Goal: Task Accomplishment & Management: Complete application form

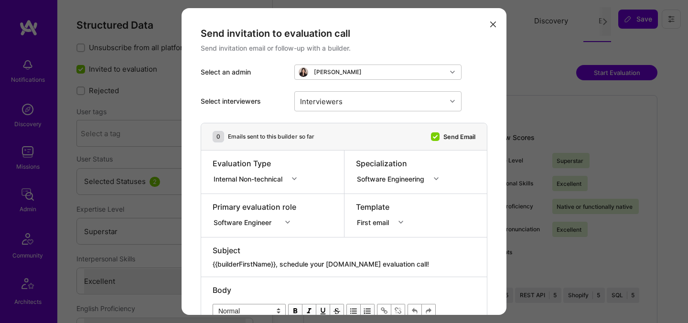
select select "7"
select select "US"
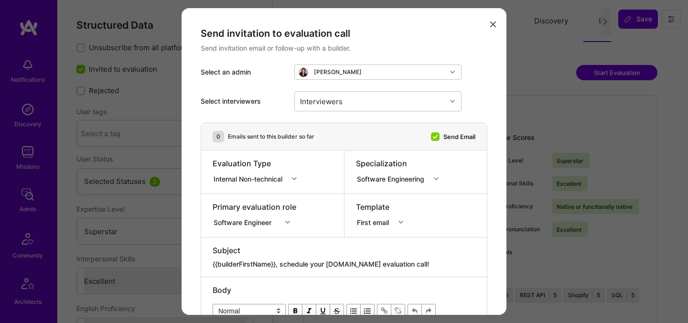
select select "Right Now"
click at [380, 103] on div "Interviewers" at bounding box center [371, 101] width 152 height 19
type input "[PERSON_NAME]"
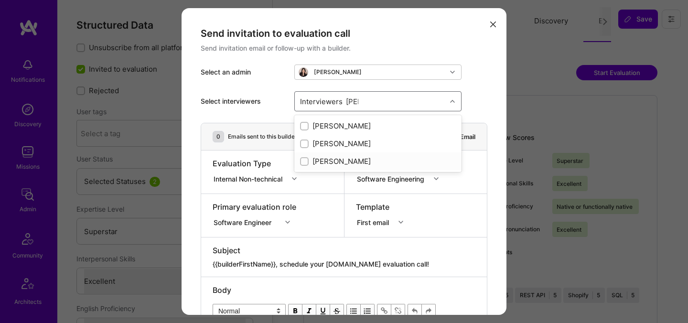
click at [319, 162] on div "[PERSON_NAME]" at bounding box center [378, 161] width 156 height 10
checkbox input "true"
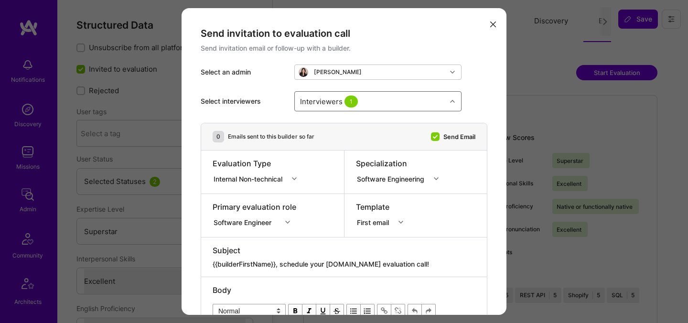
click at [382, 104] on div "Interviewers 1" at bounding box center [371, 101] width 152 height 19
type input "elon"
click at [331, 126] on div "[PERSON_NAME]" at bounding box center [378, 126] width 156 height 10
checkbox input "true"
click at [374, 103] on div "Interviewers 2" at bounding box center [371, 101] width 152 height 19
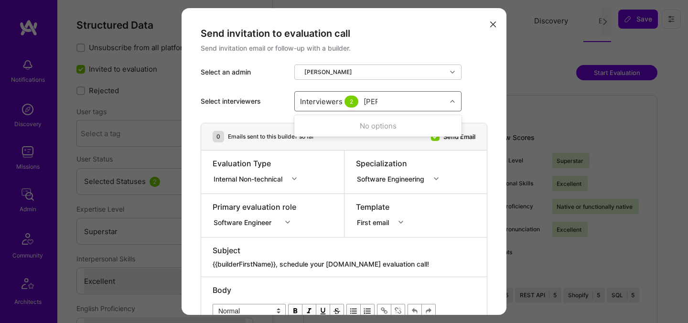
type input "tomi"
click at [327, 126] on div "[PERSON_NAME]" at bounding box center [378, 126] width 156 height 10
checkbox input "true"
click at [371, 101] on div "Interviewers 3" at bounding box center [371, 101] width 152 height 19
type input "[PERSON_NAME]"
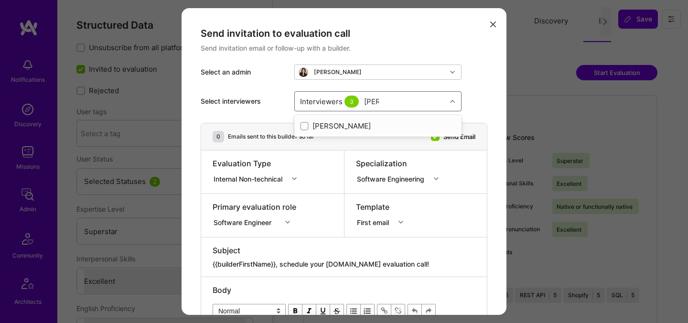
click at [335, 124] on div "[PERSON_NAME]" at bounding box center [378, 126] width 156 height 10
checkbox input "true"
click at [375, 103] on div "Interviewers 4" at bounding box center [371, 101] width 152 height 19
type input "mos"
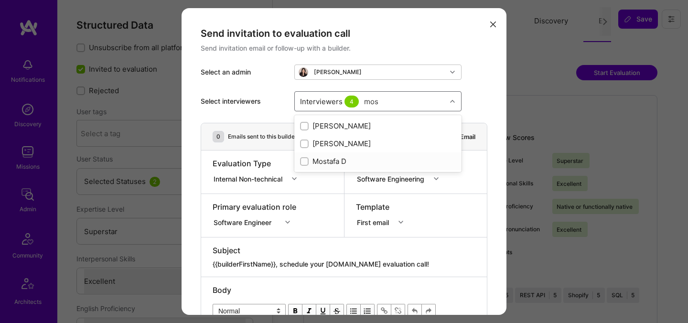
click at [321, 159] on div "Mostafa D" at bounding box center [378, 161] width 156 height 10
checkbox input "true"
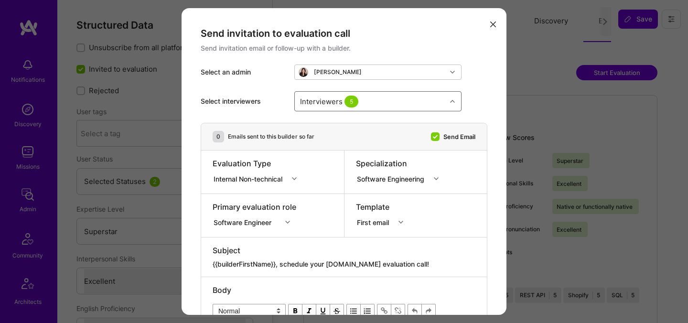
click at [267, 189] on div "Evaluation Type Internal Non-technical" at bounding box center [272, 172] width 143 height 43
click at [267, 178] on div "Internal Non-technical" at bounding box center [250, 179] width 73 height 10
click at [257, 222] on div "Internal Non-technical" at bounding box center [258, 215] width 90 height 18
click at [253, 184] on div "Internal Non-technical" at bounding box center [251, 179] width 76 height 12
click at [251, 223] on div "Internal Technical" at bounding box center [258, 232] width 90 height 18
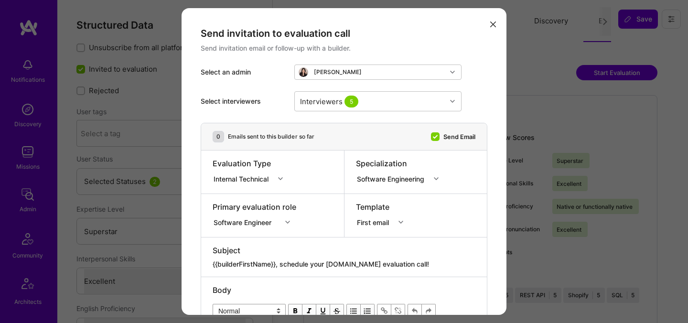
click at [250, 172] on div "modal" at bounding box center [251, 171] width 76 height 4
click at [239, 217] on div "option AI Architect focused, 1 of 70. 70 results available. Use Up and Down to …" at bounding box center [255, 221] width 84 height 10
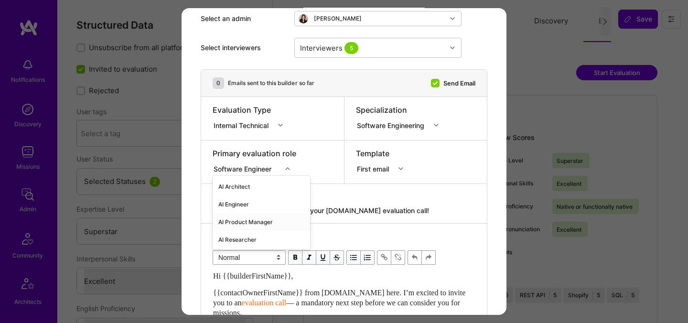
scroll to position [54, 0]
click at [237, 207] on div "AI Engineer" at bounding box center [262, 205] width 98 height 18
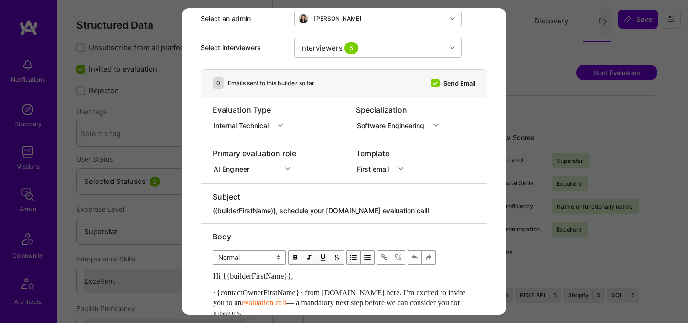
drag, startPoint x: 413, startPoint y: 208, endPoint x: 283, endPoint y: 210, distance: 129.6
click at [283, 210] on textarea "{{builderFirstName}}, schedule your [DOMAIN_NAME] evaluation call!" at bounding box center [344, 211] width 263 height 10
paste textarea "Unlock Your AI-Verified Status"
type textarea "{{builderFirstName}}, Unlock Your AI-Verified Status"
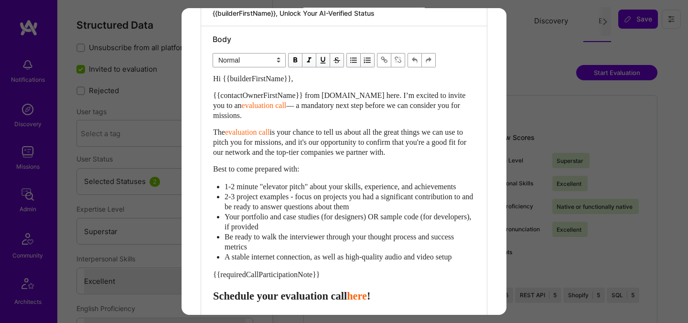
scroll to position [265, 0]
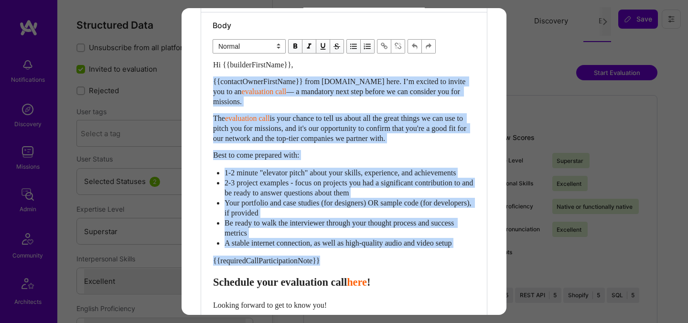
drag, startPoint x: 335, startPoint y: 274, endPoint x: 193, endPoint y: 79, distance: 241.1
click at [193, 79] on div "Send invitation to evaluation call Send invitation email or follow-up with a bu…" at bounding box center [344, 92] width 325 height 699
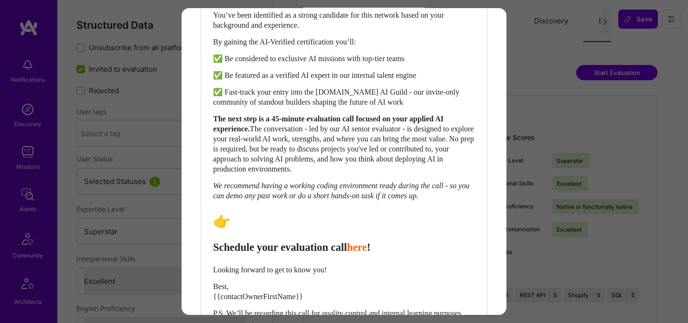
scroll to position [372, 0]
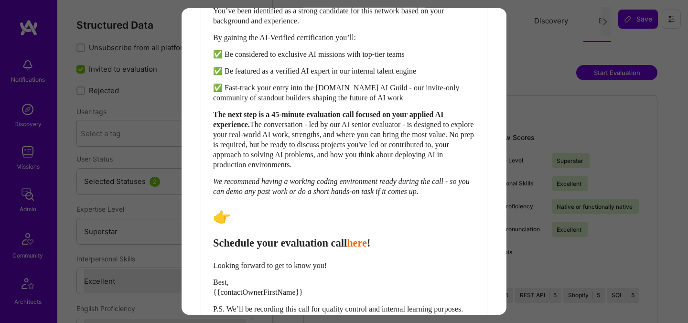
click at [303, 249] on span "Schedule your evaluation call" at bounding box center [280, 243] width 134 height 12
select select "header-three"
click at [303, 249] on span "Schedule your evaluation call" at bounding box center [280, 243] width 134 height 12
drag, startPoint x: 267, startPoint y: 255, endPoint x: 211, endPoint y: 253, distance: 56.0
click at [211, 253] on div "Body Normal Heading Large Heading Medium Heading Small Heading Small Hi {{build…" at bounding box center [344, 129] width 286 height 448
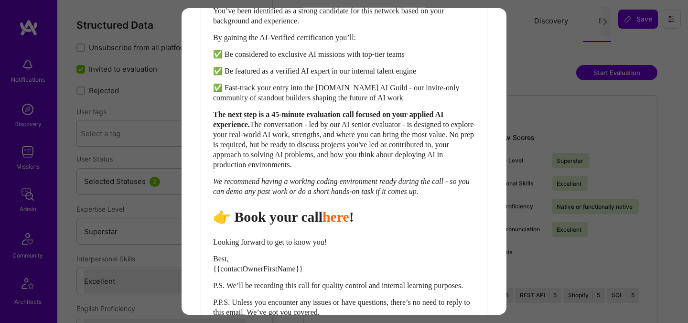
click at [460, 105] on div "Hi {{builderFirstName}}, As A.Team deepens its work with the world’s most advan…" at bounding box center [344, 134] width 262 height 365
select select "unstyled"
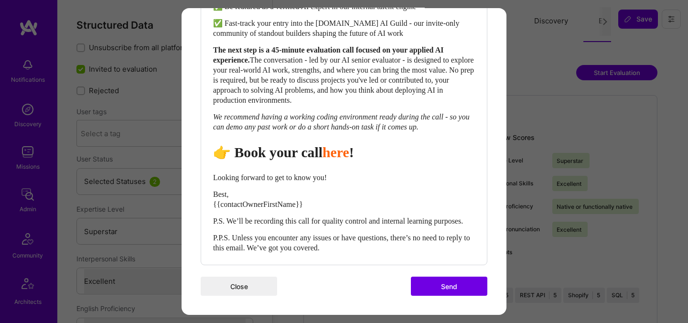
scroll to position [457, 0]
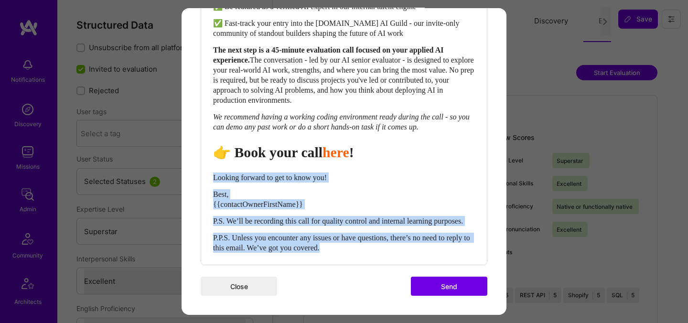
drag, startPoint x: 374, startPoint y: 252, endPoint x: 204, endPoint y: 169, distance: 189.6
click at [204, 169] on div "Body Normal Heading Large Heading Medium Heading Small Normal Hi {{builderFirst…" at bounding box center [344, 52] width 286 height 424
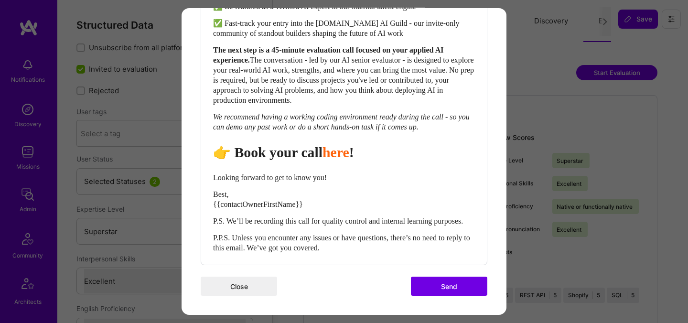
scroll to position [406, 0]
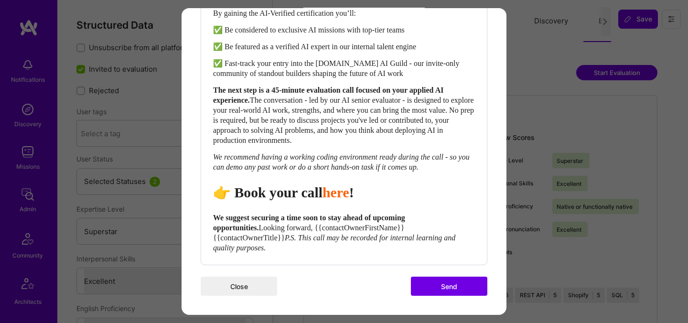
click at [278, 232] on div "We suggest securing a time soon to stay ahead of upcoming opportunities. Lookin…" at bounding box center [344, 233] width 262 height 40
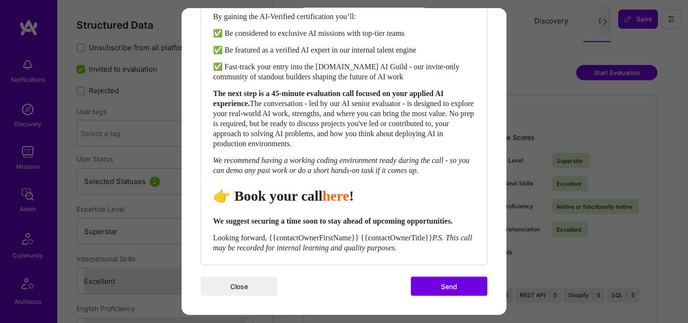
click at [274, 241] on span "Looking forward, {{contactOwnerFirstName}} {{contactOwnerTitle}}" at bounding box center [322, 238] width 219 height 8
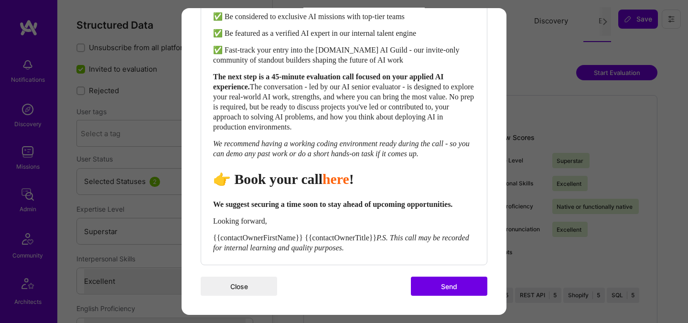
click at [312, 242] on div "{{contactOwnerFirstName}} {{contactOwnerTitle}} P.S. This call may be recorded …" at bounding box center [344, 243] width 262 height 20
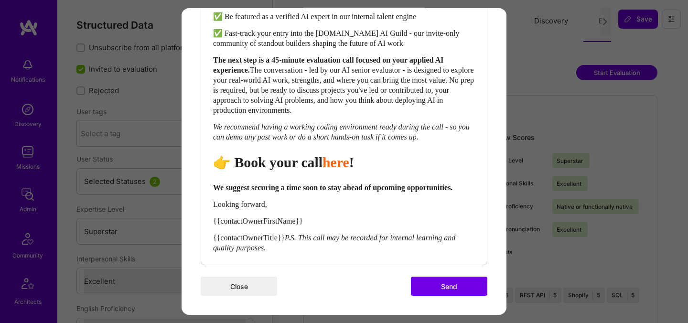
scroll to position [446, 0]
drag, startPoint x: 290, startPoint y: 237, endPoint x: 207, endPoint y: 221, distance: 84.7
click at [207, 221] on div "Body Normal Heading Large Heading Medium Heading Small Normal Hi {{builderFirst…" at bounding box center [344, 57] width 286 height 414
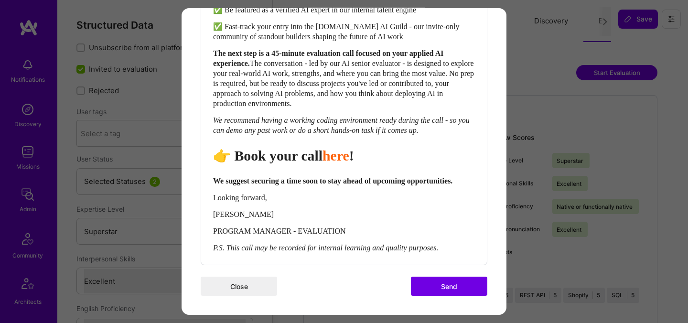
scroll to position [457, 0]
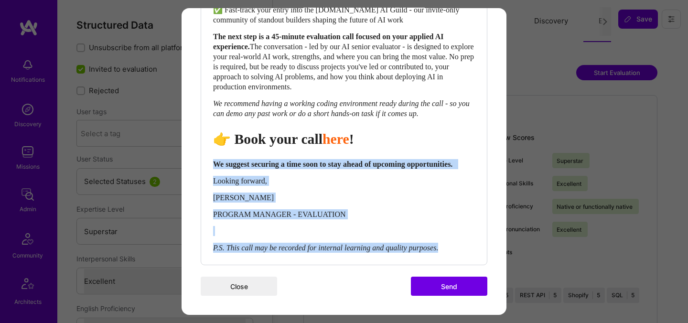
drag, startPoint x: 215, startPoint y: 165, endPoint x: 434, endPoint y: 274, distance: 244.8
click at [434, 265] on div "Body Normal Heading Large Heading Medium Heading Small Normal Hi {{builderFirst…" at bounding box center [344, 46] width 286 height 438
copy div "We suggest securing a time soon to stay ahead of upcoming opportunities. Lookin…"
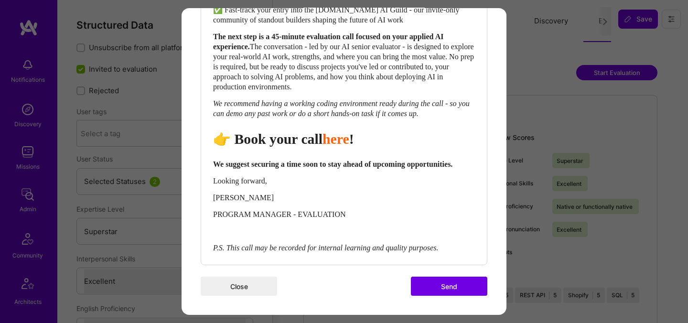
click at [454, 296] on button "Send" at bounding box center [449, 286] width 76 height 19
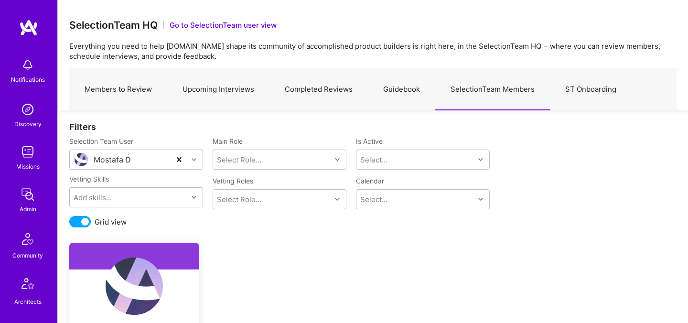
scroll to position [207, 0]
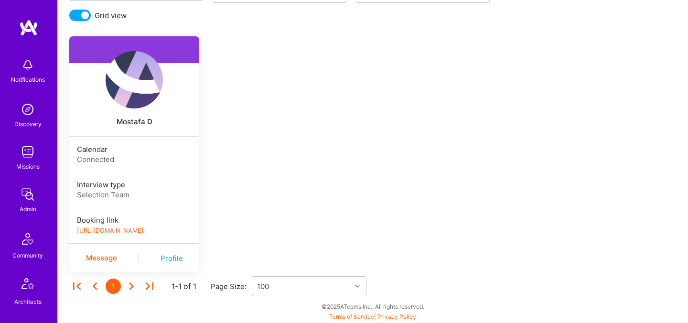
click at [99, 231] on link "https://book.a.team/mostafad/evaluation" at bounding box center [110, 230] width 67 height 7
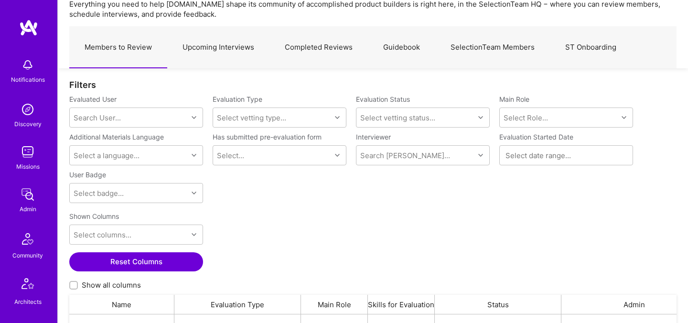
scroll to position [38, 0]
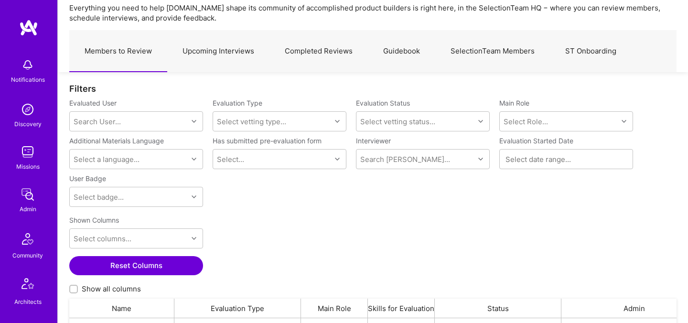
click at [489, 48] on link "SelectionTeam Members" at bounding box center [492, 52] width 115 height 42
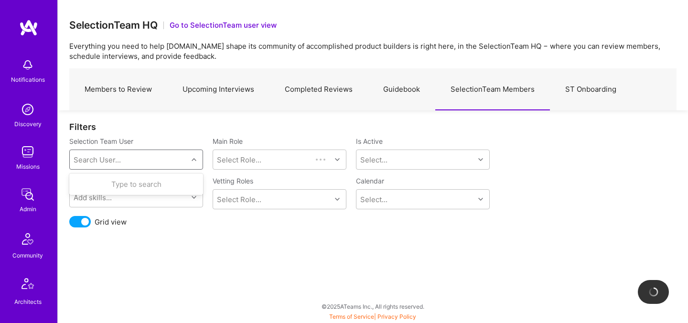
click at [108, 153] on div "Search User..." at bounding box center [129, 159] width 118 height 19
type input ","
type input "ך"
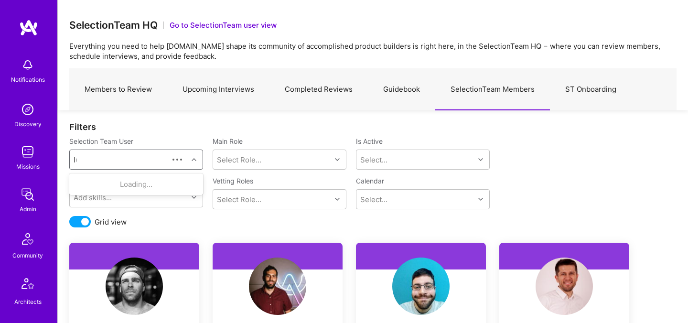
type input "lui"
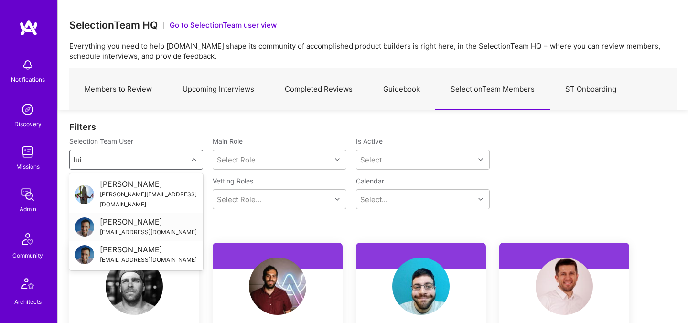
click at [127, 217] on div "[PERSON_NAME]" at bounding box center [148, 222] width 97 height 10
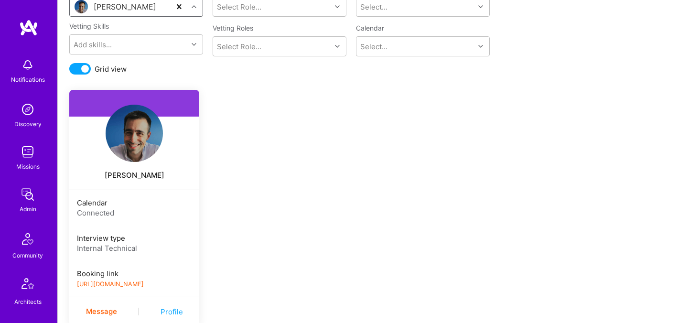
scroll to position [158, 0]
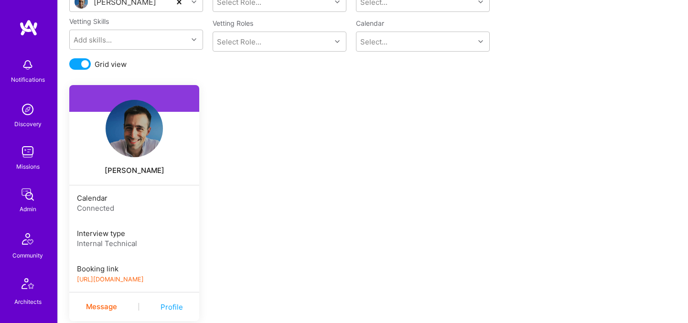
click at [103, 278] on link "https://book.a.team/luisteofilo/evaluation" at bounding box center [110, 279] width 67 height 7
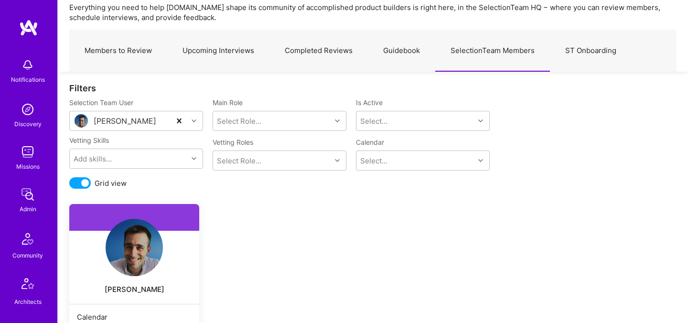
scroll to position [17, 0]
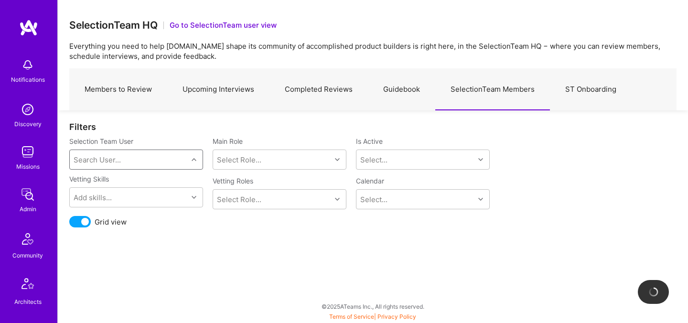
click at [140, 163] on div "Search User..." at bounding box center [129, 159] width 118 height 19
type input "elon"
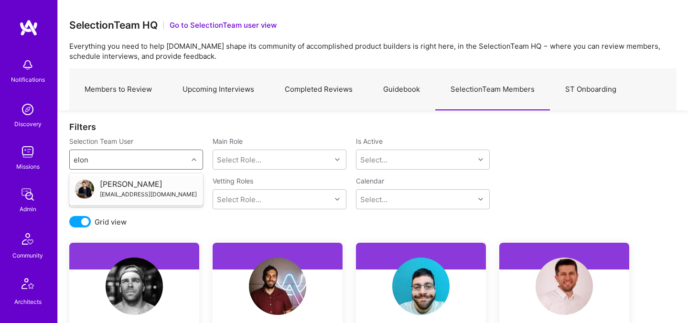
click at [108, 190] on div "elon@salfatigroup.com" at bounding box center [148, 194] width 97 height 10
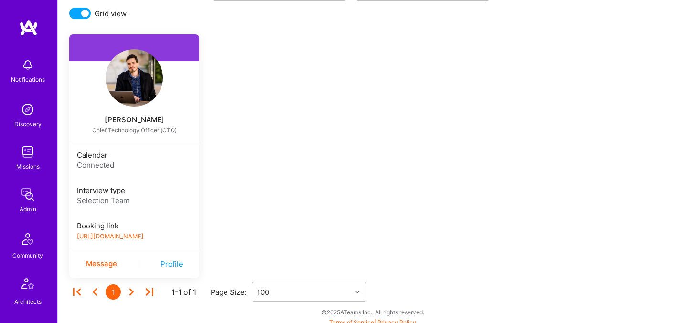
scroll to position [214, 0]
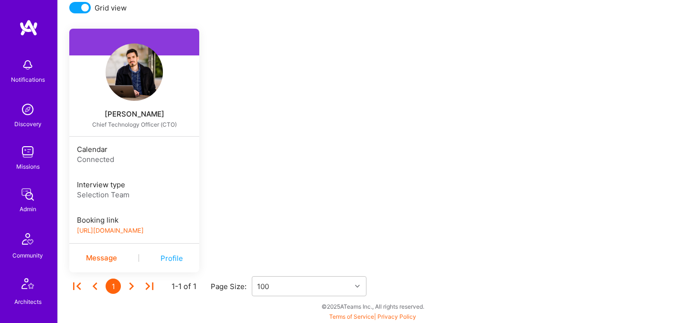
click at [101, 232] on link "https://book.a.team/elonsalfati/evaluation" at bounding box center [110, 230] width 67 height 7
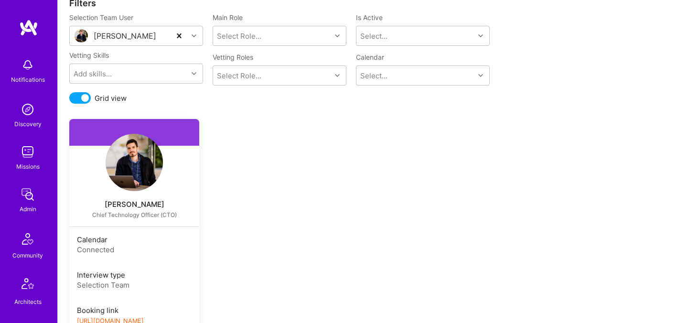
scroll to position [93, 0]
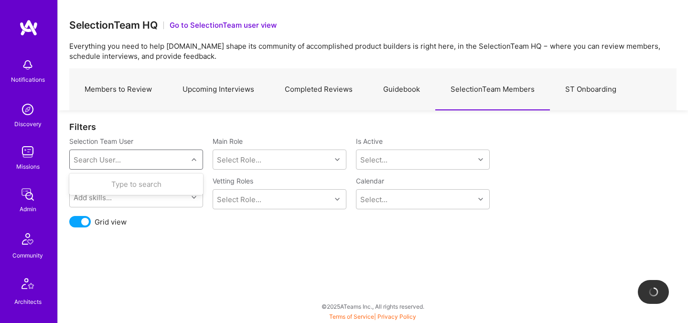
click at [109, 168] on div "Search User..." at bounding box center [129, 159] width 118 height 19
click at [109, 163] on div "Search User..." at bounding box center [97, 160] width 47 height 10
type input "y"
type input "[PERSON_NAME]"
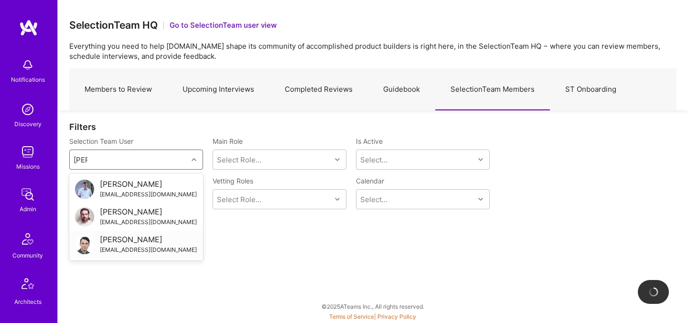
click at [105, 247] on div "peharda.tomislav.22@gmail.com" at bounding box center [148, 250] width 97 height 10
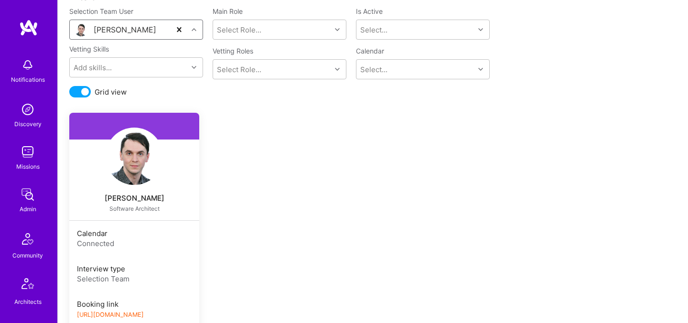
scroll to position [160, 0]
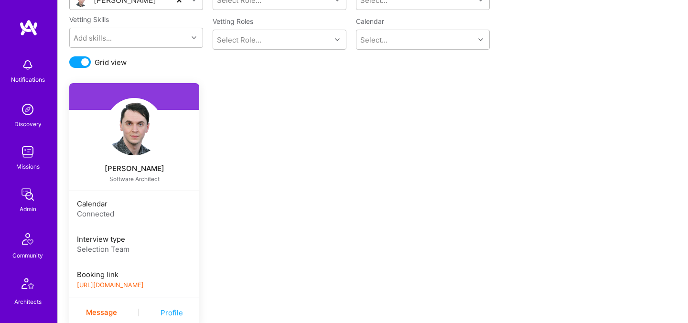
click at [125, 287] on link "https://book.a.team/tpharda/evaluation" at bounding box center [110, 285] width 67 height 7
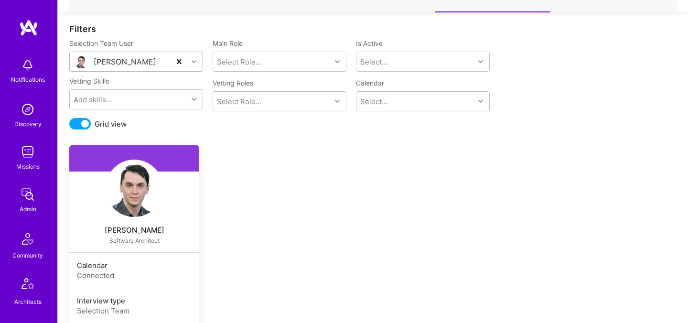
scroll to position [94, 0]
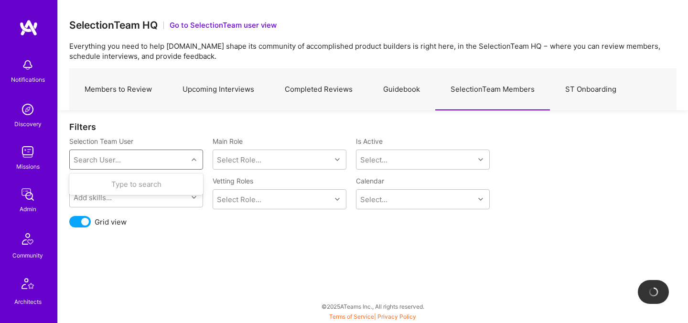
click at [106, 159] on div "Search User..." at bounding box center [97, 160] width 47 height 10
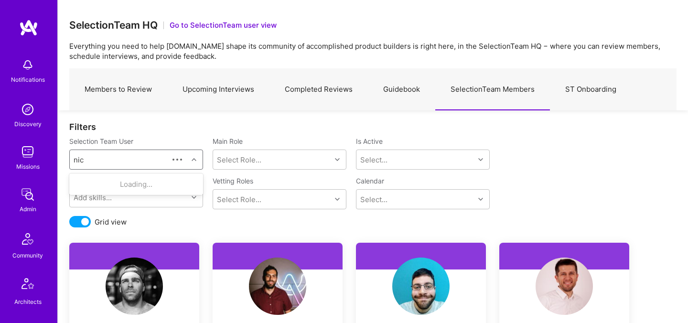
type input "[PERSON_NAME]"
click at [96, 183] on div "Nick Bartlett nick@a.team" at bounding box center [136, 189] width 122 height 20
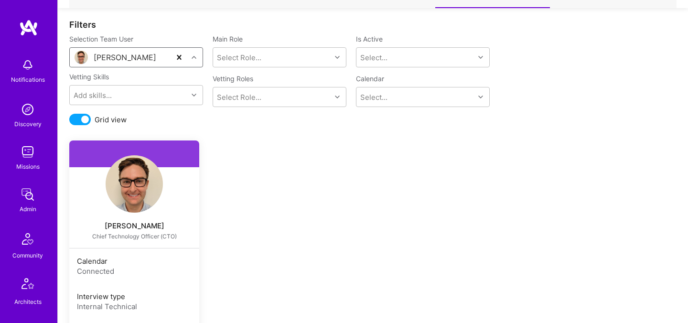
scroll to position [136, 0]
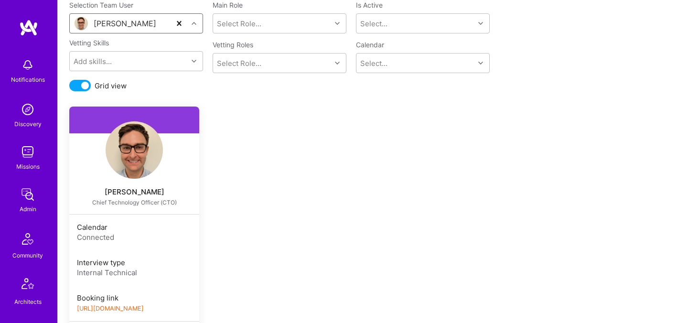
click at [111, 307] on link "https://book.a.team/nickbartlett1/evaluation" at bounding box center [110, 308] width 67 height 7
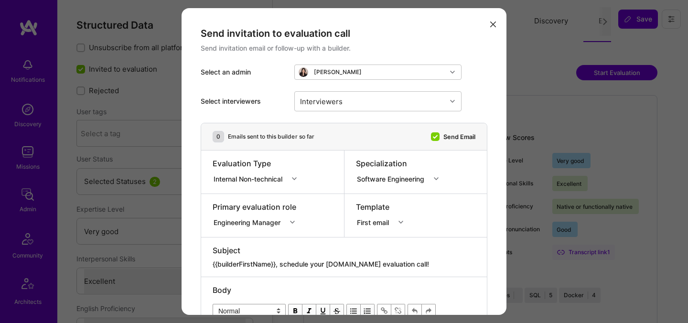
select select "5"
select select "7"
select select "6"
select select "PL"
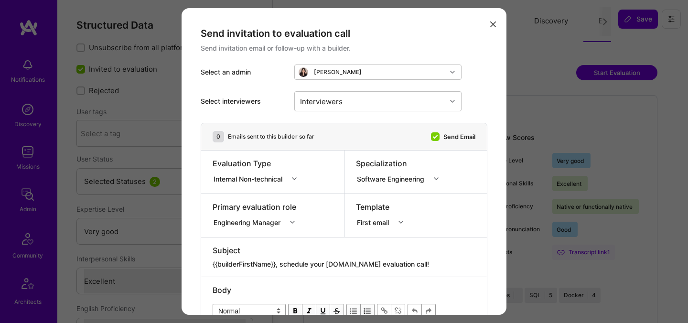
select select "Right Now"
click at [344, 103] on div "Interviewers" at bounding box center [321, 101] width 47 height 14
type input "elon"
click at [319, 125] on div "[PERSON_NAME]" at bounding box center [378, 126] width 156 height 10
checkbox input "true"
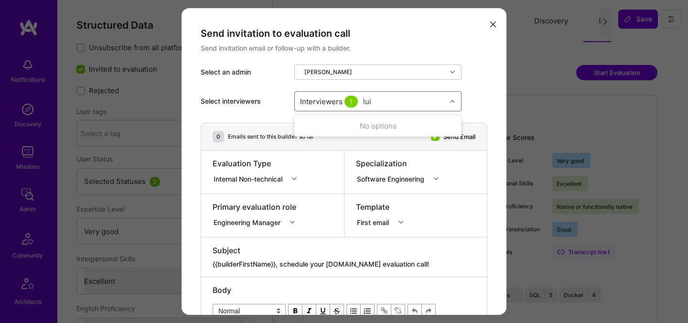
type input "[PERSON_NAME]"
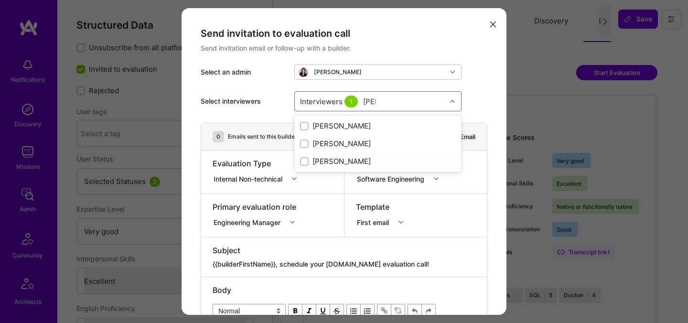
click at [326, 162] on div "[PERSON_NAME]" at bounding box center [378, 161] width 156 height 10
checkbox input "true"
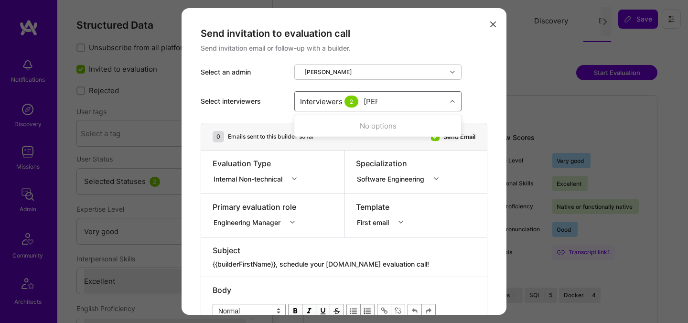
type input "tomi"
click at [328, 125] on div "[PERSON_NAME]" at bounding box center [378, 126] width 156 height 10
checkbox input "true"
type input "[PERSON_NAME]"
click at [336, 126] on div "[PERSON_NAME]" at bounding box center [378, 126] width 156 height 10
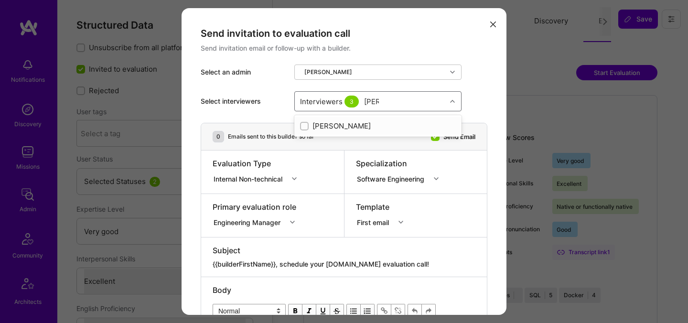
checkbox input "true"
type input "most"
click at [318, 121] on div "[PERSON_NAME]" at bounding box center [378, 126] width 156 height 10
click at [354, 122] on div "[PERSON_NAME]" at bounding box center [378, 126] width 156 height 10
checkbox input "false"
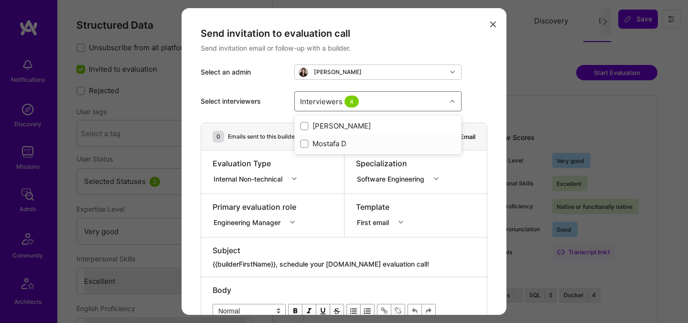
click at [327, 143] on div "Mostafa D" at bounding box center [378, 144] width 156 height 10
checkbox input "true"
click at [481, 93] on div "Select interviewers Interviewers 5" at bounding box center [344, 101] width 287 height 43
click at [235, 182] on div "Internal Non-technical" at bounding box center [250, 179] width 73 height 10
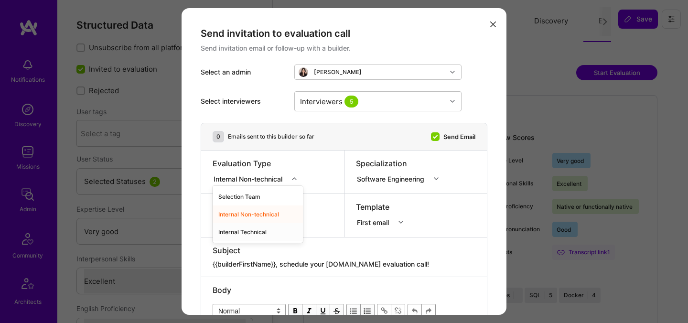
click at [243, 228] on div "Internal Technical" at bounding box center [258, 232] width 90 height 18
click at [243, 225] on div "Engineering Manager" at bounding box center [257, 221] width 88 height 10
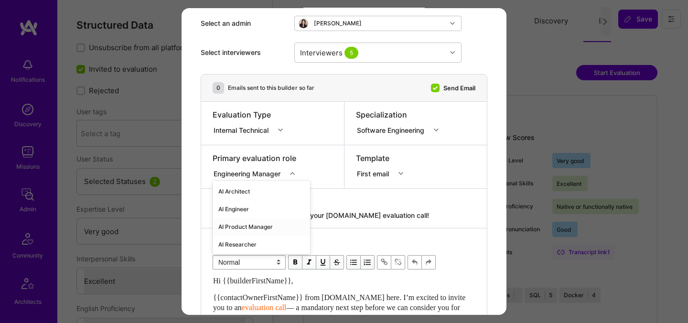
scroll to position [54, 0]
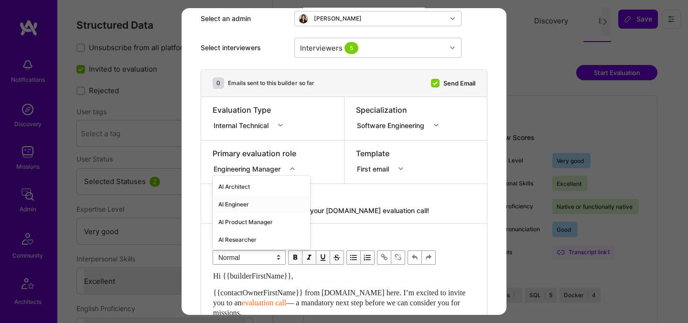
click at [243, 211] on div "AI Engineer" at bounding box center [262, 205] width 98 height 18
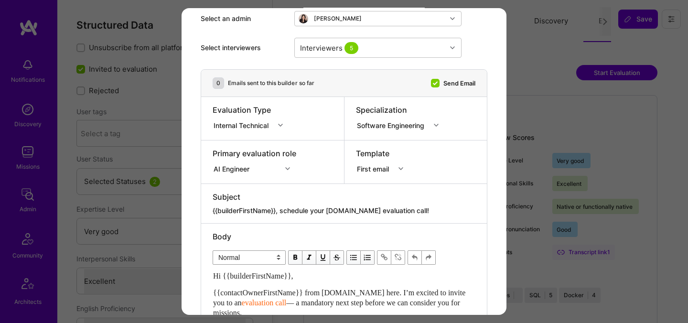
drag, startPoint x: 411, startPoint y: 209, endPoint x: 283, endPoint y: 209, distance: 128.6
click at [283, 209] on textarea "{{builderFirstName}}, schedule your [DOMAIN_NAME] evaluation call!" at bounding box center [344, 211] width 263 height 10
paste textarea "Unlock Your AI-Verified Status"
type textarea "{{builderFirstName}}, Unlock Your AI-Verified Status"
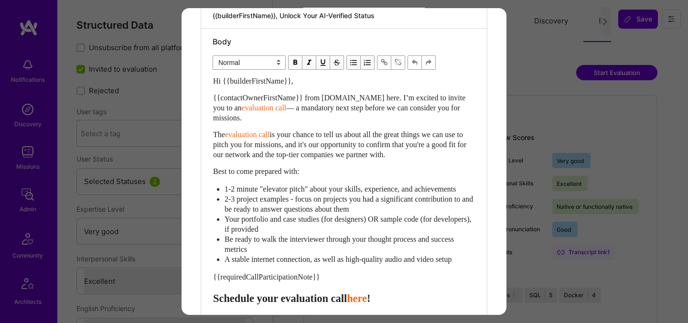
scroll to position [232, 0]
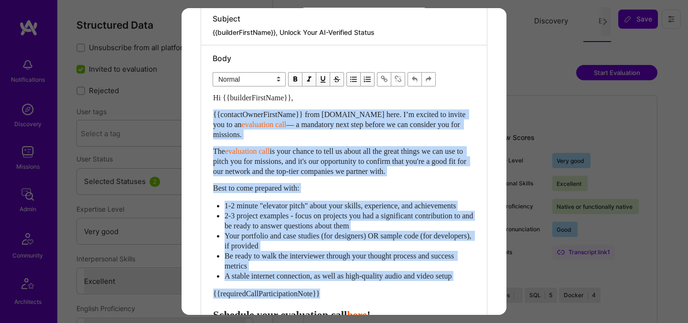
drag, startPoint x: 336, startPoint y: 303, endPoint x: 210, endPoint y: 114, distance: 226.5
click at [210, 114] on div "Body Normal Heading Large Heading Medium Heading Small Normal Hi {{builderFirst…" at bounding box center [344, 235] width 286 height 380
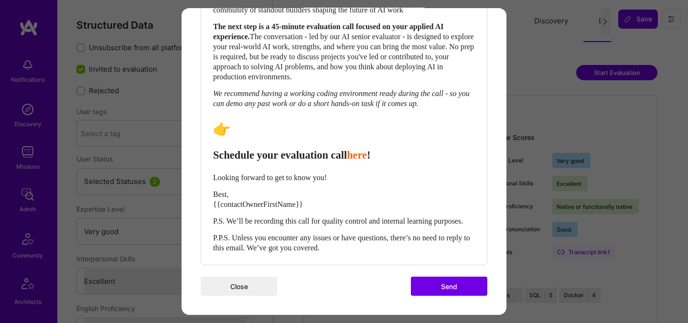
scroll to position [480, 0]
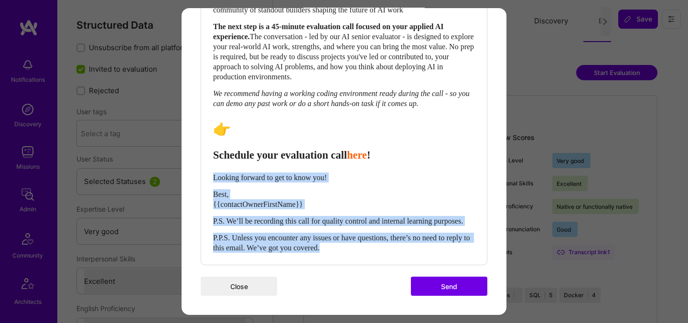
drag, startPoint x: 214, startPoint y: 166, endPoint x: 504, endPoint y: 277, distance: 310.8
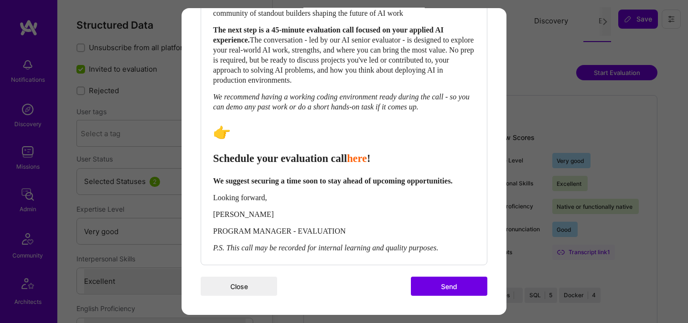
scroll to position [477, 0]
click at [226, 152] on span "Schedule your evaluation call" at bounding box center [280, 158] width 134 height 12
select select "header-three"
click at [226, 152] on span "Schedule your evaluation call" at bounding box center [280, 158] width 134 height 12
click at [307, 152] on span "Book your evaluation call" at bounding box center [271, 158] width 117 height 12
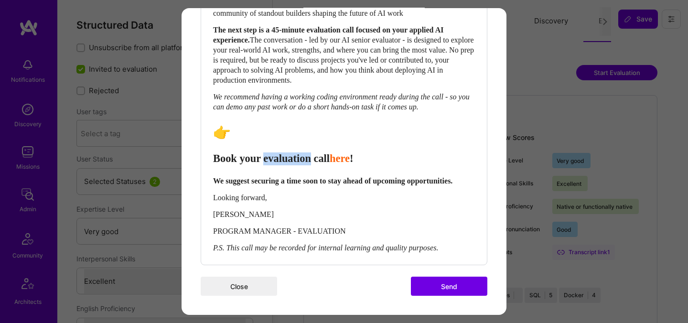
click at [307, 152] on span "Book your evaluation call" at bounding box center [271, 158] width 117 height 12
click at [221, 152] on span "Book your call" at bounding box center [246, 158] width 66 height 12
select select "header-two"
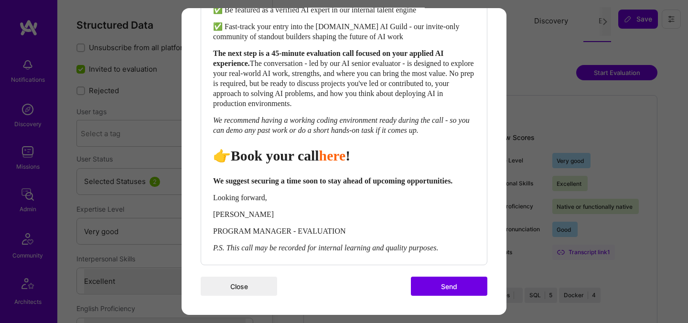
scroll to position [453, 0]
drag, startPoint x: 471, startPoint y: 279, endPoint x: 425, endPoint y: 253, distance: 52.9
click at [471, 279] on button "Send" at bounding box center [449, 286] width 76 height 19
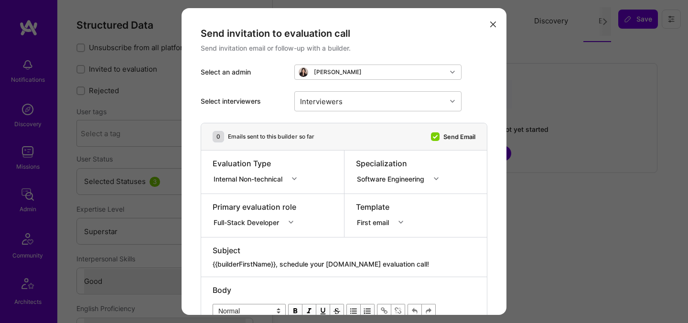
select select "7"
select select "4"
select select "7"
select select "CA"
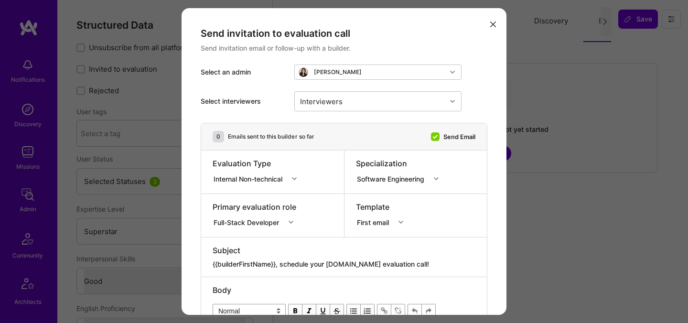
select select "Right Now"
click at [330, 98] on div "Interviewers" at bounding box center [321, 101] width 47 height 14
type input "[PERSON_NAME]"
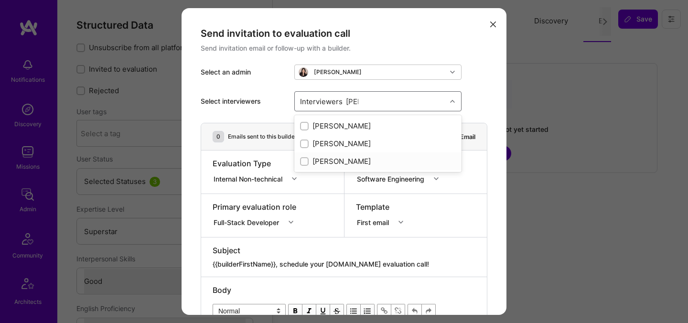
click at [324, 161] on div "[PERSON_NAME]" at bounding box center [378, 161] width 156 height 10
checkbox input "true"
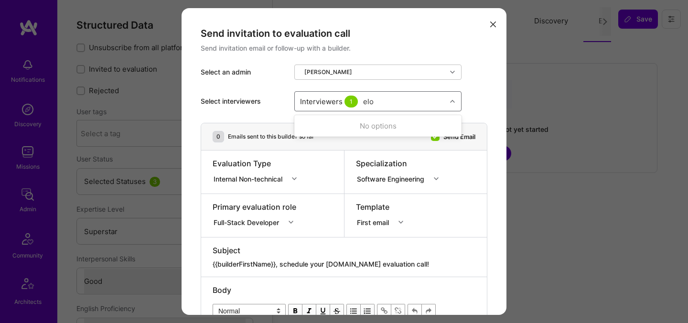
type input "elon"
click at [324, 122] on div "[PERSON_NAME]" at bounding box center [378, 126] width 156 height 10
checkbox input "true"
click at [368, 101] on div "Interviewers 2" at bounding box center [371, 101] width 152 height 19
type input "tomi"
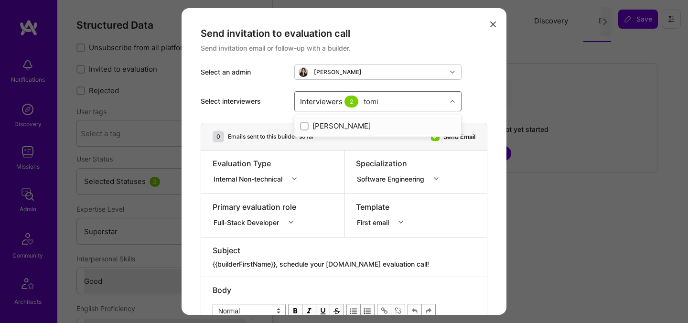
click at [319, 132] on div "[PERSON_NAME]" at bounding box center [377, 126] width 167 height 18
checkbox input "true"
type input "nick"
click at [319, 130] on div "Nick Bartlett" at bounding box center [378, 126] width 156 height 10
checkbox input "true"
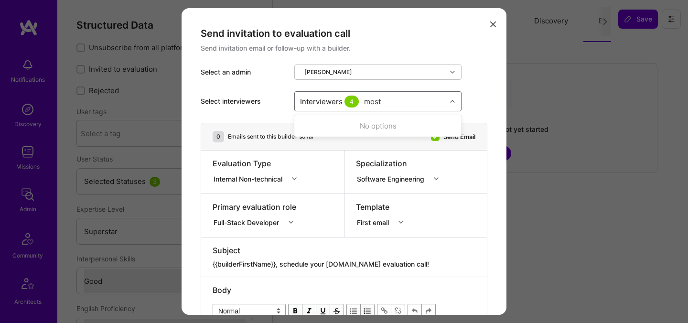
type input "mosta"
click at [323, 141] on div "Mostafa D" at bounding box center [378, 144] width 156 height 10
checkbox input "true"
click at [472, 87] on div "Select interviewers Interviewers 5" at bounding box center [344, 101] width 287 height 43
click at [239, 182] on div "Internal Non-technical" at bounding box center [250, 179] width 73 height 10
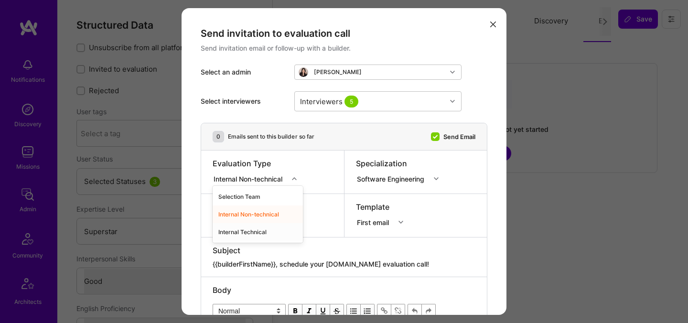
click at [244, 232] on div "Internal Technical" at bounding box center [258, 232] width 90 height 18
click at [244, 224] on div "Full-Stack Developer" at bounding box center [256, 221] width 87 height 10
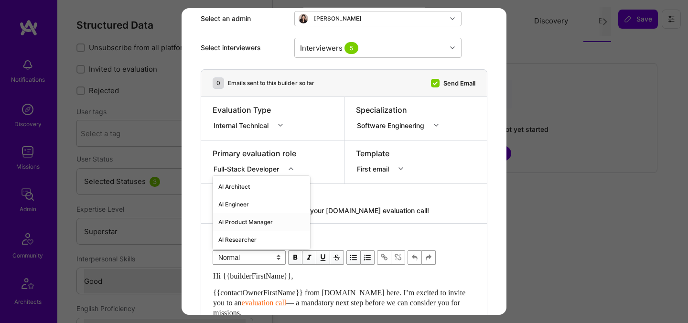
scroll to position [54, 0]
click at [243, 202] on div "AI Engineer" at bounding box center [262, 205] width 98 height 18
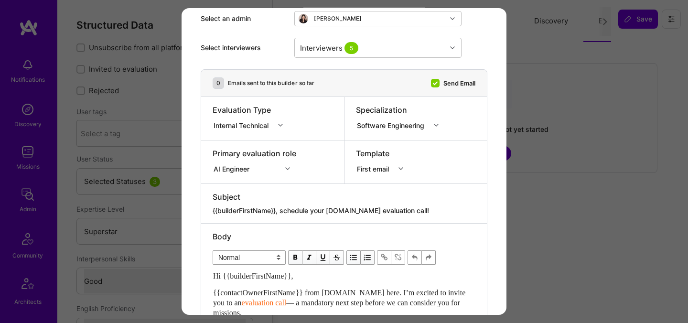
drag, startPoint x: 404, startPoint y: 209, endPoint x: 282, endPoint y: 208, distance: 122.4
click at [282, 208] on textarea "{{builderFirstName}}, schedule your [DOMAIN_NAME] evaluation call!" at bounding box center [344, 211] width 263 height 10
paste textarea "Unlock Your AI-Verified Status"
type textarea "{{builderFirstName}}, Unlock Your AI-Verified Status"
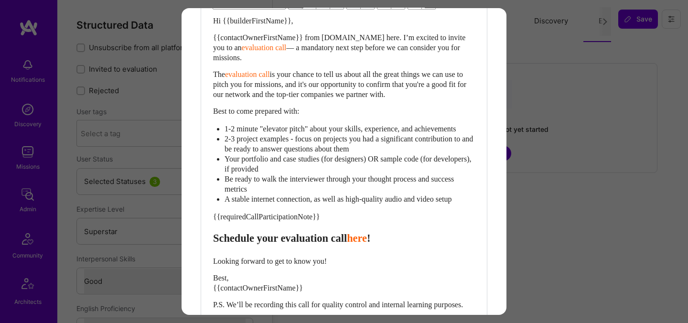
scroll to position [313, 0]
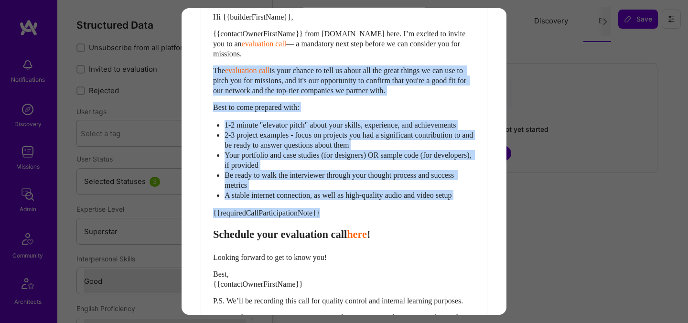
drag, startPoint x: 340, startPoint y: 224, endPoint x: 191, endPoint y: 71, distance: 213.3
click at [191, 71] on div "Send invitation to evaluation call Send invitation email or follow-up with a bu…" at bounding box center [344, 44] width 325 height 699
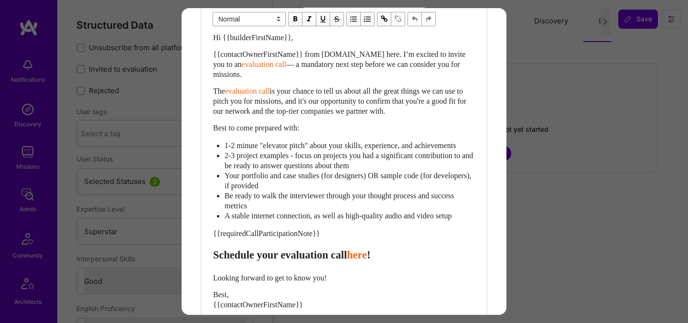
click at [346, 254] on div "Hi {{builderFirstName}}, {{contactOwnerFirstName}} from [DOMAIN_NAME] here. I’m…" at bounding box center [344, 193] width 262 height 321
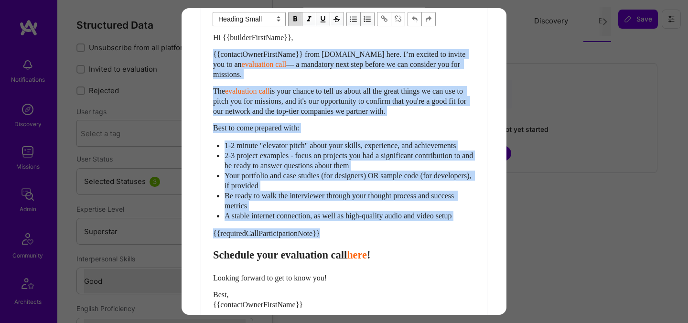
drag, startPoint x: 348, startPoint y: 243, endPoint x: 201, endPoint y: 54, distance: 239.6
click at [201, 54] on div "Body Normal Heading Large Heading Medium Heading Small Heading Small Hi {{build…" at bounding box center [344, 175] width 286 height 380
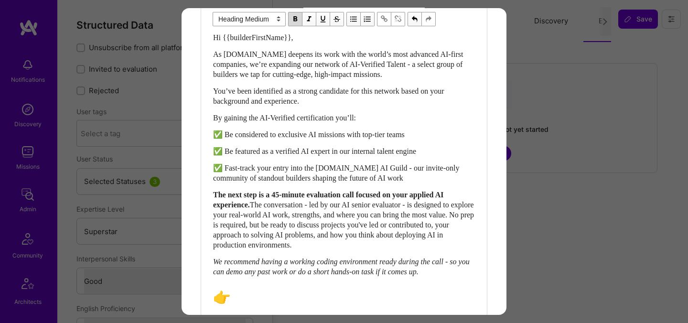
scroll to position [480, 0]
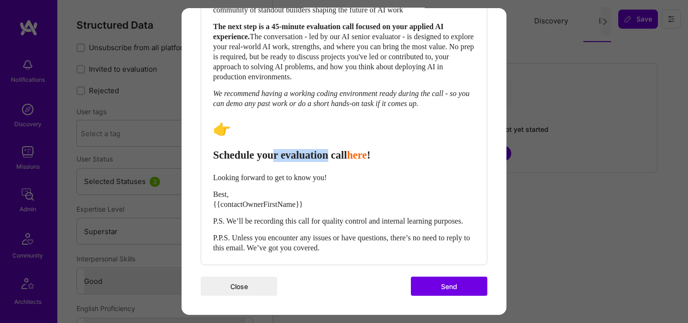
drag, startPoint x: 351, startPoint y: 148, endPoint x: 288, endPoint y: 144, distance: 63.7
click at [288, 149] on span "Schedule your evaluation call" at bounding box center [280, 155] width 134 height 12
select select "header-three"
click at [321, 149] on span "Schedule your evaluation call" at bounding box center [280, 155] width 134 height 12
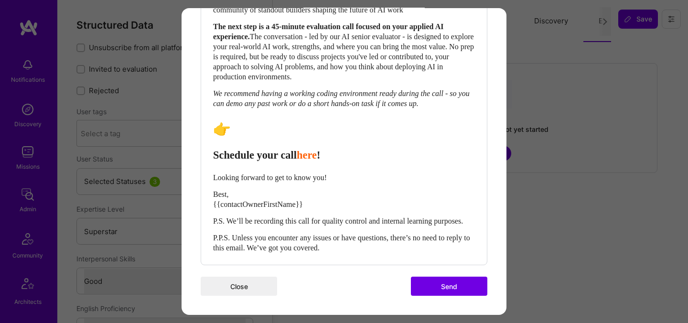
click at [249, 150] on span "Schedule your call" at bounding box center [255, 155] width 84 height 12
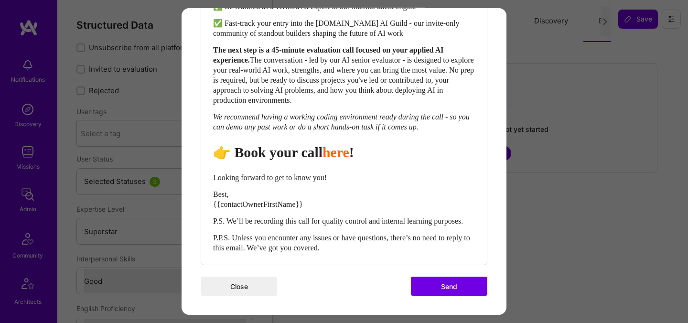
drag, startPoint x: 215, startPoint y: 167, endPoint x: 375, endPoint y: 244, distance: 177.5
click at [375, 246] on div "Hi {{builderFirstName}}, As [DOMAIN_NAME] deepens its work with the world’s mos…" at bounding box center [344, 70] width 262 height 365
select select "unstyled"
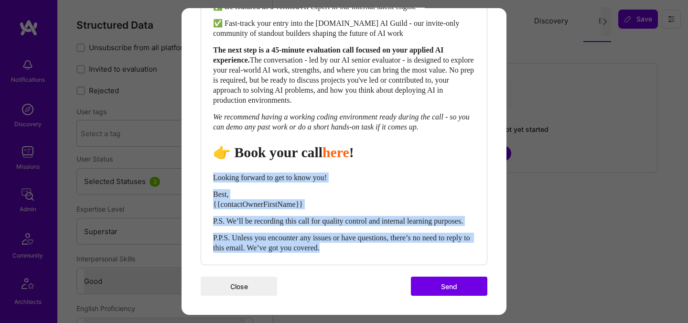
drag, startPoint x: 375, startPoint y: 244, endPoint x: 212, endPoint y: 169, distance: 179.7
click at [212, 169] on div "Body Normal Heading Large Heading Medium Heading Small Normal Hi {{builderFirst…" at bounding box center [344, 52] width 286 height 424
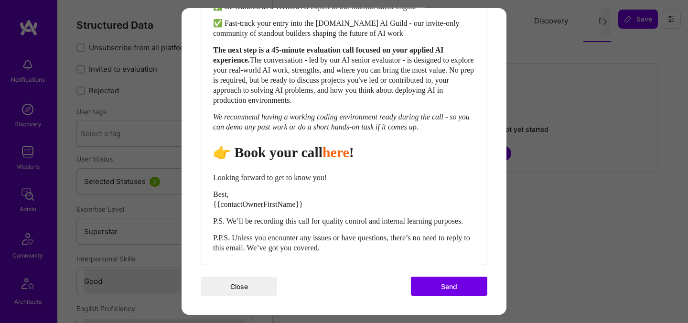
scroll to position [453, 0]
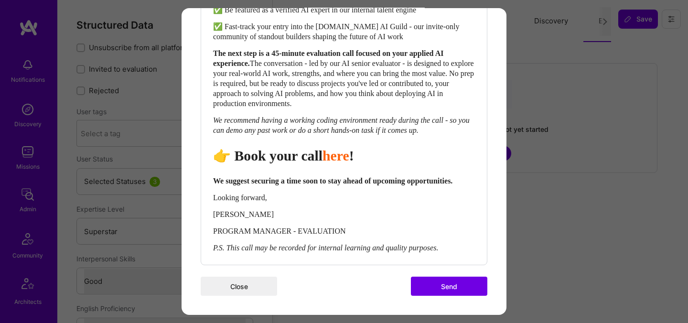
drag, startPoint x: 478, startPoint y: 291, endPoint x: 464, endPoint y: 254, distance: 39.5
click at [478, 291] on button "Send" at bounding box center [449, 286] width 76 height 19
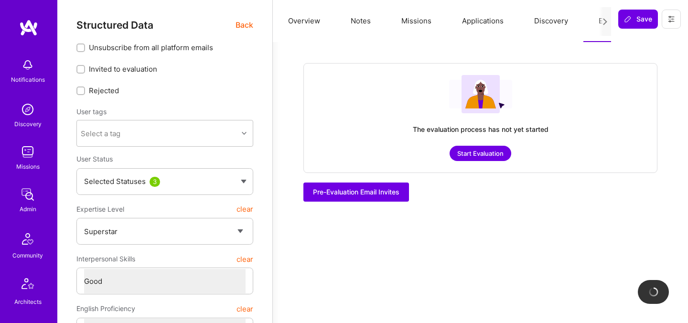
checkbox input "true"
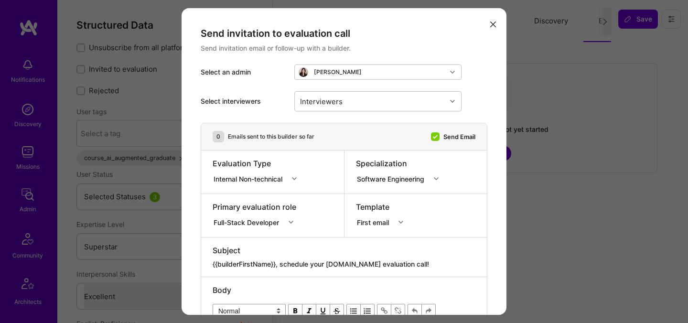
select select "7"
select select "US"
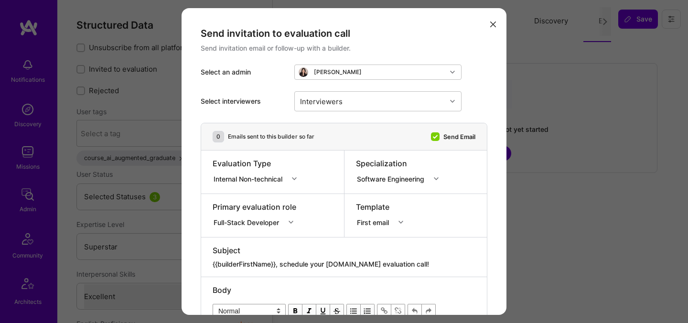
select select "Right Now"
click at [352, 98] on div "Interviewers" at bounding box center [371, 101] width 152 height 19
type input "[PERSON_NAME]"
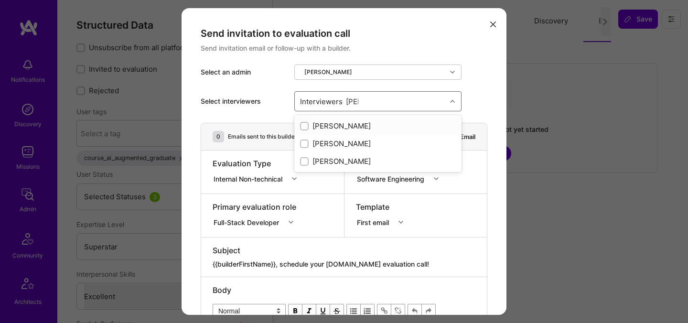
checkbox input "true"
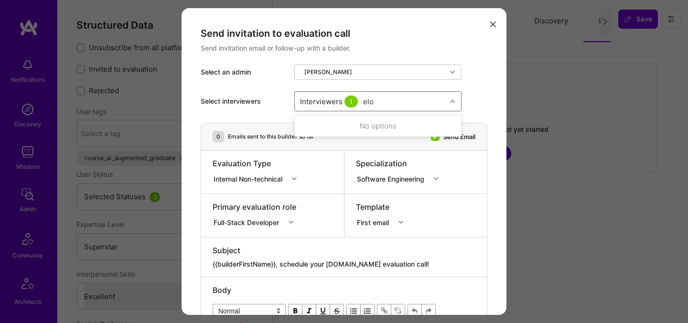
type input "elon"
checkbox input "true"
type input "tomi"
checkbox input "true"
type input "[PERSON_NAME]"
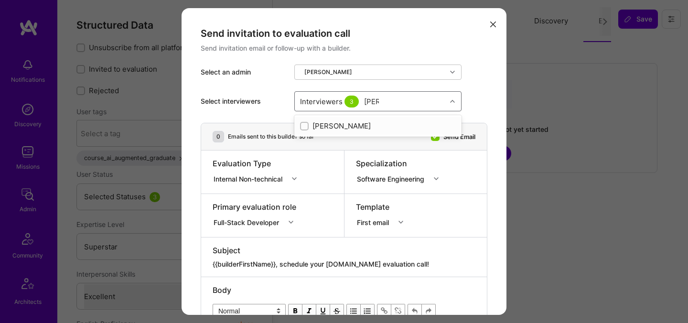
checkbox input "true"
type input "mosta"
click at [314, 141] on div "Mostafa D" at bounding box center [378, 144] width 156 height 10
checkbox input "true"
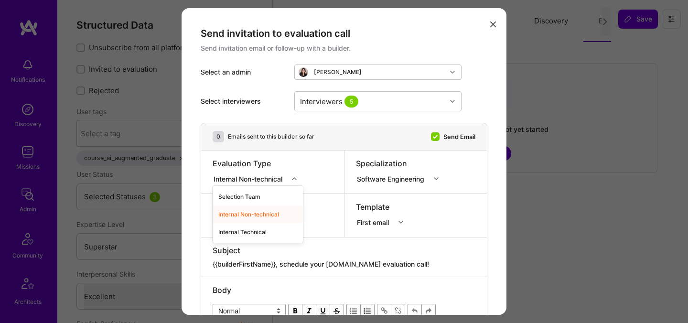
click at [232, 184] on div "Internal Non-technical" at bounding box center [251, 179] width 76 height 12
click at [239, 228] on div "Internal Technical" at bounding box center [258, 232] width 90 height 18
click at [239, 223] on div "Full-Stack Developer" at bounding box center [256, 221] width 87 height 10
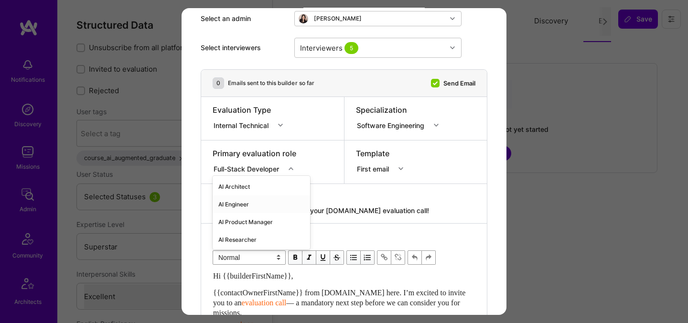
click at [239, 202] on div "AI Engineer" at bounding box center [262, 205] width 98 height 18
drag, startPoint x: 412, startPoint y: 208, endPoint x: 282, endPoint y: 209, distance: 129.6
click at [282, 209] on textarea "{{builderFirstName}}, schedule your [DOMAIN_NAME] evaluation call!" at bounding box center [344, 211] width 263 height 10
paste textarea "Unlock Your AI-Verified Status"
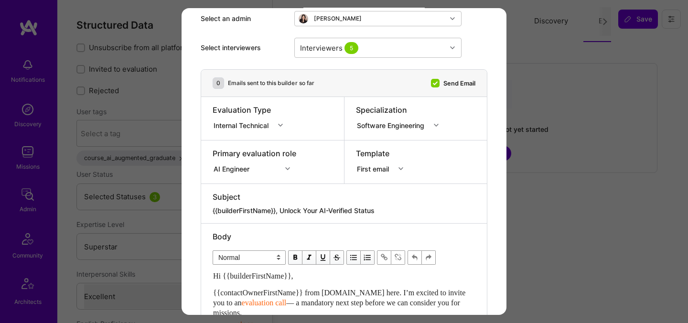
type textarea "{{builderFirstName}}, Unlock Your AI-Verified Status"
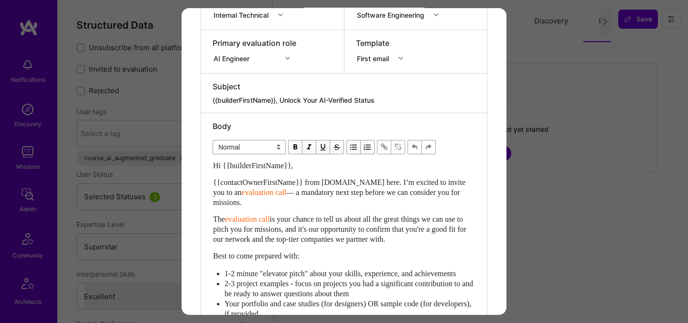
scroll to position [256, 0]
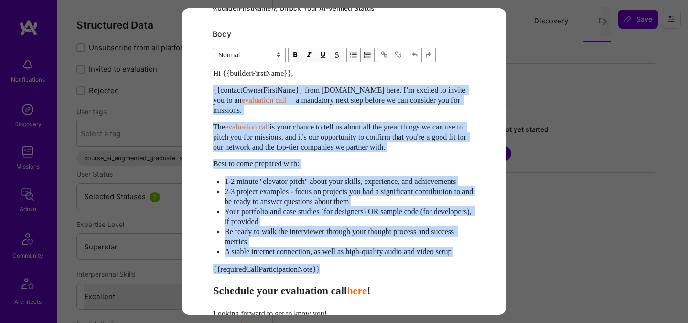
drag, startPoint x: 337, startPoint y: 282, endPoint x: 190, endPoint y: 90, distance: 241.8
click at [190, 90] on div "Send invitation to evaluation call Send invitation email or follow-up with a bu…" at bounding box center [344, 101] width 325 height 699
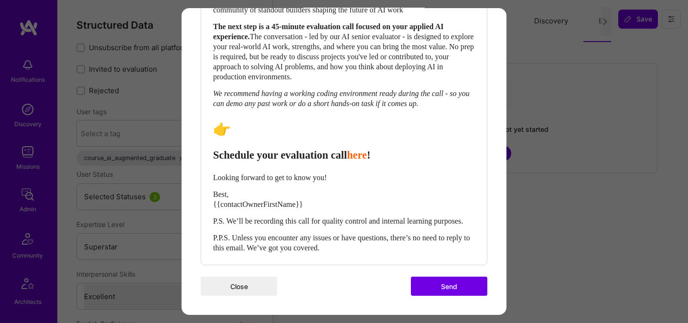
scroll to position [480, 0]
click at [335, 149] on span "Schedule your evaluation call" at bounding box center [280, 155] width 134 height 12
select select "header-three"
click at [335, 149] on span "Schedule your evaluation call" at bounding box center [280, 155] width 134 height 12
click at [239, 149] on span "Schedule your call" at bounding box center [255, 155] width 84 height 12
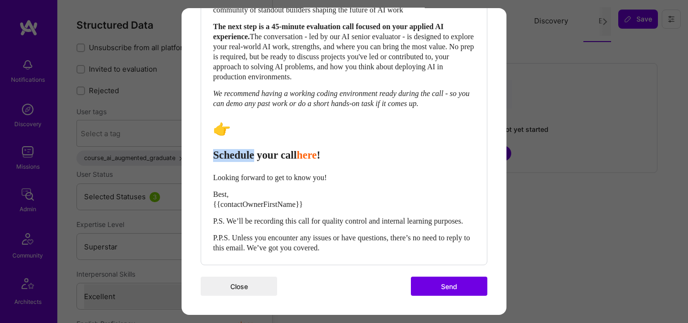
click at [239, 149] on span "Schedule your call" at bounding box center [255, 155] width 84 height 12
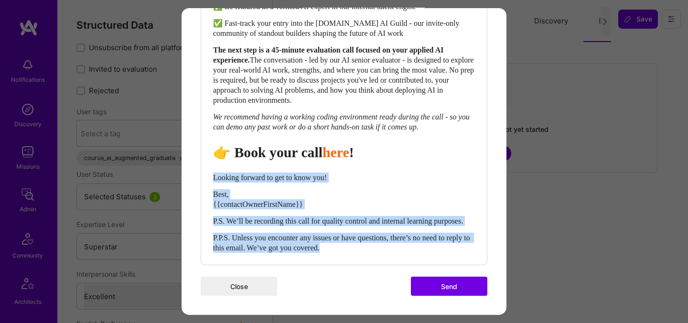
drag, startPoint x: 215, startPoint y: 167, endPoint x: 388, endPoint y: 265, distance: 199.1
select select "unstyled"
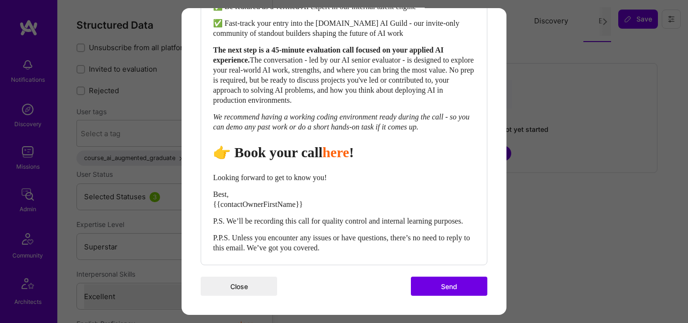
scroll to position [453, 0]
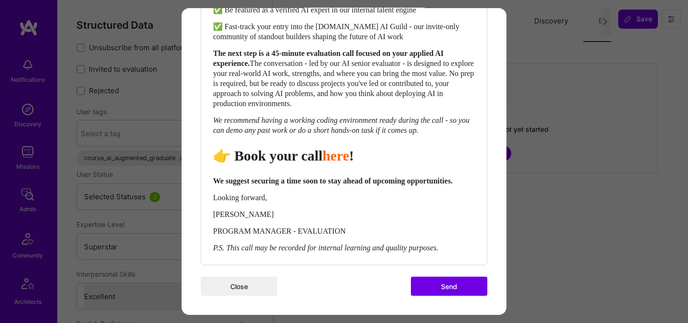
click at [470, 281] on button "Send" at bounding box center [449, 286] width 76 height 19
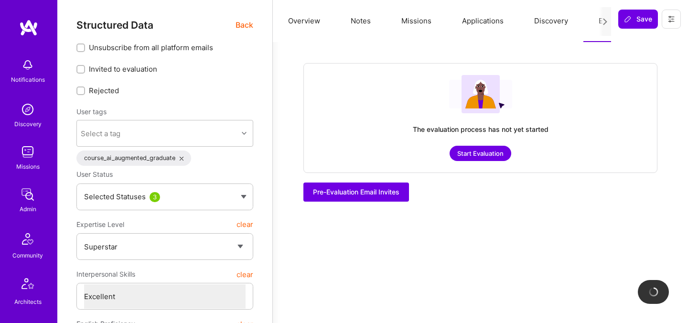
checkbox input "true"
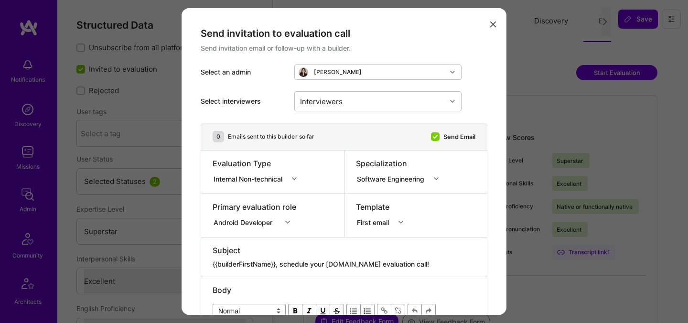
select select "7"
select select "US"
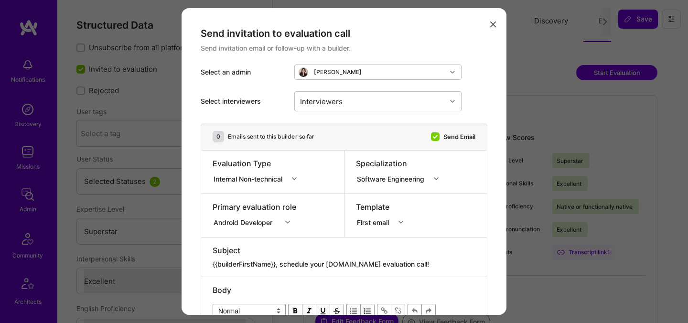
select select "Right Now"
click at [348, 117] on div "Select interviewers Interviewers" at bounding box center [344, 101] width 287 height 43
click at [347, 108] on div "Interviewers" at bounding box center [371, 101] width 152 height 19
type input "[PERSON_NAME]"
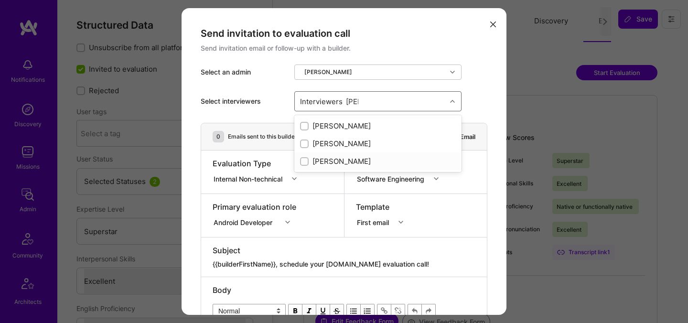
checkbox input "true"
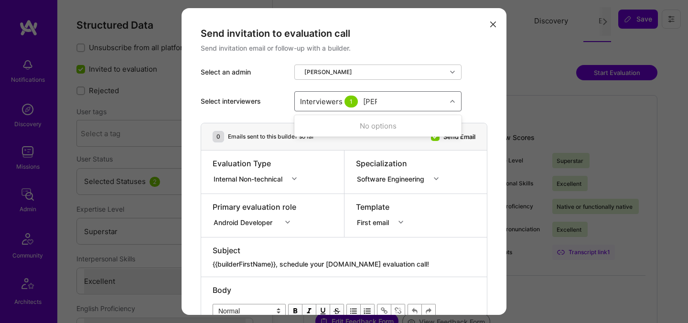
type input "tomi"
checkbox input "true"
type input "r"
type input "elon"
checkbox input "true"
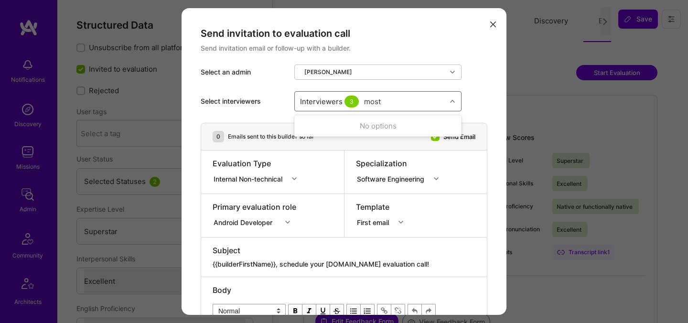
type input "mosta"
checkbox input "true"
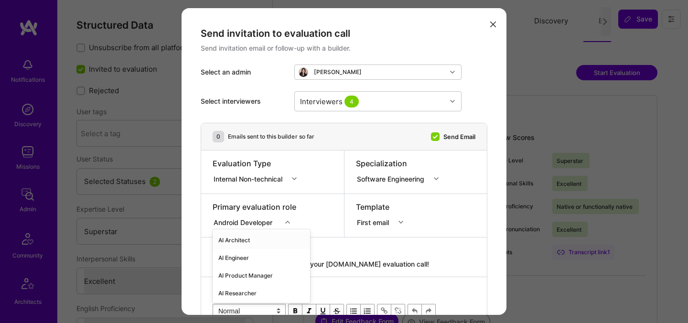
click at [239, 223] on div "option AI Architect focused, 1 of 70. 70 results available. Use Up and Down to …" at bounding box center [255, 221] width 84 height 10
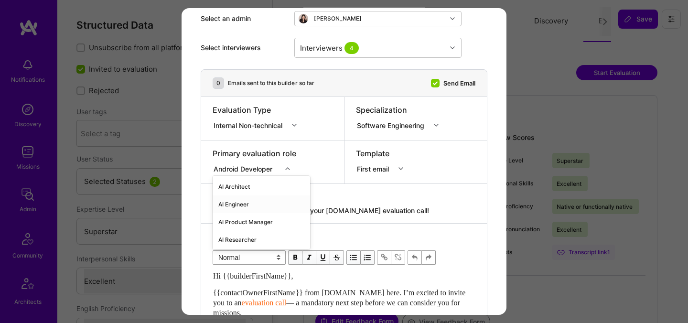
click at [237, 207] on div "AI Engineer" at bounding box center [262, 205] width 98 height 18
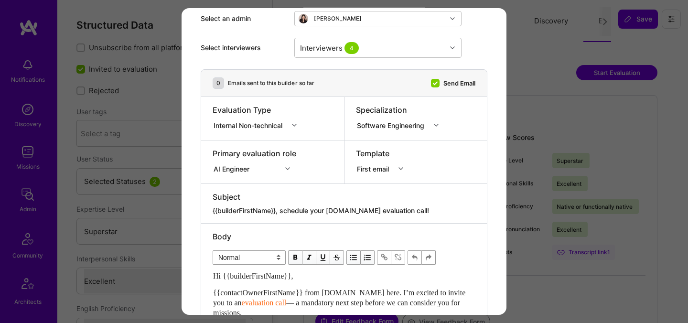
drag, startPoint x: 427, startPoint y: 209, endPoint x: 282, endPoint y: 212, distance: 145.3
click at [282, 212] on textarea "{{builderFirstName}}, schedule your [DOMAIN_NAME] evaluation call!" at bounding box center [344, 211] width 263 height 10
paste textarea "Unlock Your AI-Verified Status"
click at [265, 122] on div "Internal Non-technical" at bounding box center [250, 125] width 73 height 10
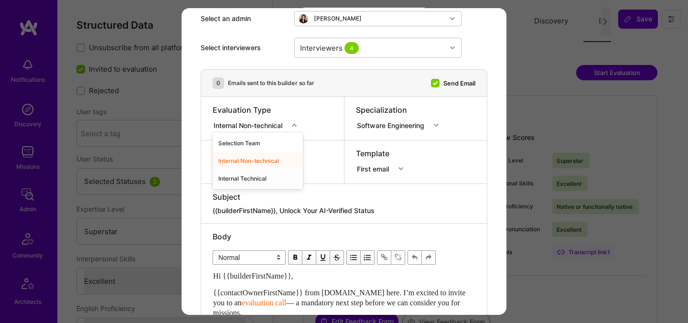
click at [249, 178] on div "Internal Technical" at bounding box center [258, 179] width 90 height 18
drag, startPoint x: 416, startPoint y: 213, endPoint x: 283, endPoint y: 212, distance: 132.9
click at [283, 212] on textarea "{{builderFirstName}}, schedule your [DOMAIN_NAME] evaluation call!" at bounding box center [344, 211] width 263 height 10
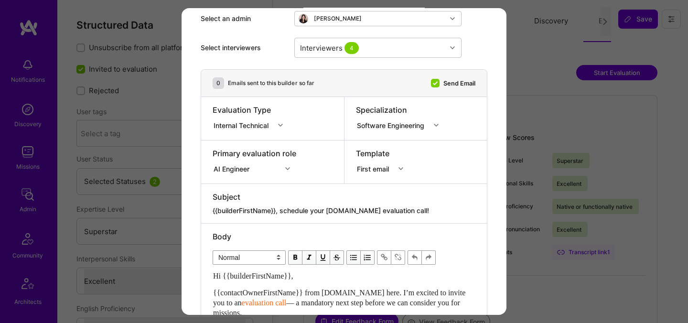
paste textarea "Unlock Your AI-Verified Status"
type textarea "{{builderFirstName}}, Unlock Your AI-Verified Status"
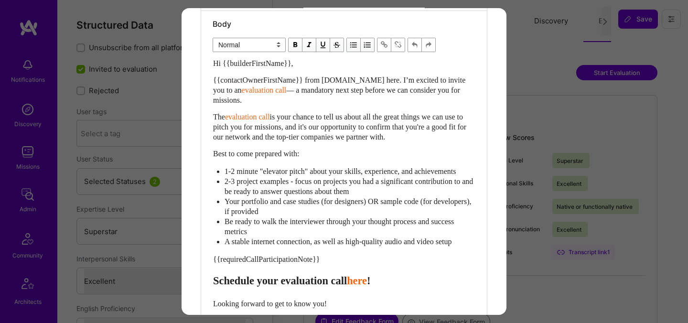
scroll to position [263, 0]
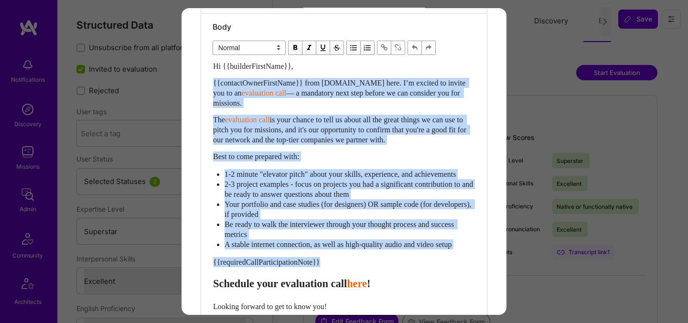
drag, startPoint x: 334, startPoint y: 271, endPoint x: 201, endPoint y: 84, distance: 229.1
click at [201, 84] on div "Body Normal Heading Large Heading Medium Heading Small Normal Hi {{builderFirst…" at bounding box center [344, 204] width 286 height 380
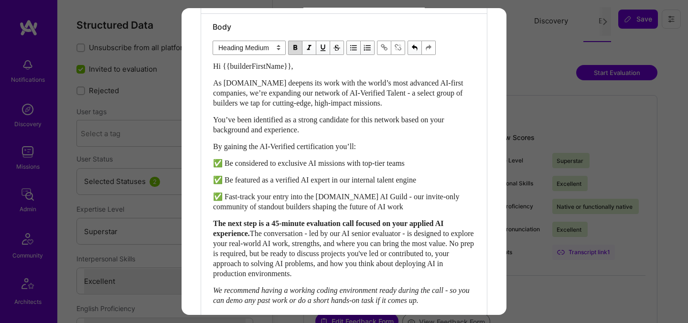
scroll to position [480, 0]
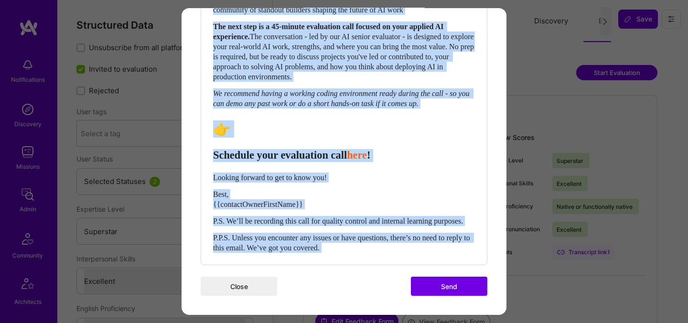
drag, startPoint x: 364, startPoint y: 253, endPoint x: 212, endPoint y: 163, distance: 176.4
click at [213, 163] on div "Hi {{builderFirstName}}, As [DOMAIN_NAME] deepens its work with the world’s mos…" at bounding box center [344, 59] width 263 height 390
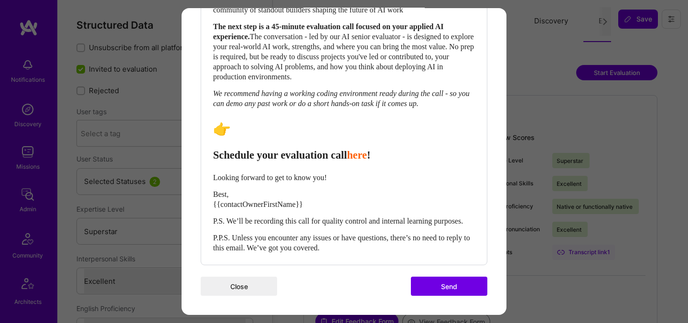
click at [360, 248] on div "P.P.S. Unless you encounter any issues or have questions, there’s no need to re…" at bounding box center [344, 243] width 262 height 20
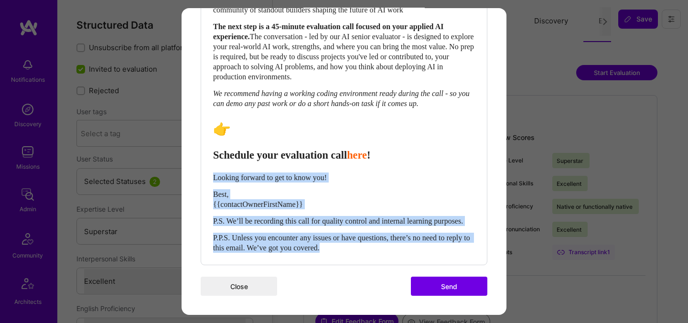
drag, startPoint x: 360, startPoint y: 248, endPoint x: 210, endPoint y: 168, distance: 170.2
click at [210, 168] on div "Body Normal Heading Large Heading Medium Heading Small Normal Hi {{builderFirst…" at bounding box center [344, 41] width 286 height 448
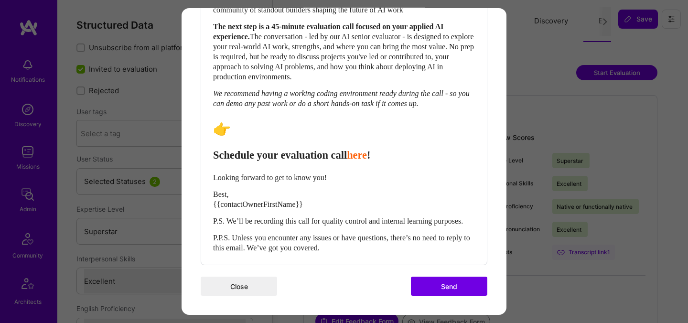
scroll to position [477, 0]
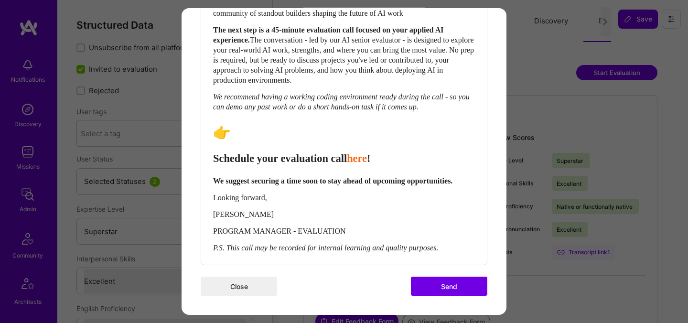
click at [332, 152] on span "Schedule your evaluation call" at bounding box center [280, 158] width 134 height 12
select select "header-three"
click at [332, 152] on span "Schedule your evaluation call" at bounding box center [280, 158] width 134 height 12
drag, startPoint x: 263, startPoint y: 151, endPoint x: 218, endPoint y: 150, distance: 45.4
click at [218, 152] on span "Schedule your call" at bounding box center [255, 158] width 84 height 12
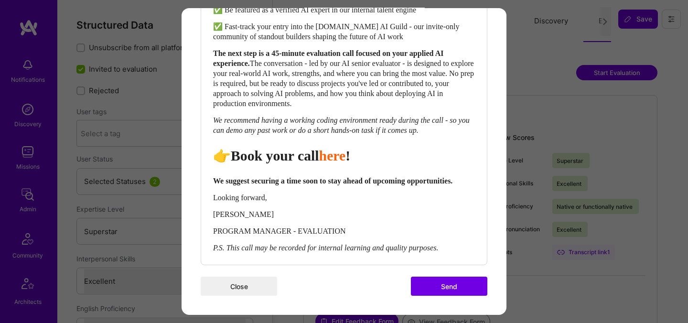
scroll to position [453, 0]
click at [212, 248] on div "Body Normal Heading Large Heading Medium Heading Small Heading Medium Hi {{buil…" at bounding box center [344, 54] width 286 height 421
click at [215, 250] on span "P.S. This call may be recorded for internal learning and quality purposes." at bounding box center [325, 248] width 225 height 8
select select "unstyled"
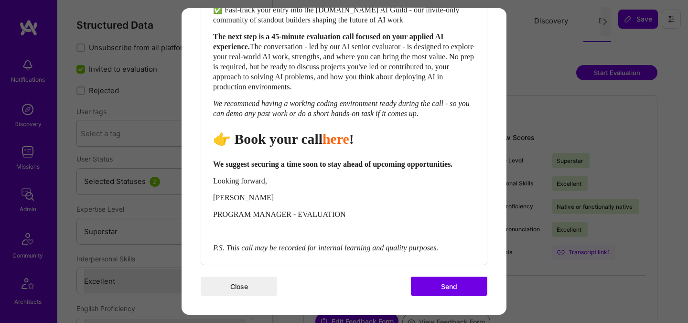
click at [265, 265] on div "Body Normal Heading Large Heading Medium Heading Small Normal Hi {{builderFirst…" at bounding box center [344, 46] width 286 height 438
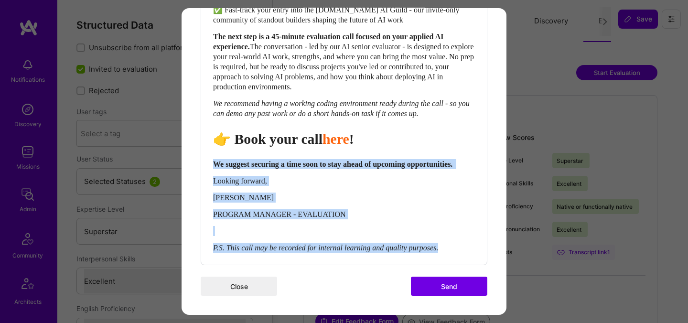
drag, startPoint x: 465, startPoint y: 268, endPoint x: 211, endPoint y: 165, distance: 273.9
click at [211, 165] on div "Body Normal Heading Large Heading Medium Heading Small Normal Hi {{builderFirst…" at bounding box center [344, 46] width 286 height 438
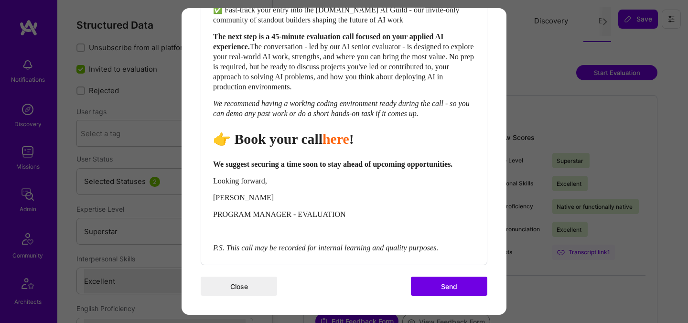
click at [222, 185] on span "Looking forward," at bounding box center [240, 181] width 54 height 8
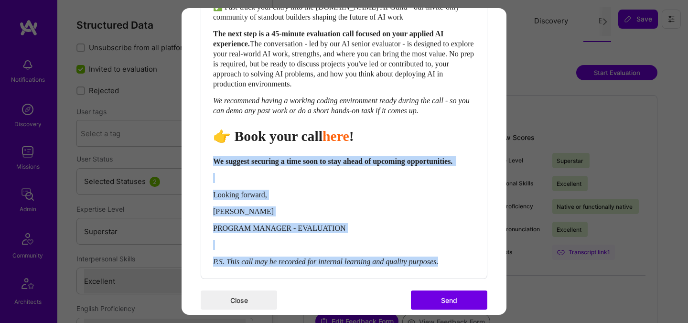
drag, startPoint x: 214, startPoint y: 169, endPoint x: 468, endPoint y: 291, distance: 281.6
click at [468, 279] on div "Body Normal Heading Large Heading Medium Heading Small Normal Hi {{builderFirst…" at bounding box center [344, 51] width 286 height 455
copy div "We suggest securing a time soon to stay ahead of upcoming opportunities. Lookin…"
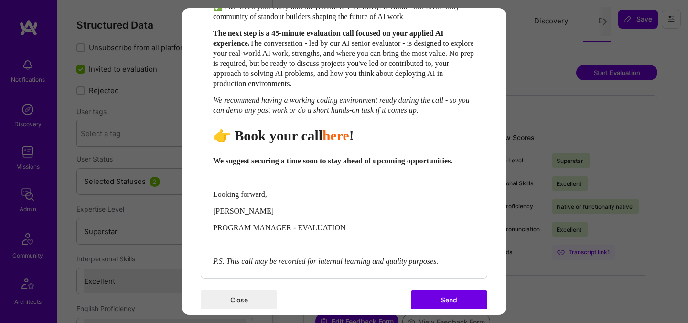
click at [432, 238] on div "Hi {{builderFirstName}}, As [DOMAIN_NAME] deepens its work with the world’s mos…" at bounding box center [344, 68] width 262 height 395
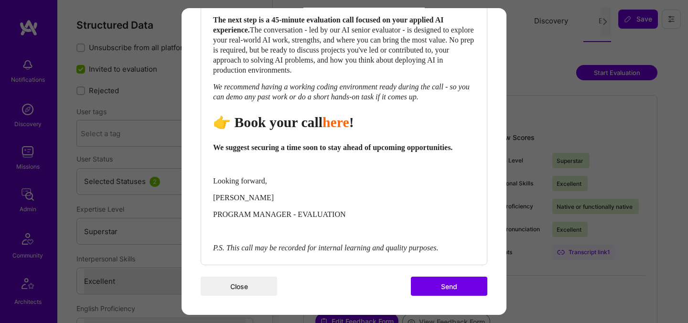
scroll to position [472, 0]
click at [450, 296] on button "Send" at bounding box center [449, 286] width 76 height 19
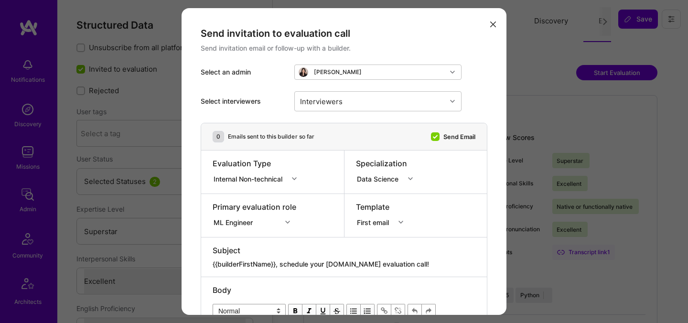
select select "7"
select select "IL"
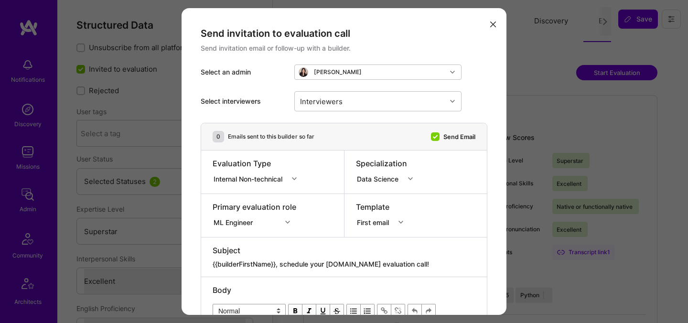
select select "Right Now"
click at [343, 109] on div "Interviewers" at bounding box center [371, 101] width 152 height 19
type input "[PERSON_NAME]"
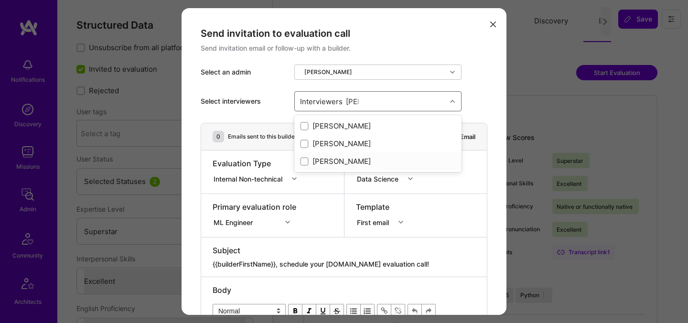
checkbox input "true"
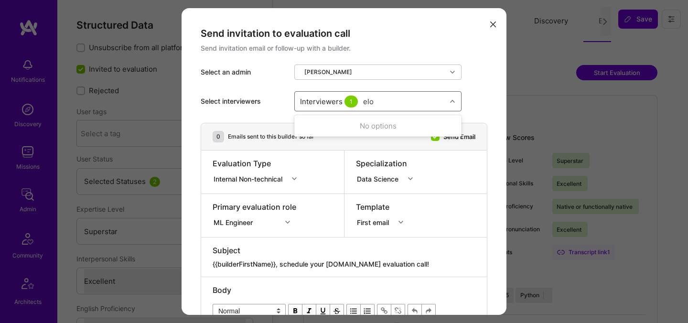
type input "elon"
checkbox input "true"
type input "tomi"
checkbox input "true"
click at [227, 182] on div "Internal Non-technical" at bounding box center [250, 179] width 73 height 10
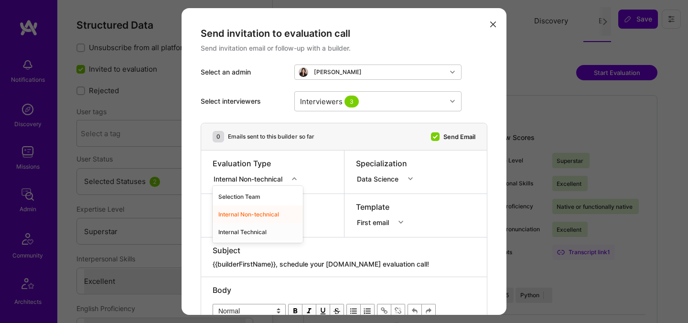
click at [229, 232] on div "Internal Technical" at bounding box center [258, 232] width 90 height 18
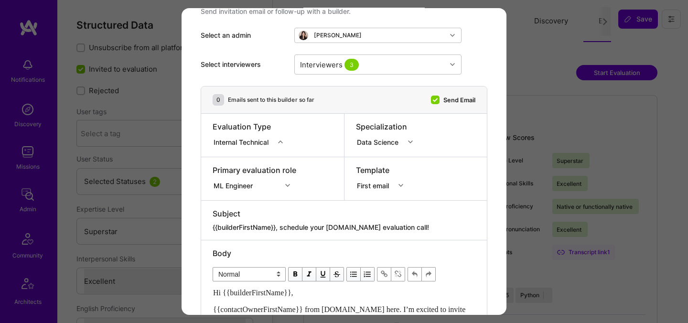
scroll to position [52, 0]
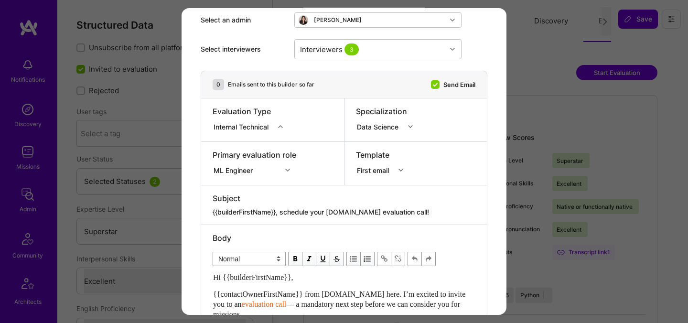
click at [278, 171] on div "ML Engineer" at bounding box center [247, 170] width 69 height 12
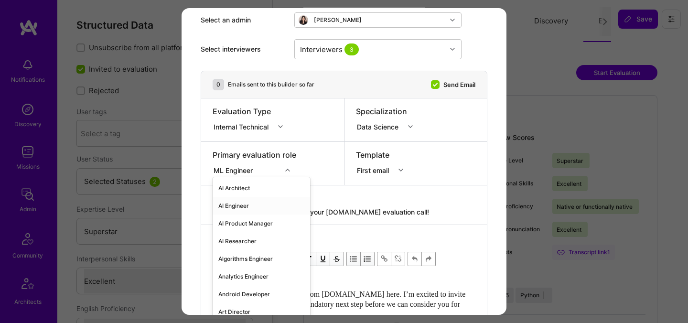
click at [255, 207] on div "AI Engineer" at bounding box center [262, 206] width 98 height 18
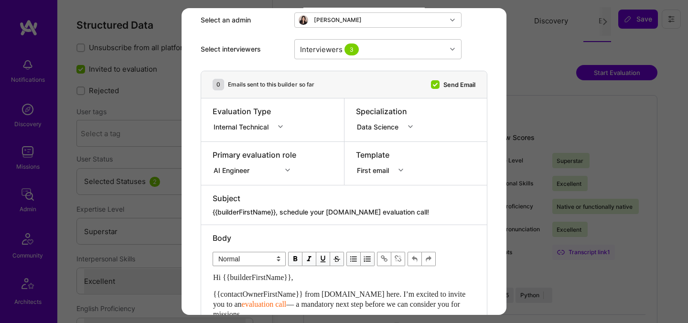
drag, startPoint x: 421, startPoint y: 212, endPoint x: 282, endPoint y: 211, distance: 139.6
click at [282, 211] on textarea "{{builderFirstName}}, schedule your [DOMAIN_NAME] evaluation call!" at bounding box center [344, 212] width 263 height 10
paste textarea "Unlock Your AI-Verified Status"
type textarea "{{builderFirstName}}, Unlock Your AI-Verified Status"
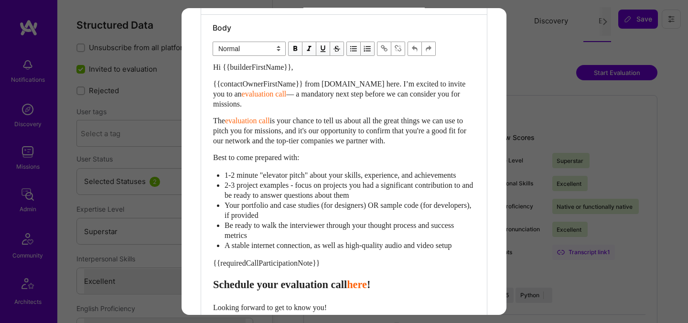
scroll to position [266, 0]
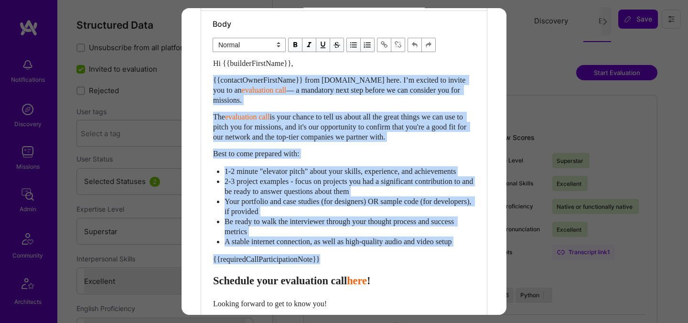
drag, startPoint x: 335, startPoint y: 270, endPoint x: 186, endPoint y: 82, distance: 238.9
click at [186, 82] on div "Send invitation to evaluation call Send invitation email or follow-up with a bu…" at bounding box center [344, 91] width 325 height 699
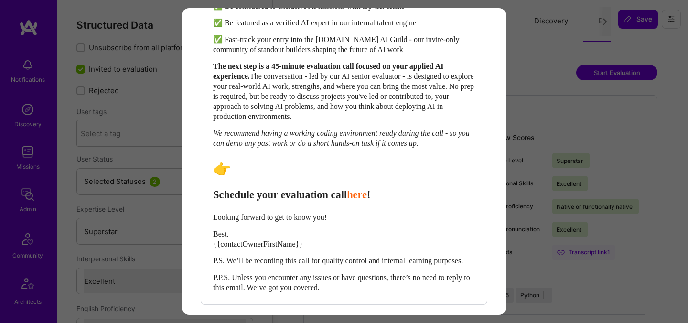
scroll to position [480, 0]
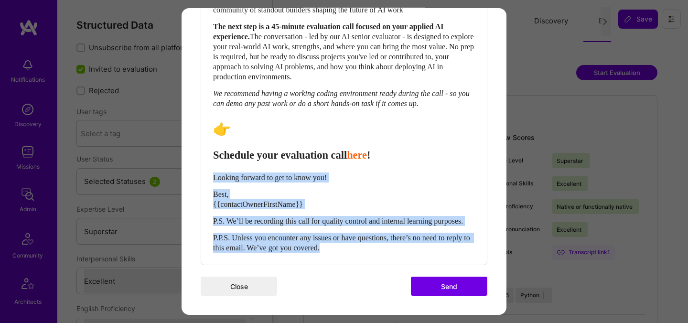
drag, startPoint x: 347, startPoint y: 246, endPoint x: 205, endPoint y: 160, distance: 165.9
click at [205, 160] on div "Body Normal Heading Large Heading Medium Heading Small Heading Medium Hi {{buil…" at bounding box center [344, 41] width 286 height 448
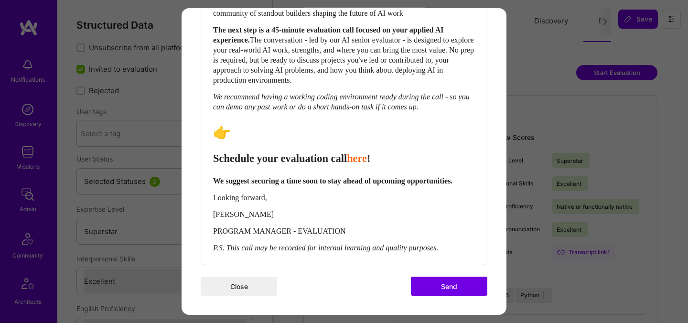
scroll to position [477, 0]
click at [289, 188] on div "Hi {{builderFirstName}}, As A.Team deepens its work with the world’s most advan…" at bounding box center [344, 60] width 262 height 385
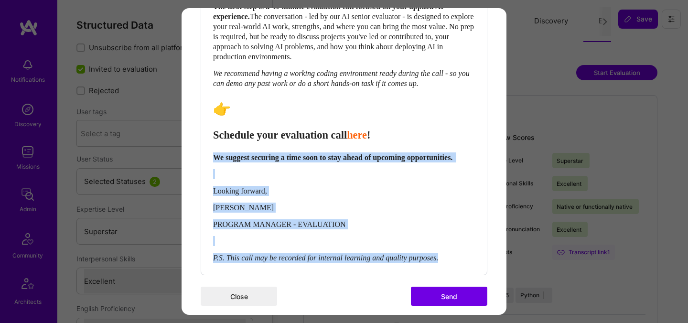
drag, startPoint x: 470, startPoint y: 279, endPoint x: 212, endPoint y: 172, distance: 279.2
click at [213, 172] on div "Hi {{builderFirstName}}, As A.Team deepens its work with the world’s most advan…" at bounding box center [344, 54] width 263 height 420
copy div "We suggest securing a time soon to stay ahead of upcoming opportunities. Lookin…"
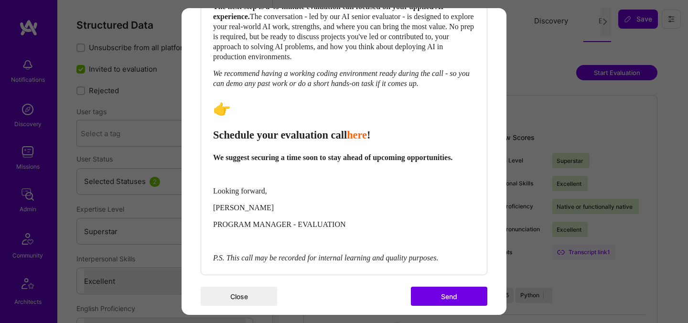
click at [339, 141] on span "Schedule your evaluation call" at bounding box center [280, 135] width 134 height 12
select select "header-two"
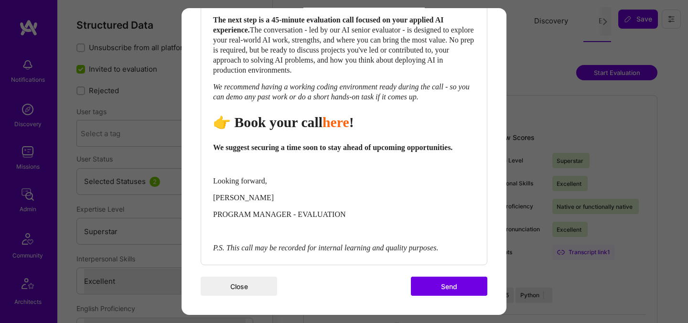
drag, startPoint x: 476, startPoint y: 298, endPoint x: 333, endPoint y: 167, distance: 193.5
click at [476, 296] on button "Send" at bounding box center [449, 286] width 76 height 19
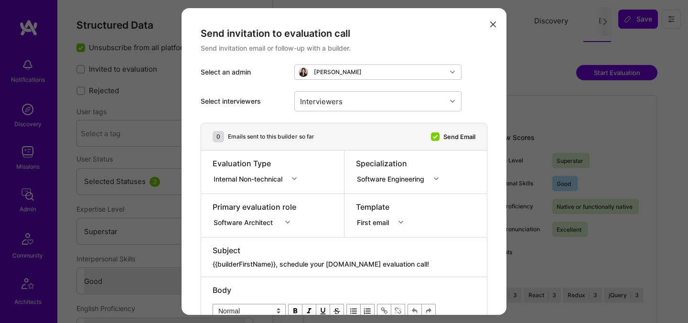
select select "7"
select select "4"
select select "7"
select select "PL"
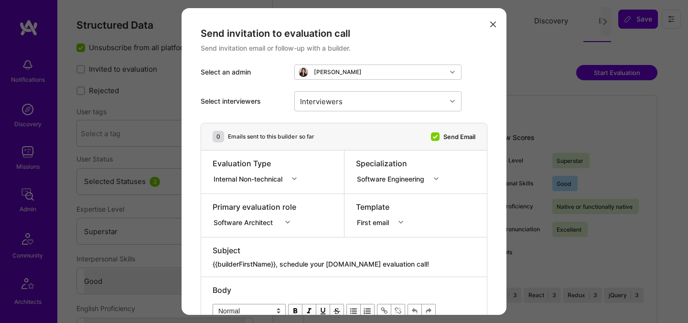
select select "Right Now"
click at [387, 104] on div "Interviewers" at bounding box center [371, 101] width 152 height 19
type input "[PERSON_NAME]"
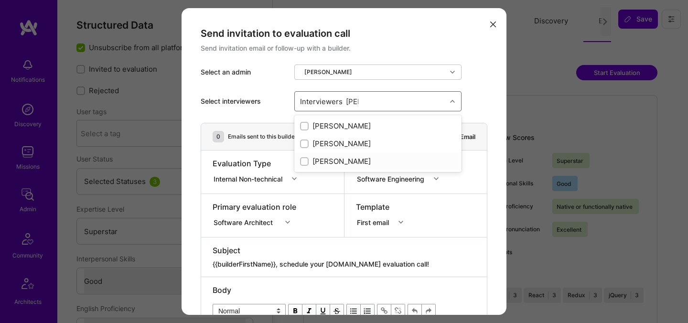
checkbox input "true"
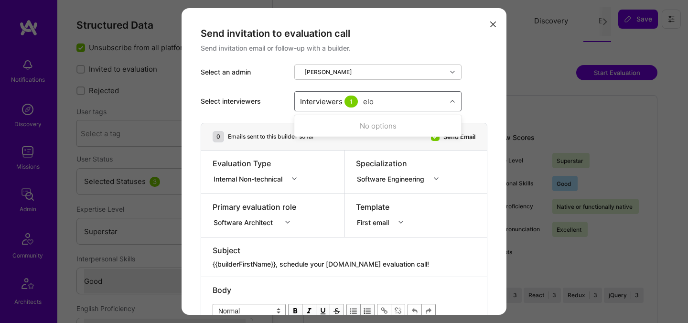
type input "elon"
checkbox input "true"
type input "tomi"
checkbox input "true"
click at [235, 174] on div "Internal Non-technical" at bounding box center [250, 179] width 73 height 10
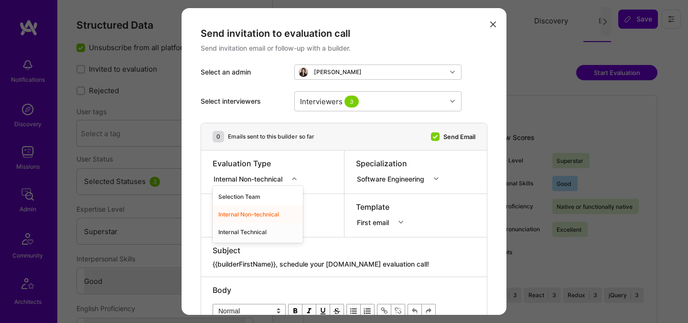
click at [236, 228] on div "Internal Technical" at bounding box center [258, 232] width 90 height 18
click at [236, 221] on div "Software Architect" at bounding box center [255, 221] width 84 height 10
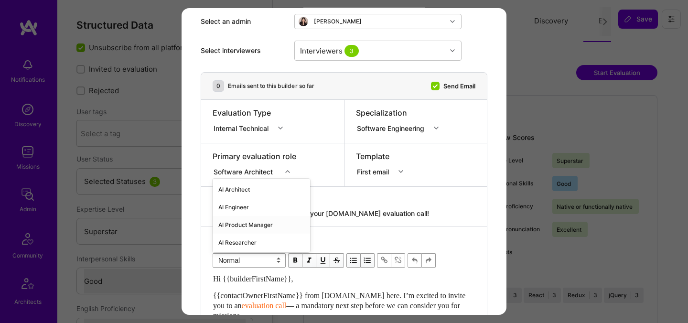
scroll to position [54, 0]
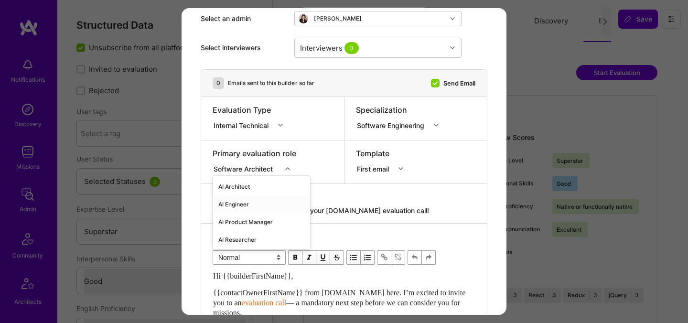
click at [235, 205] on div "AI Engineer" at bounding box center [262, 205] width 98 height 18
drag, startPoint x: 413, startPoint y: 208, endPoint x: 282, endPoint y: 205, distance: 130.5
click at [282, 205] on div "Subject {{builderFirstName}}, schedule your [DOMAIN_NAME] evaluation call!" at bounding box center [344, 204] width 263 height 24
click at [398, 210] on textarea "{{builderFirstName}}, schedule your [DOMAIN_NAME] evaluation call!" at bounding box center [344, 211] width 263 height 10
drag, startPoint x: 410, startPoint y: 212, endPoint x: 283, endPoint y: 215, distance: 126.7
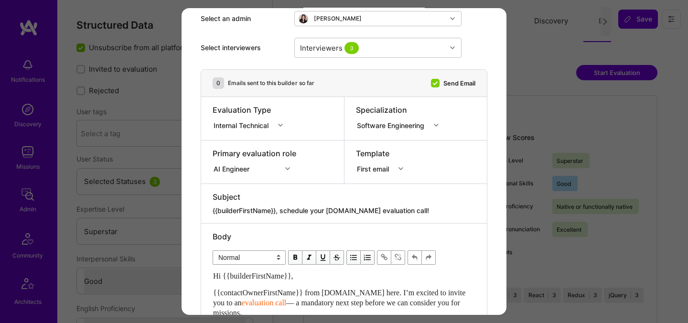
click at [283, 215] on textarea "{{builderFirstName}}, schedule your [DOMAIN_NAME] evaluation call!" at bounding box center [344, 211] width 263 height 10
paste textarea "Unlock Your AI-Verified Status"
type textarea "{{builderFirstName}}, Unlock Your AI-Verified Status"
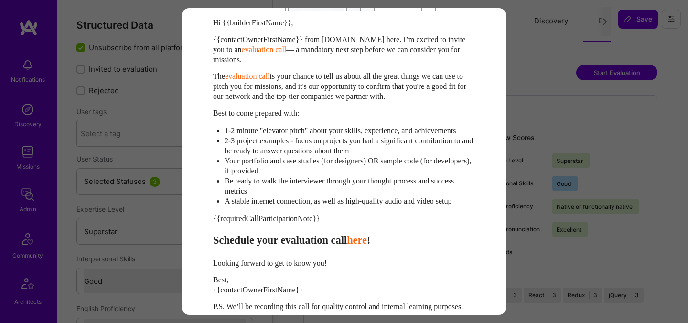
scroll to position [297, 0]
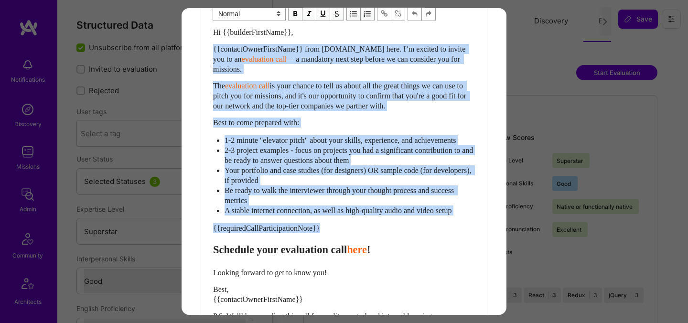
drag, startPoint x: 342, startPoint y: 243, endPoint x: 195, endPoint y: 52, distance: 241.3
click at [195, 52] on div "Send invitation to evaluation call Send invitation email or follow-up with a bu…" at bounding box center [344, 60] width 325 height 699
select select "header-two"
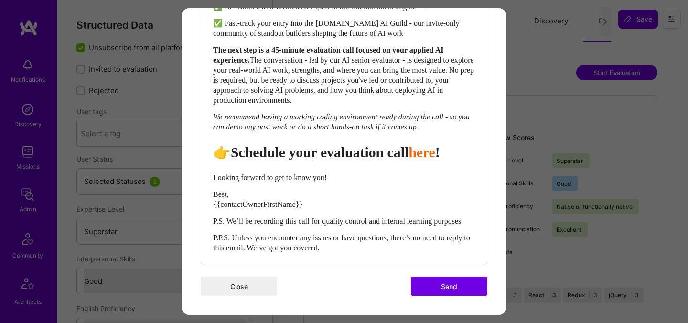
scroll to position [474, 0]
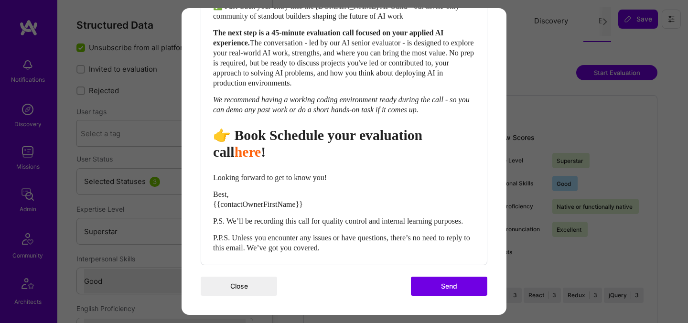
click at [295, 127] on span "👉 Book Schedule your evaluation call" at bounding box center [319, 143] width 213 height 33
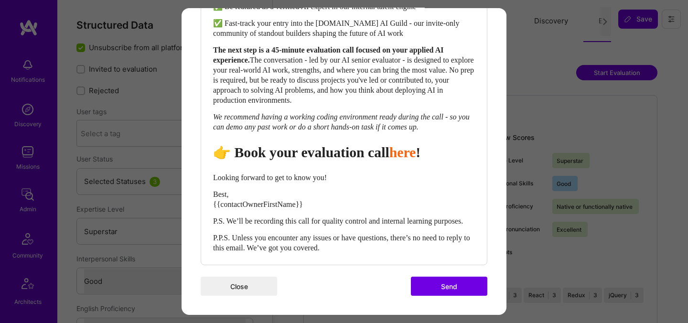
click at [331, 145] on span "👉 Book your evaluation call" at bounding box center [301, 152] width 176 height 16
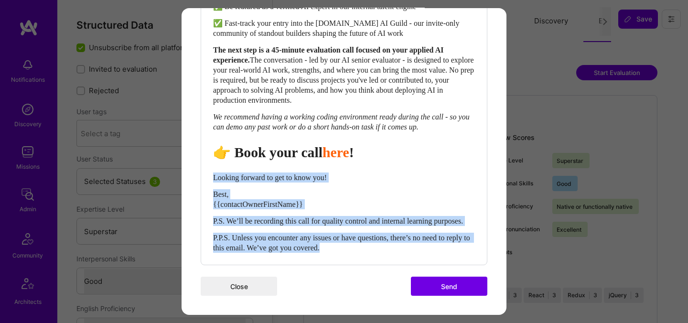
drag, startPoint x: 214, startPoint y: 167, endPoint x: 397, endPoint y: 277, distance: 213.3
select select "unstyled"
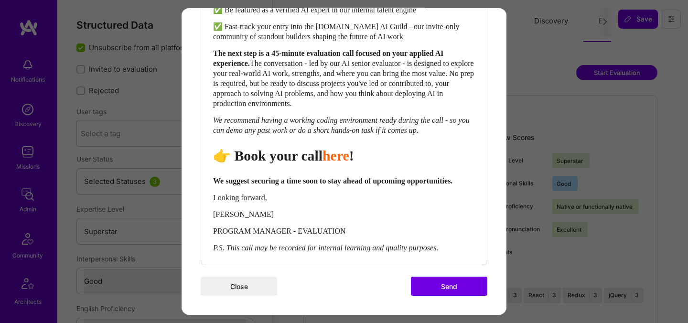
scroll to position [453, 0]
click at [449, 289] on button "Send" at bounding box center [449, 286] width 76 height 19
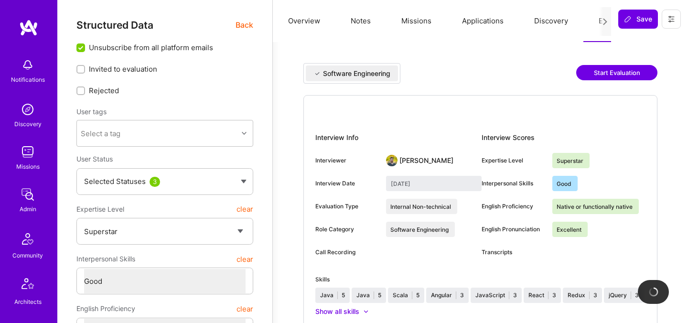
checkbox input "true"
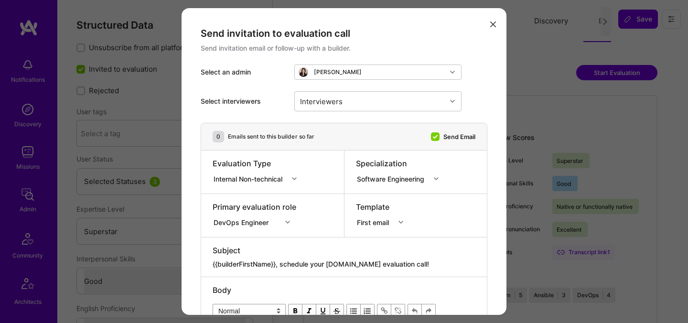
select select "7"
select select "4"
select select "7"
select select "DE"
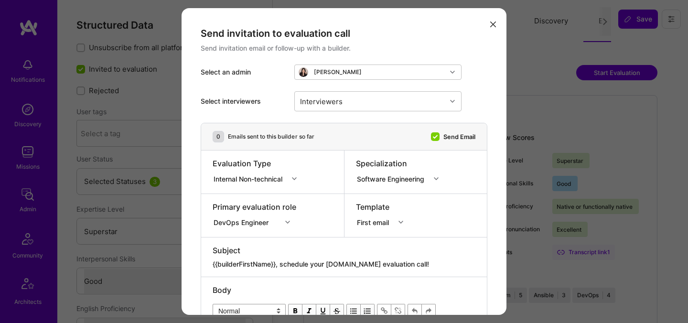
select select "Right Now"
click at [343, 99] on div "Interviewers" at bounding box center [321, 101] width 47 height 14
type input "[PERSON_NAME]"
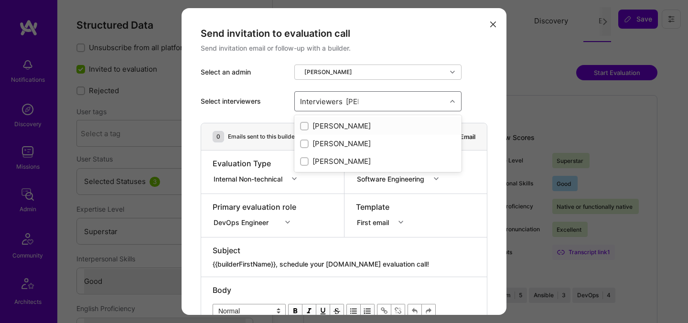
checkbox input "true"
type input "r"
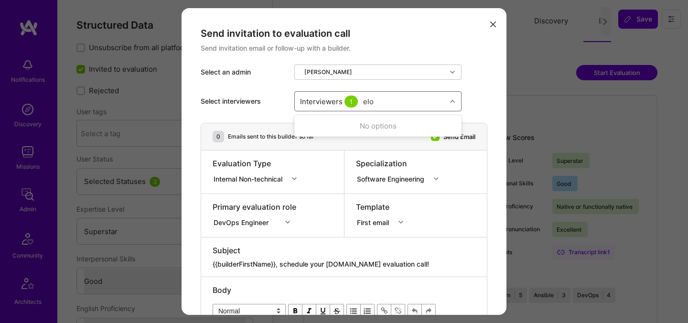
type input "elon"
checkbox input "true"
type input "tomi"
checkbox input "true"
click at [250, 185] on div "Internal Non-technical" at bounding box center [251, 179] width 76 height 12
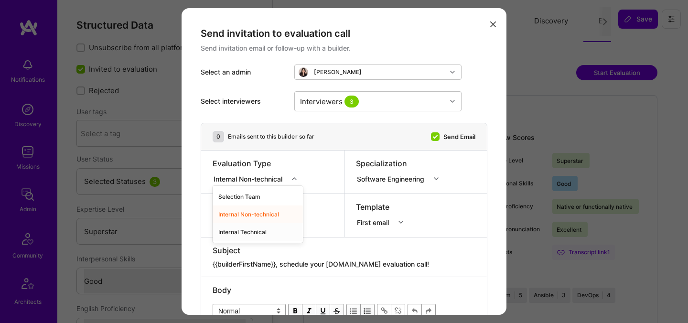
click at [246, 231] on div "Internal Technical" at bounding box center [258, 232] width 90 height 18
click at [245, 223] on div "DevOps Engineer" at bounding box center [255, 221] width 84 height 10
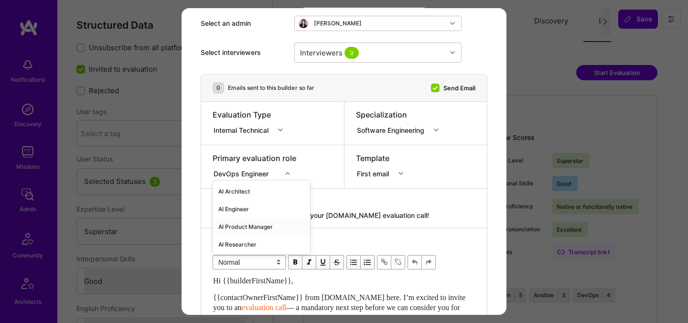
scroll to position [54, 0]
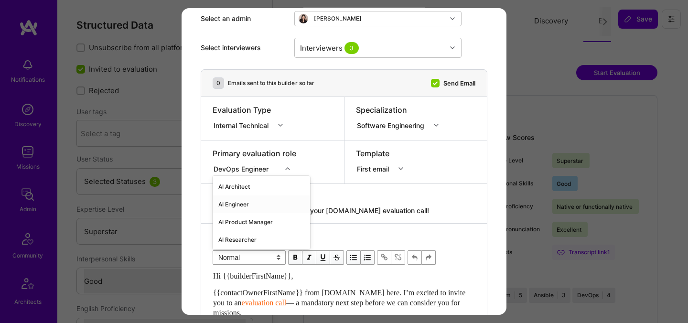
click at [241, 206] on div "AI Engineer" at bounding box center [262, 205] width 98 height 18
drag, startPoint x: 409, startPoint y: 211, endPoint x: 282, endPoint y: 209, distance: 126.7
click at [282, 209] on textarea "{{builderFirstName}}, schedule your [DOMAIN_NAME] evaluation call!" at bounding box center [344, 211] width 263 height 10
paste textarea "Unlock Your AI-Verified Status"
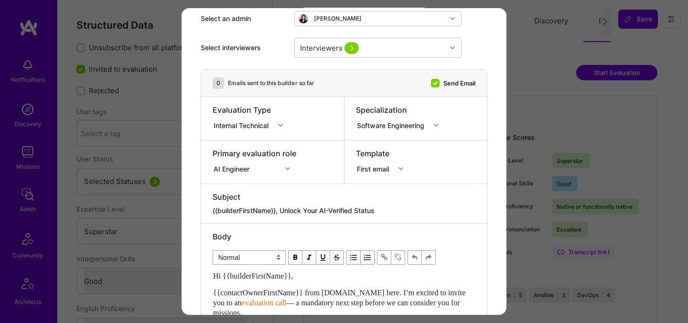
type textarea "{{builderFirstName}}, Unlock Your AI-Verified Status"
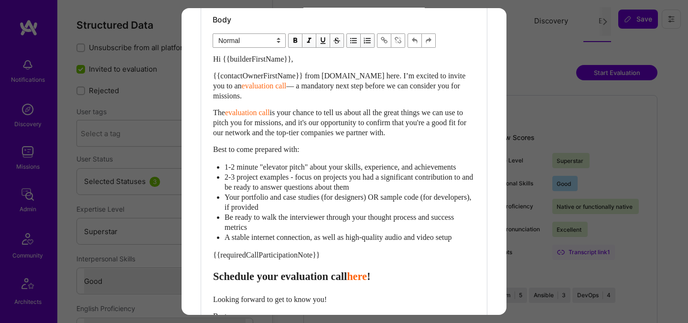
scroll to position [279, 0]
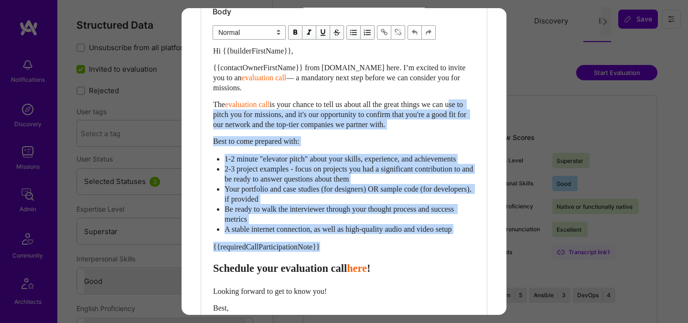
drag, startPoint x: 340, startPoint y: 256, endPoint x: 192, endPoint y: 114, distance: 205.6
click at [192, 115] on div "Send invitation to evaluation call Send invitation email or follow-up with a bu…" at bounding box center [344, 78] width 325 height 699
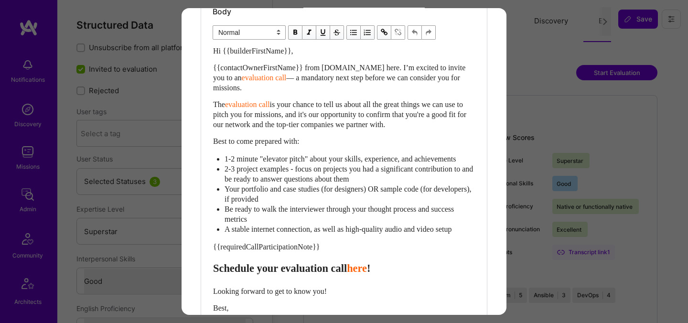
click at [329, 252] on div "{{requiredCallParticipationNote}}" at bounding box center [344, 247] width 262 height 10
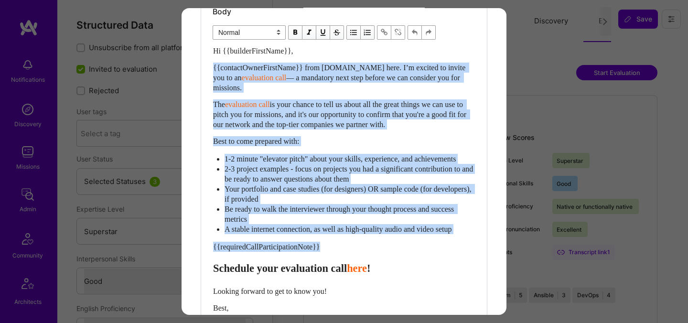
drag, startPoint x: 331, startPoint y: 258, endPoint x: 190, endPoint y: 70, distance: 235.2
click at [190, 70] on div "Send invitation to evaluation call Send invitation email or follow-up with a bu…" at bounding box center [344, 78] width 325 height 699
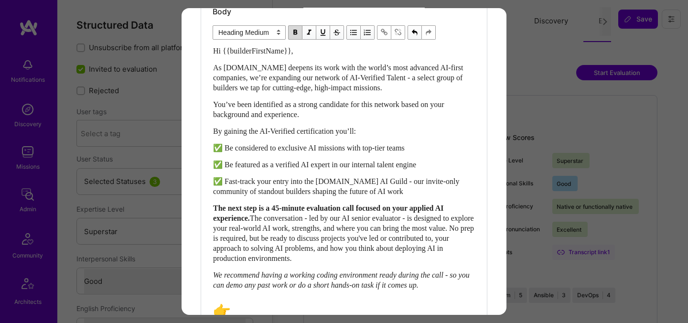
scroll to position [480, 0]
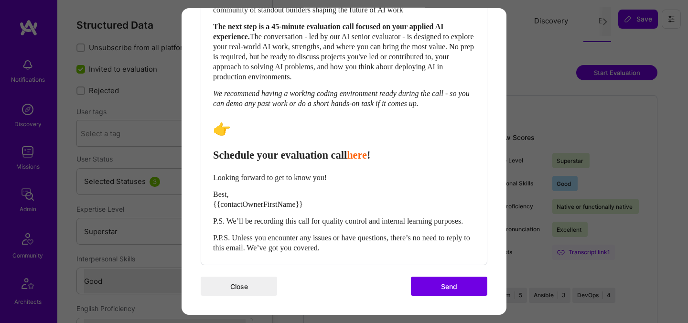
click at [216, 149] on span "Schedule your evaluation call" at bounding box center [280, 155] width 134 height 12
select select "header-two"
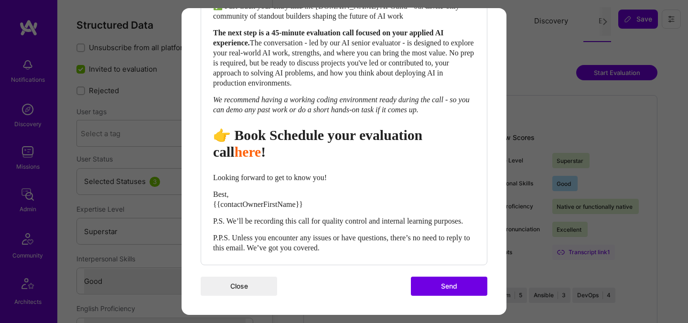
click at [298, 128] on span "👉 Book Schedule your evaluation call" at bounding box center [319, 143] width 213 height 33
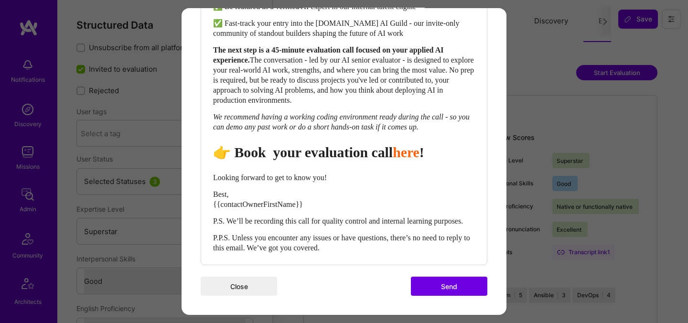
scroll to position [457, 0]
click at [361, 144] on span "👉 Book your evaluation call" at bounding box center [301, 152] width 176 height 16
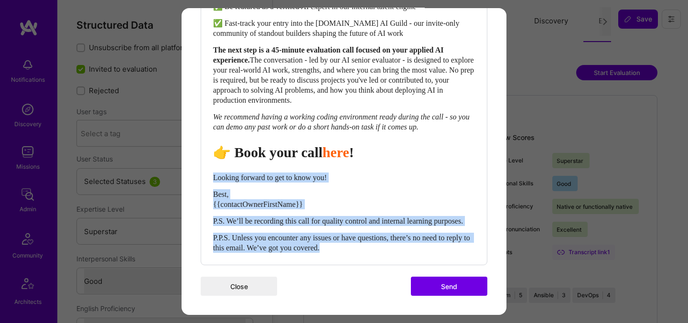
drag, startPoint x: 214, startPoint y: 167, endPoint x: 419, endPoint y: 258, distance: 224.1
click at [419, 258] on div "Body Normal Heading Large Heading Medium Heading Small Heading Medium Hi {{buil…" at bounding box center [344, 52] width 286 height 424
select select "unstyled"
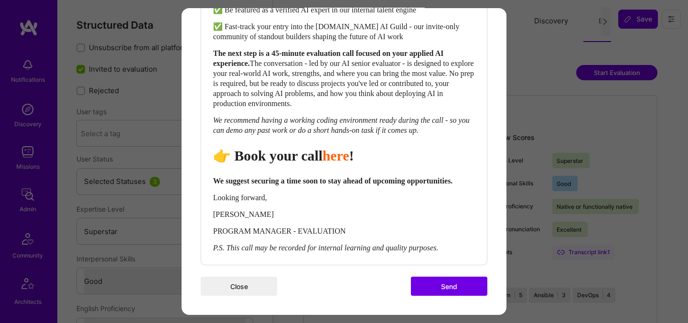
scroll to position [453, 0]
click at [469, 290] on button "Send" at bounding box center [449, 286] width 76 height 19
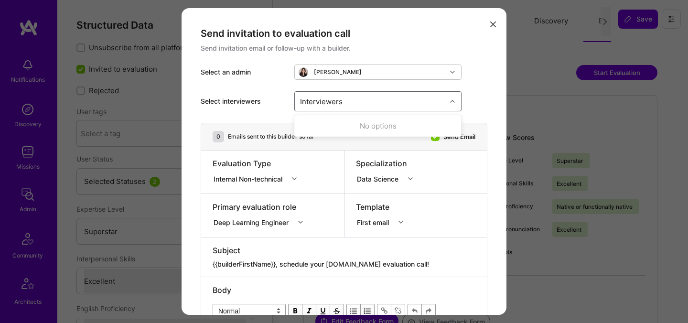
select select "7"
select select "US"
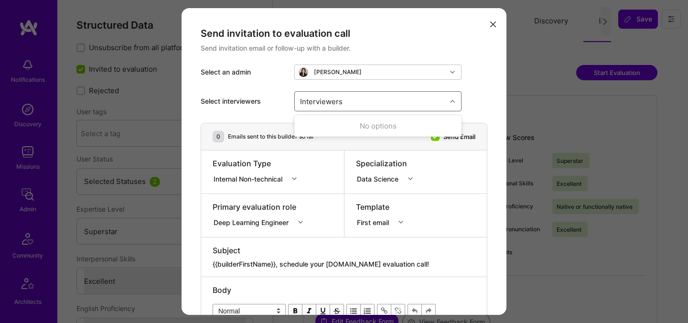
select select "Right Now"
click at [358, 97] on div "Interviewers" at bounding box center [371, 101] width 152 height 19
type input "[PERSON_NAME]"
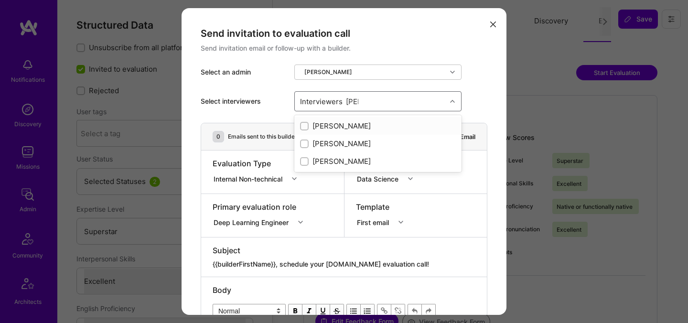
checkbox input "true"
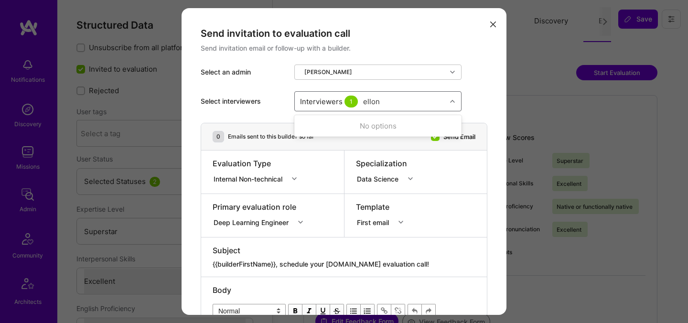
type input "elon"
checkbox input "true"
type input "tomi"
checkbox input "true"
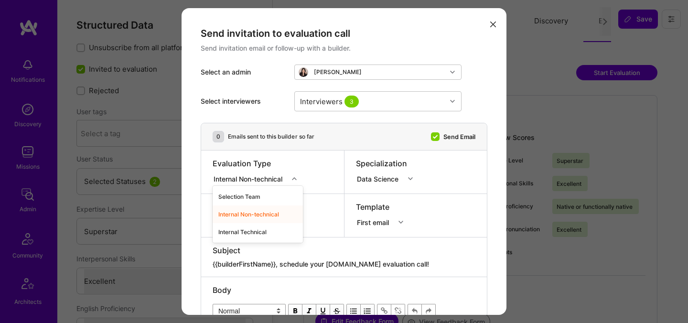
click at [252, 177] on div "Internal Non-technical" at bounding box center [250, 179] width 73 height 10
click at [249, 229] on div "Internal Technical" at bounding box center [258, 232] width 90 height 18
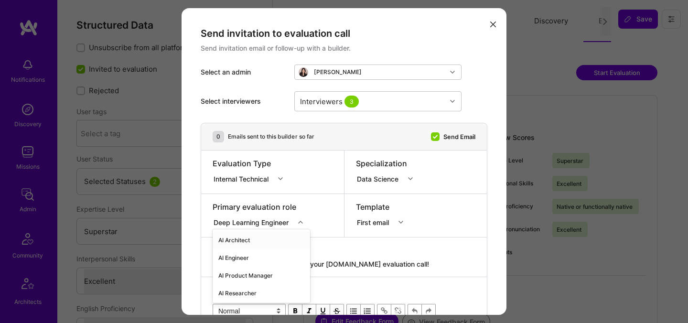
click at [250, 223] on div "option AI Architect focused, 1 of 70. 70 results available. Use Up and Down to …" at bounding box center [261, 221] width 97 height 10
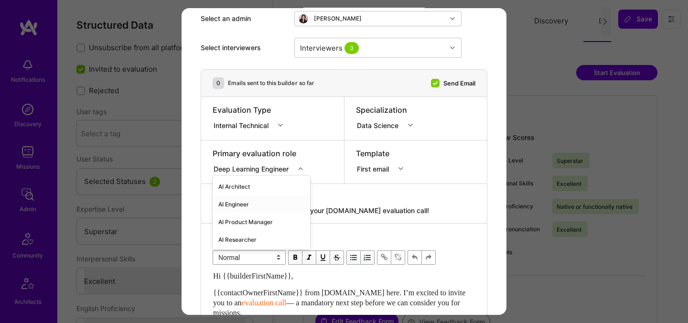
click at [249, 202] on div "AI Engineer" at bounding box center [262, 205] width 98 height 18
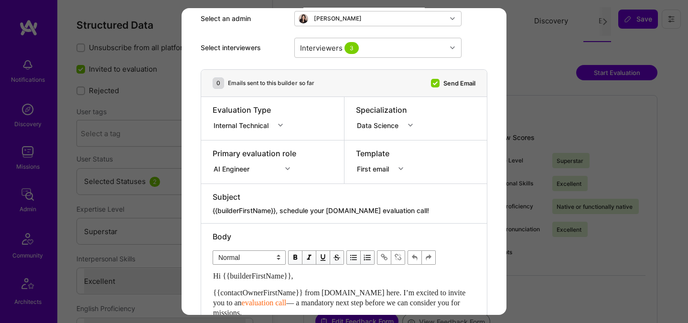
drag, startPoint x: 409, startPoint y: 209, endPoint x: 283, endPoint y: 208, distance: 126.2
click at [283, 208] on textarea "{{builderFirstName}}, schedule your [DOMAIN_NAME] evaluation call!" at bounding box center [344, 211] width 263 height 10
paste textarea "Unlock Your AI-Verified Status"
type textarea "{{builderFirstName}}, Unlock Your AI-Verified Status"
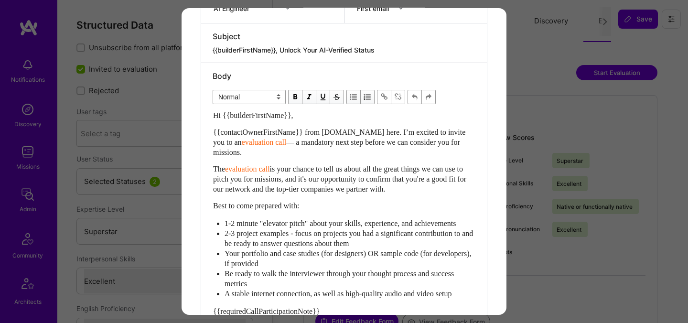
scroll to position [228, 0]
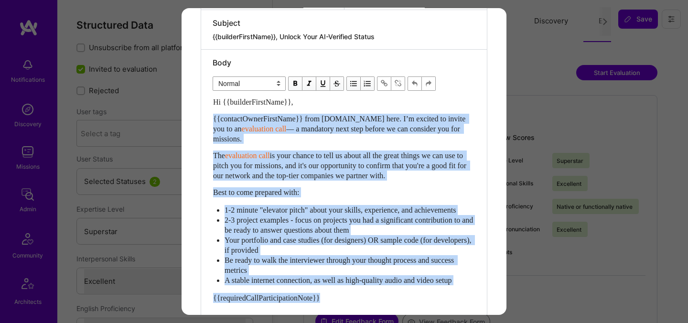
drag, startPoint x: 337, startPoint y: 309, endPoint x: 201, endPoint y: 119, distance: 234.4
click at [201, 119] on div "Body Normal Heading Large Heading Medium Heading Small Normal Hi {{builderFirst…" at bounding box center [344, 240] width 286 height 380
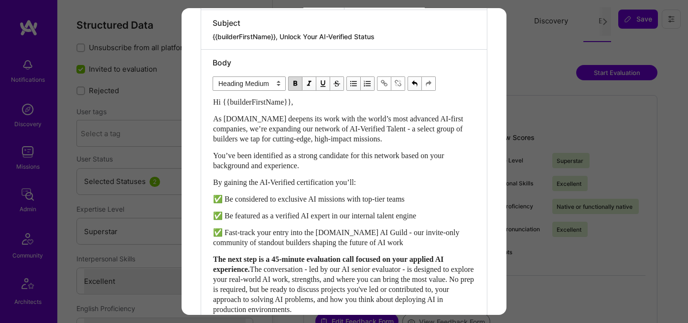
scroll to position [480, 0]
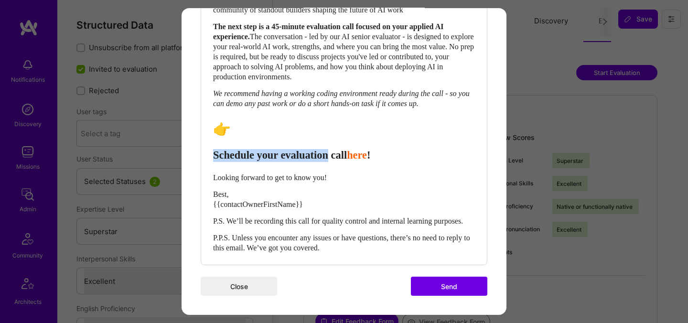
drag, startPoint x: 351, startPoint y: 147, endPoint x: 206, endPoint y: 147, distance: 144.8
click at [206, 147] on div "Body Normal Heading Large Heading Medium Heading Small Heading Medium Hi {{buil…" at bounding box center [344, 41] width 286 height 448
select select "header-two"
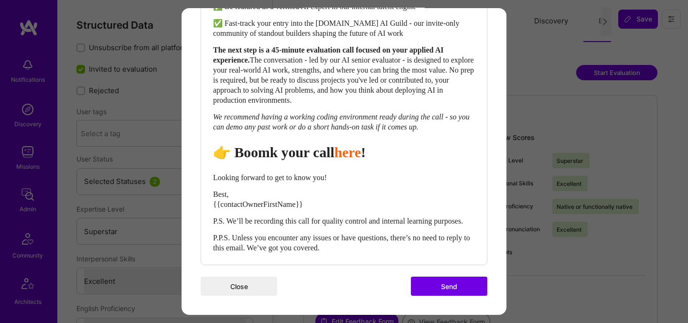
click at [286, 144] on span "👉 Boomk your call" at bounding box center [273, 152] width 121 height 16
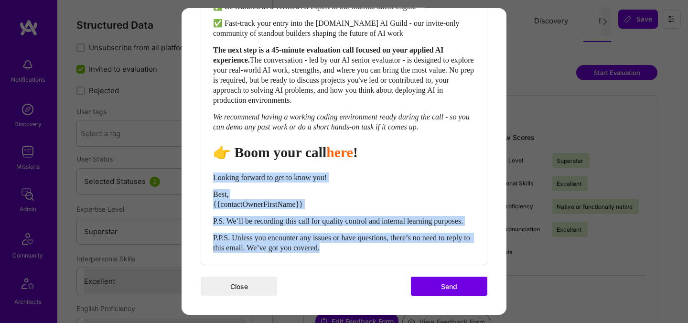
drag, startPoint x: 214, startPoint y: 167, endPoint x: 386, endPoint y: 255, distance: 193.5
click at [386, 255] on div "Body Normal Heading Large Heading Medium Heading Small Heading Medium Hi {{buil…" at bounding box center [344, 52] width 286 height 424
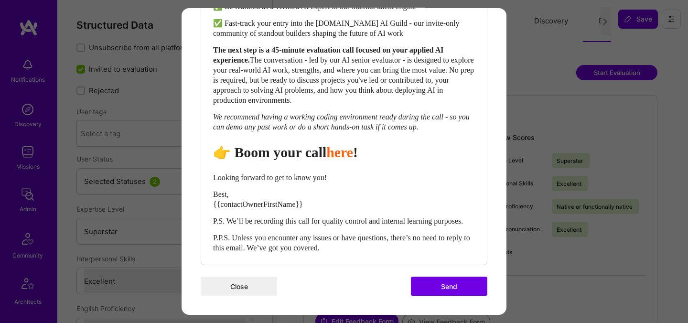
scroll to position [453, 0]
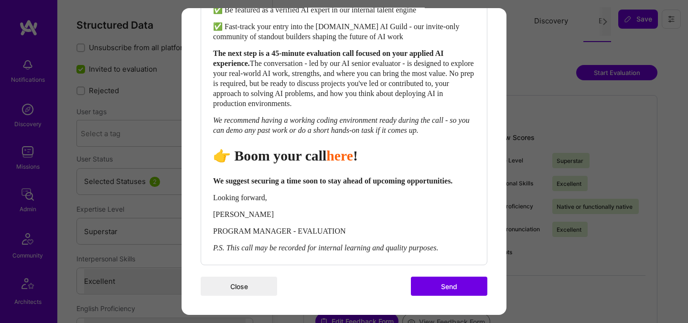
click at [275, 148] on span "👉 Boom your call" at bounding box center [269, 156] width 113 height 16
select select "header-two"
drag, startPoint x: 469, startPoint y: 289, endPoint x: 439, endPoint y: 218, distance: 76.5
click at [469, 288] on button "Send" at bounding box center [449, 286] width 76 height 19
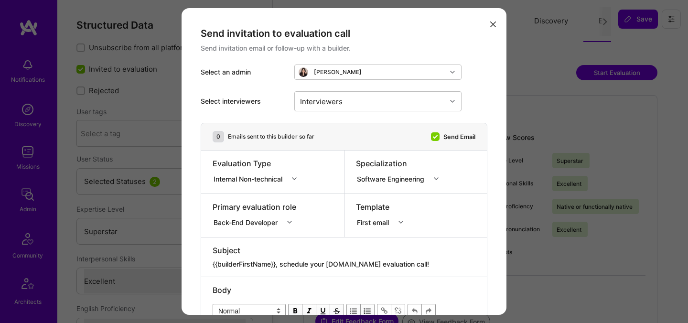
select select "7"
select select "US"
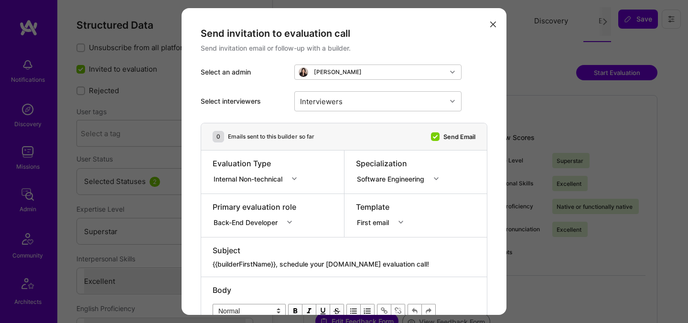
select select "Right Now"
click at [361, 100] on div "Interviewers" at bounding box center [371, 101] width 152 height 19
type input "[PERSON_NAME]"
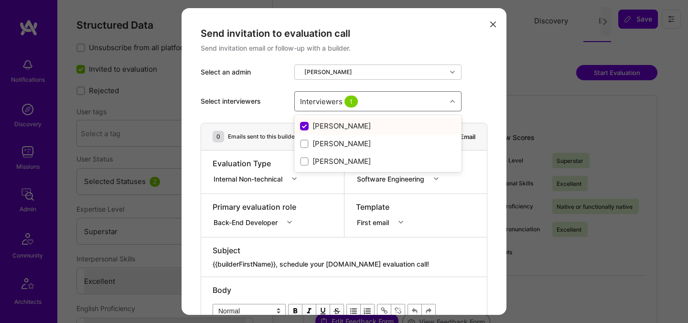
checkbox input "false"
checkbox input "true"
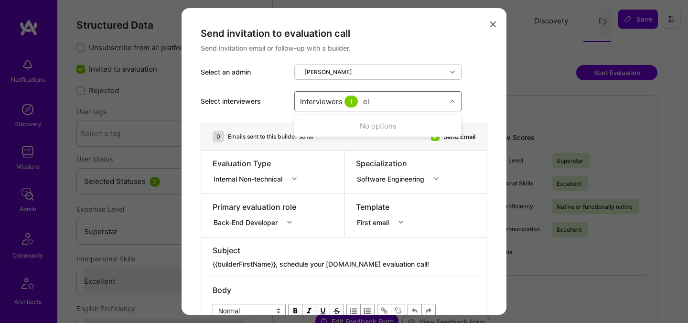
type input "elon"
checkbox input "true"
type input "tomi"
checkbox input "true"
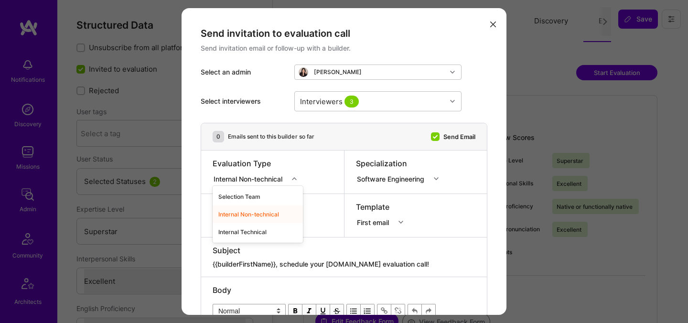
click at [270, 184] on div "Internal Non-technical" at bounding box center [251, 179] width 76 height 12
click at [256, 231] on div "Internal Technical" at bounding box center [258, 232] width 90 height 18
click at [255, 218] on div "Back-End Developer" at bounding box center [256, 221] width 86 height 10
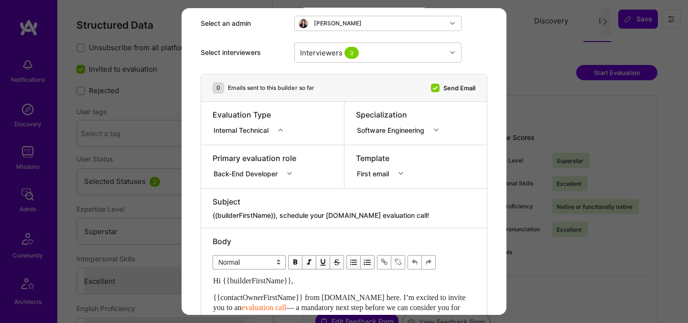
scroll to position [54, 0]
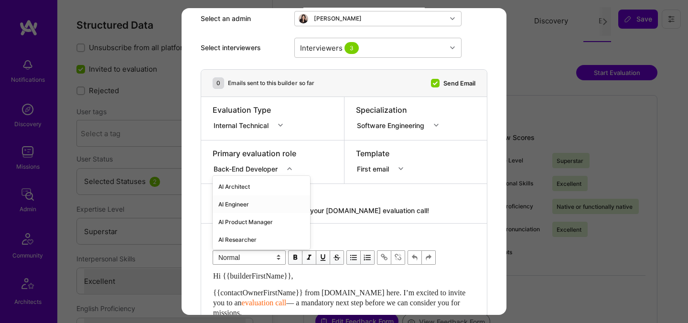
click at [245, 205] on div "AI Engineer" at bounding box center [262, 205] width 98 height 18
drag, startPoint x: 412, startPoint y: 209, endPoint x: 282, endPoint y: 206, distance: 130.1
click at [282, 206] on textarea "{{builderFirstName}}, schedule your [DOMAIN_NAME] evaluation call!" at bounding box center [344, 211] width 263 height 10
paste textarea "Unlock Your AI-Verified Status"
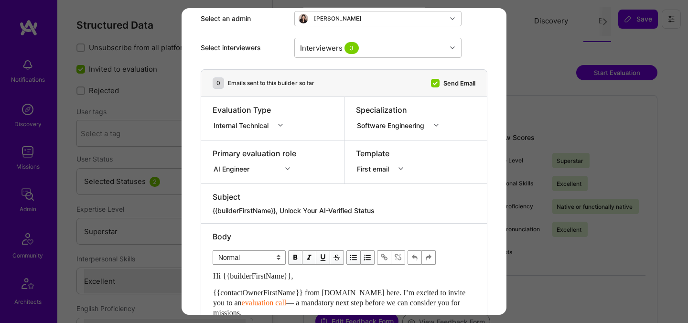
drag, startPoint x: 279, startPoint y: 211, endPoint x: 372, endPoint y: 212, distance: 92.7
click at [280, 211] on textarea "{{builderFirstName}}, Unlock Your AI-Verified Status" at bounding box center [344, 211] width 263 height 10
type textarea "{{builderFirstName}}, Unlock Your AI-Verified Status"
drag, startPoint x: 390, startPoint y: 210, endPoint x: 281, endPoint y: 209, distance: 108.5
click at [281, 209] on textarea "{{builderFirstName}}, Unlock Your AI-Verified Status" at bounding box center [344, 211] width 263 height 10
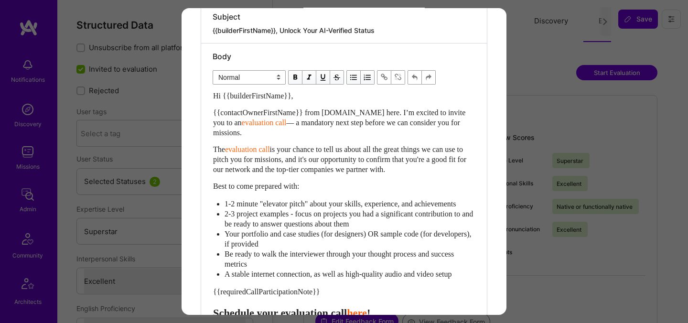
scroll to position [233, 0]
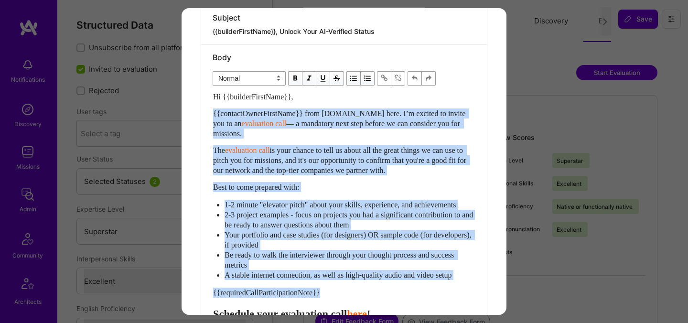
drag, startPoint x: 338, startPoint y: 301, endPoint x: 201, endPoint y: 113, distance: 233.0
click at [201, 113] on div "Body Normal Heading Large Heading Medium Heading Small Normal Hi {{builderFirst…" at bounding box center [344, 234] width 286 height 380
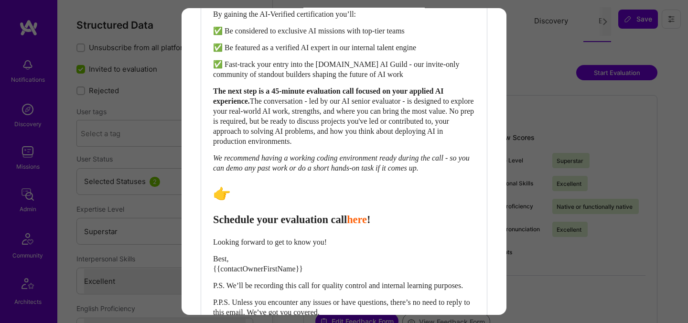
scroll to position [480, 0]
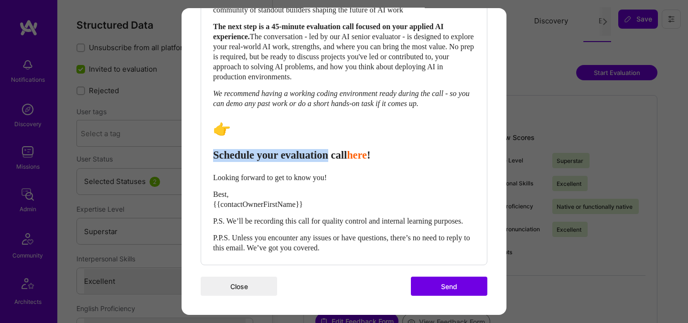
drag, startPoint x: 349, startPoint y: 147, endPoint x: 194, endPoint y: 146, distance: 155.4
select select "header-three"
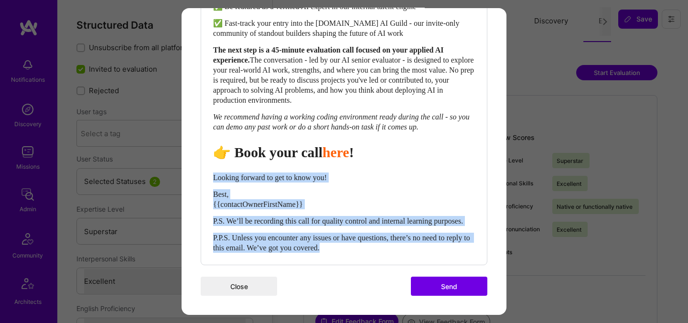
drag, startPoint x: 213, startPoint y: 167, endPoint x: 365, endPoint y: 262, distance: 179.1
click at [365, 262] on div "Body Normal Heading Large Heading Medium Heading Small Heading Medium Hi {{buil…" at bounding box center [344, 52] width 286 height 424
select select "unstyled"
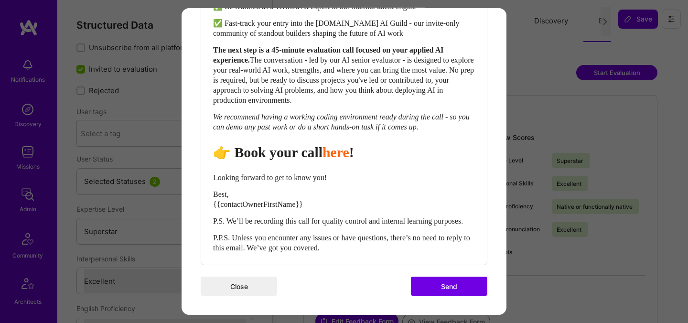
scroll to position [453, 0]
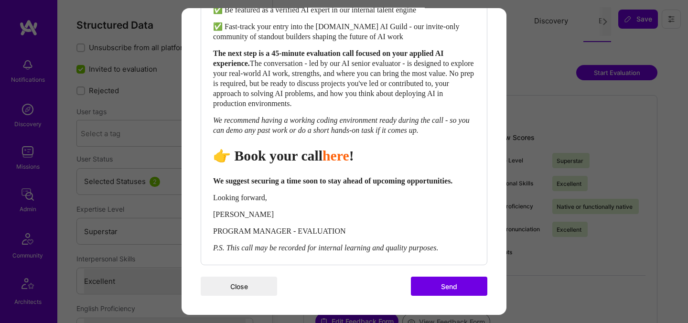
click at [442, 279] on button "Send" at bounding box center [449, 286] width 76 height 19
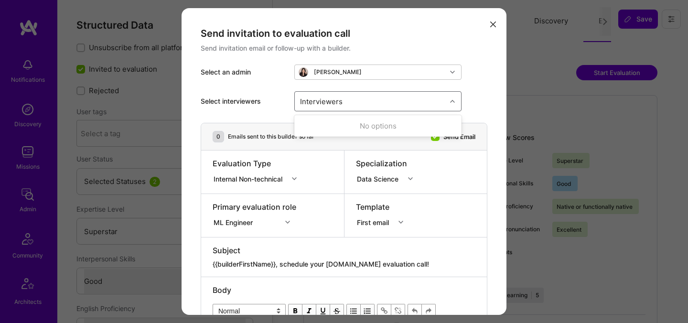
select select "7"
select select "4"
select select "7"
select select "US"
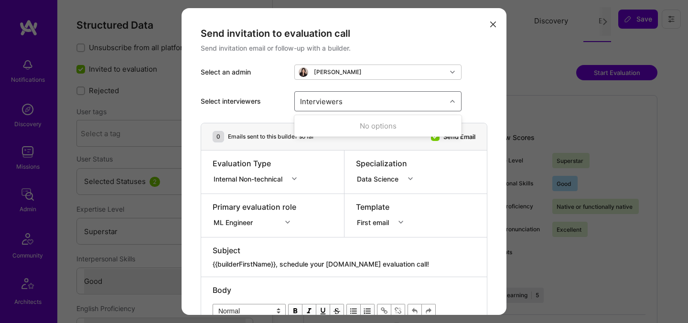
select select "Right Now"
click at [376, 100] on div "Interviewers" at bounding box center [371, 101] width 152 height 19
type input "[PERSON_NAME]"
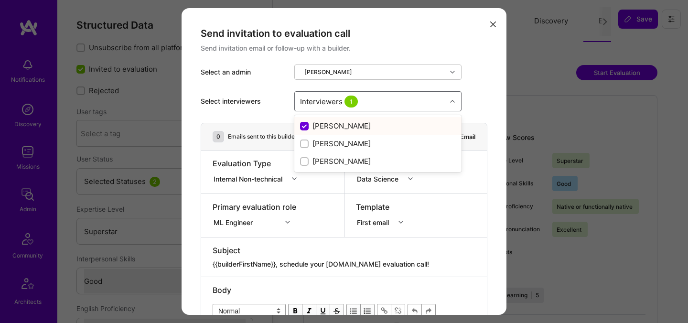
checkbox input "false"
checkbox input "true"
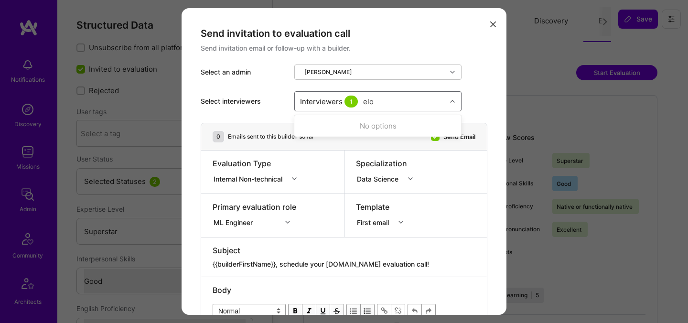
type input "elon"
checkbox input "true"
type input "tomi"
click at [340, 129] on div "[PERSON_NAME]" at bounding box center [378, 126] width 156 height 10
checkbox input "true"
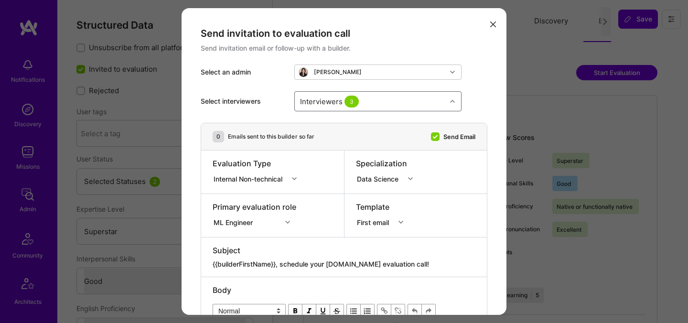
click at [248, 179] on div "Internal Non-technical" at bounding box center [250, 179] width 73 height 10
click at [245, 231] on div "Internal Technical" at bounding box center [258, 232] width 90 height 18
click at [246, 218] on div "ML Engineer" at bounding box center [255, 221] width 84 height 10
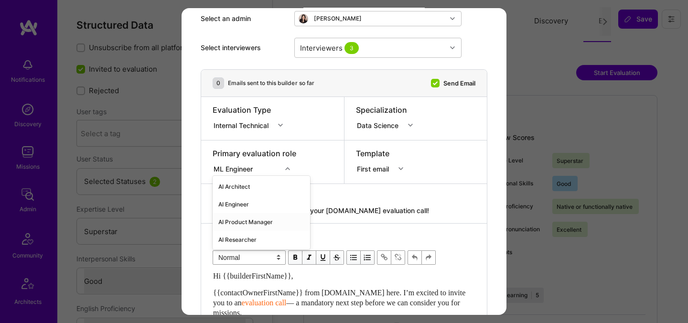
scroll to position [54, 0]
click at [245, 204] on div "AI Engineer" at bounding box center [262, 205] width 98 height 18
drag, startPoint x: 409, startPoint y: 207, endPoint x: 282, endPoint y: 208, distance: 127.2
click at [282, 208] on textarea "{{builderFirstName}}, schedule your [DOMAIN_NAME] evaluation call!" at bounding box center [344, 211] width 263 height 10
paste textarea "Unlock Your AI-Verified Status"
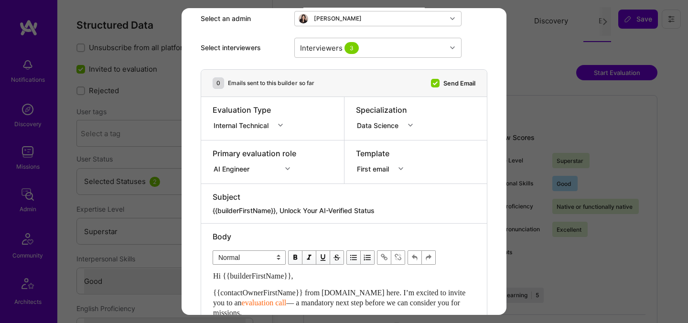
type textarea "{{builderFirstName}}, Unlock Your AI-Verified Status"
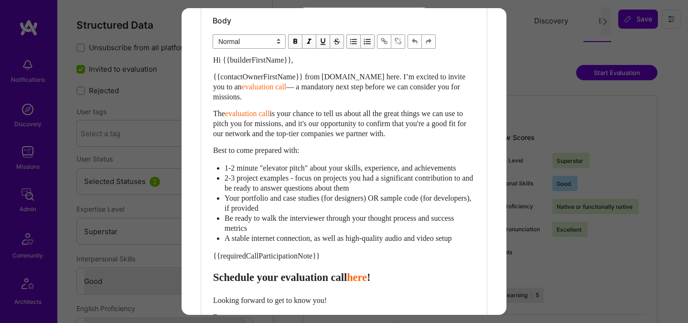
scroll to position [287, 0]
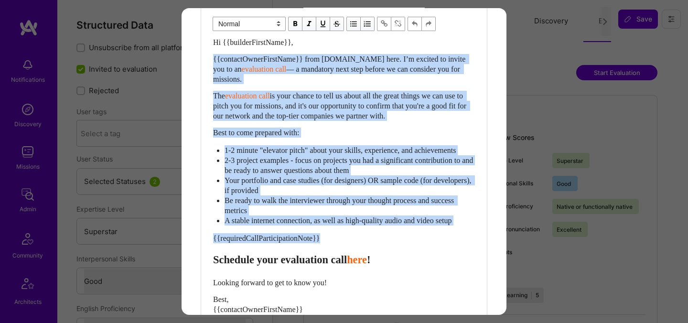
drag, startPoint x: 342, startPoint y: 250, endPoint x: 191, endPoint y: 62, distance: 241.4
click at [191, 62] on div "Send invitation to evaluation call Send invitation email or follow-up with a bu…" at bounding box center [344, 70] width 325 height 699
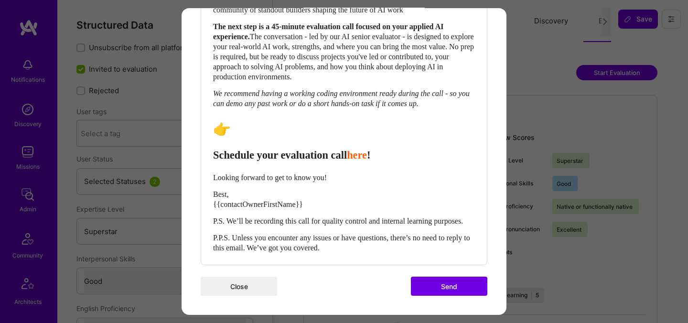
scroll to position [480, 0]
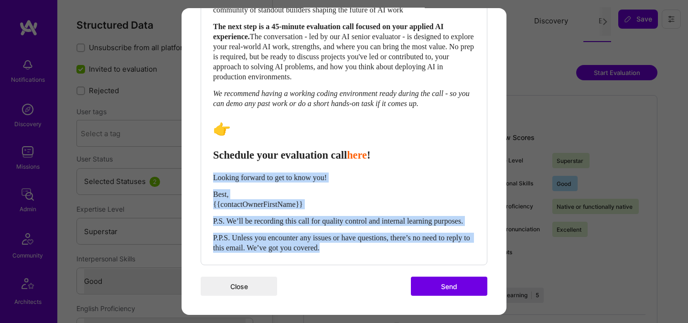
drag, startPoint x: 360, startPoint y: 251, endPoint x: 200, endPoint y: 166, distance: 181.6
paste div "Enter email text"
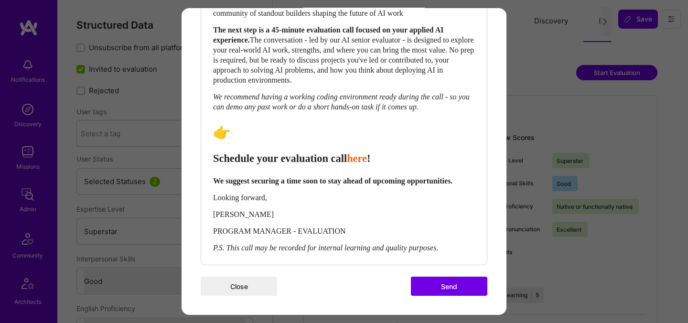
scroll to position [477, 0]
click at [232, 152] on span "Schedule your evaluation call" at bounding box center [280, 158] width 134 height 12
select select "header-three"
click at [232, 152] on span "Schedule your evaluation call" at bounding box center [280, 158] width 134 height 12
click at [213, 148] on div "Hi {{builderFirstName}}, As A.Team deepens its work with the world’s most advan…" at bounding box center [344, 60] width 263 height 386
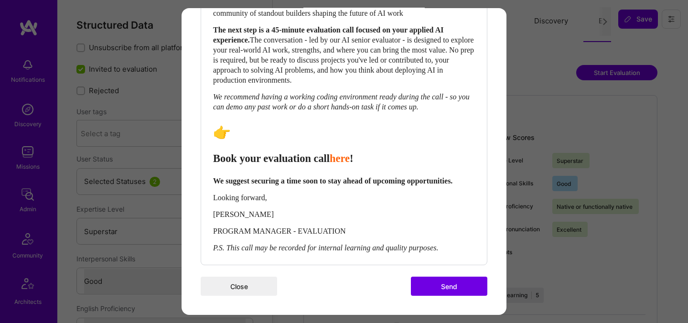
click at [213, 148] on div "Hi {{builderFirstName}}, As A.Team deepens its work with the world’s most advan…" at bounding box center [344, 60] width 263 height 386
click at [215, 152] on span "Book your evaluation call" at bounding box center [271, 158] width 117 height 12
select select "header-two"
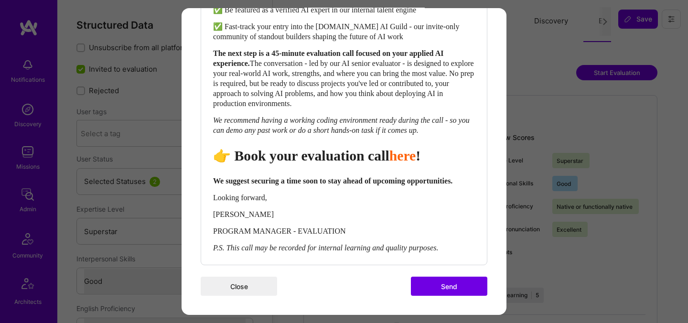
click at [319, 148] on span "👉 Book your evaluation call" at bounding box center [301, 156] width 176 height 16
drag, startPoint x: 452, startPoint y: 282, endPoint x: 420, endPoint y: 255, distance: 41.4
click at [451, 281] on button "Send" at bounding box center [449, 286] width 76 height 19
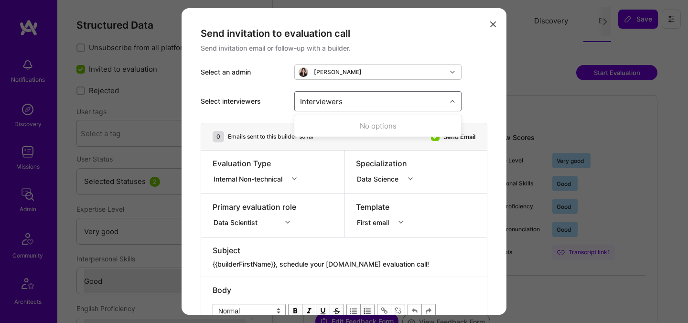
select select "5"
select select "4"
select select "6"
select select "CA"
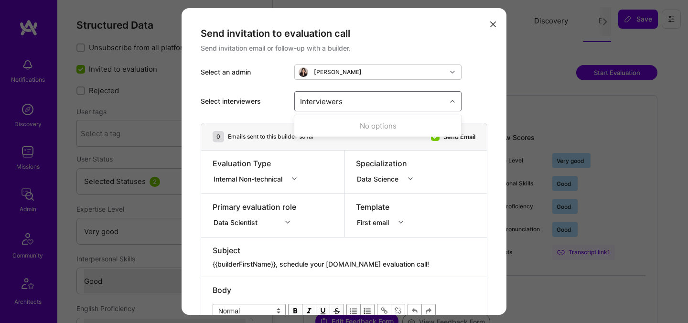
select select "Right Now"
type input "[PERSON_NAME]"
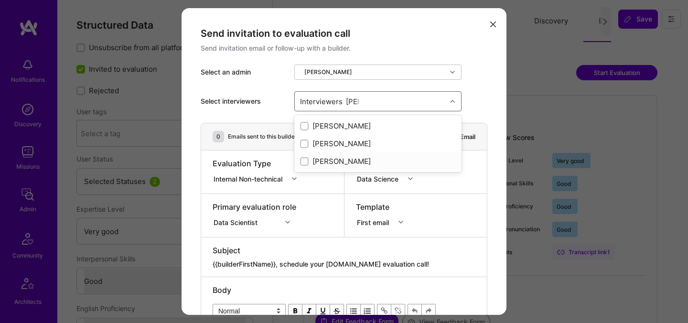
checkbox input "true"
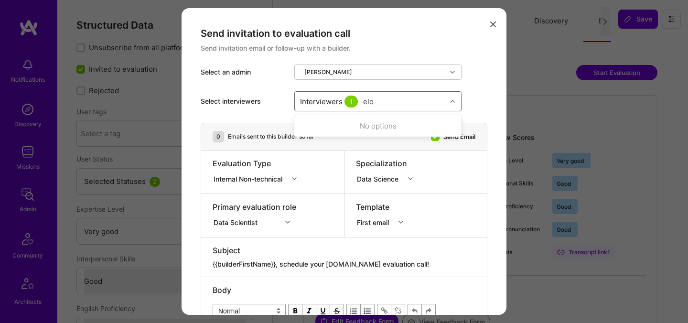
type input "elon"
checkbox input "true"
type input "tomi"
checkbox input "true"
click at [254, 177] on div "Internal Non-technical" at bounding box center [250, 179] width 73 height 10
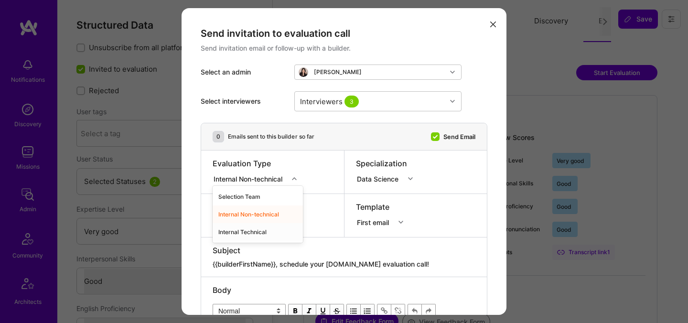
click at [239, 235] on div "Internal Technical" at bounding box center [258, 232] width 90 height 18
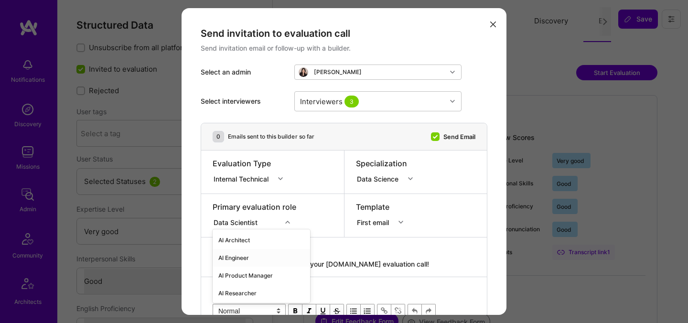
click at [240, 218] on div "option AI Engineer focused, 2 of 70. 70 results available. Use Up and Down to c…" at bounding box center [255, 221] width 84 height 10
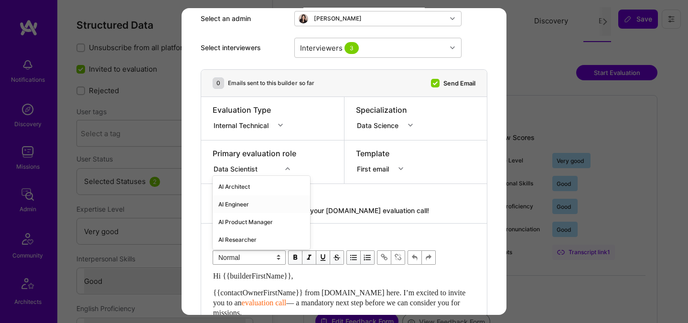
click at [254, 206] on div "AI Engineer" at bounding box center [262, 205] width 98 height 18
drag, startPoint x: 399, startPoint y: 211, endPoint x: 283, endPoint y: 211, distance: 115.7
click at [283, 211] on textarea "{{builderFirstName}}, schedule your [DOMAIN_NAME] evaluation call!" at bounding box center [344, 211] width 263 height 10
paste textarea "Unlock Your AI-Verified Status"
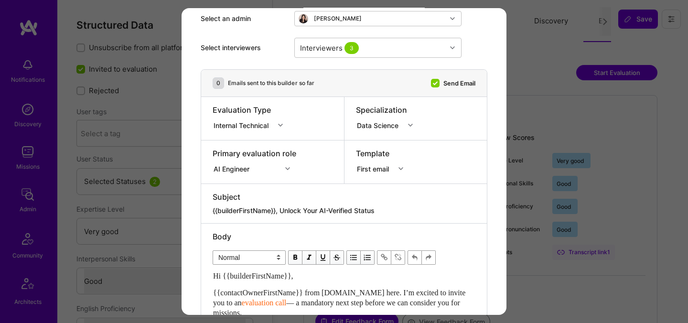
type textarea "{{builderFirstName}}, Unlock Your AI-Verified Status"
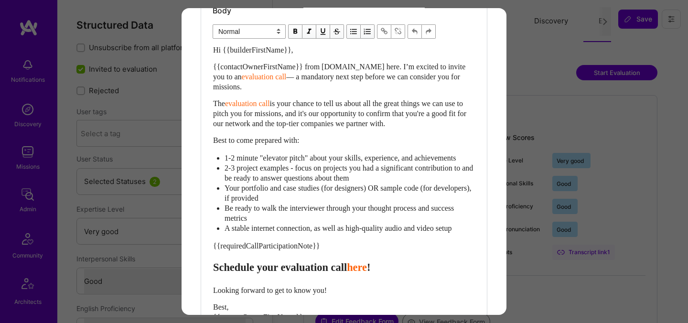
scroll to position [276, 0]
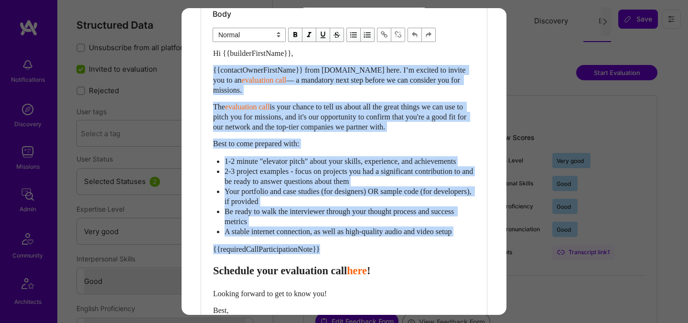
drag, startPoint x: 340, startPoint y: 266, endPoint x: 209, endPoint y: 70, distance: 236.1
click at [209, 70] on div "Body Normal Heading Large Heading Medium Heading Small Normal Hi {{builderFirst…" at bounding box center [344, 191] width 286 height 380
select select "header-two"
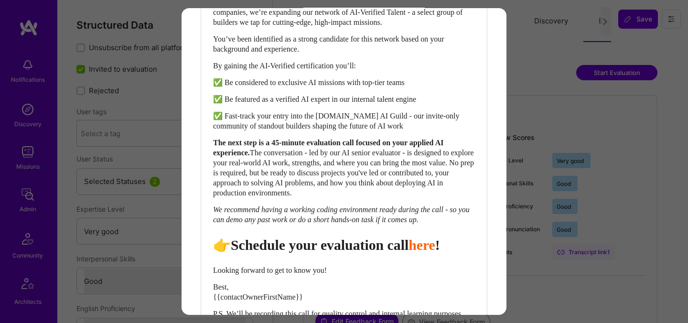
scroll to position [474, 0]
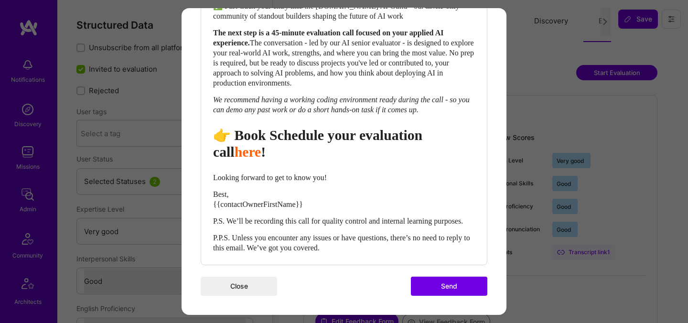
click at [294, 127] on span "👉 Book Schedule your evaluation call" at bounding box center [319, 143] width 213 height 33
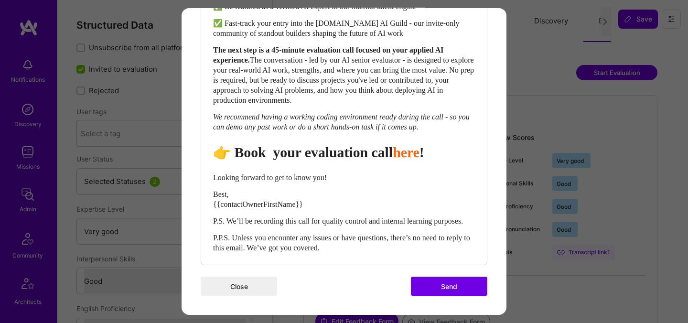
scroll to position [457, 0]
click at [336, 144] on span "👉 Book your evaluation call" at bounding box center [301, 152] width 176 height 16
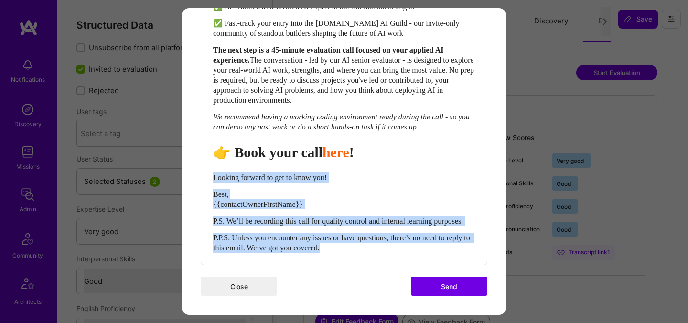
drag, startPoint x: 215, startPoint y: 167, endPoint x: 369, endPoint y: 251, distance: 175.2
click at [369, 251] on div "Hi {{builderFirstName}}, As [DOMAIN_NAME] deepens its work with the world’s mos…" at bounding box center [344, 70] width 262 height 365
select select "unstyled"
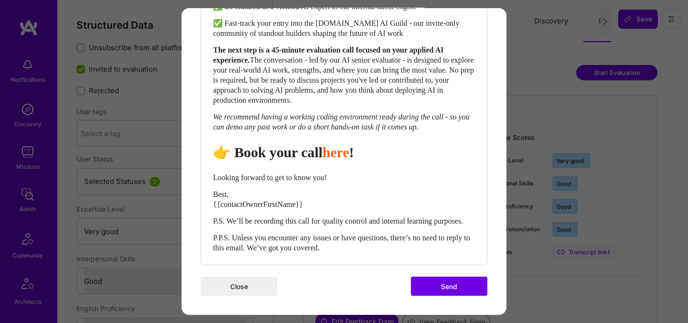
scroll to position [453, 0]
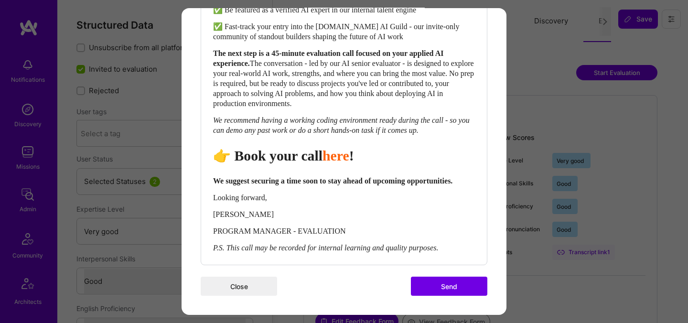
drag, startPoint x: 433, startPoint y: 290, endPoint x: 432, endPoint y: 281, distance: 9.1
click at [433, 290] on button "Send" at bounding box center [449, 286] width 76 height 19
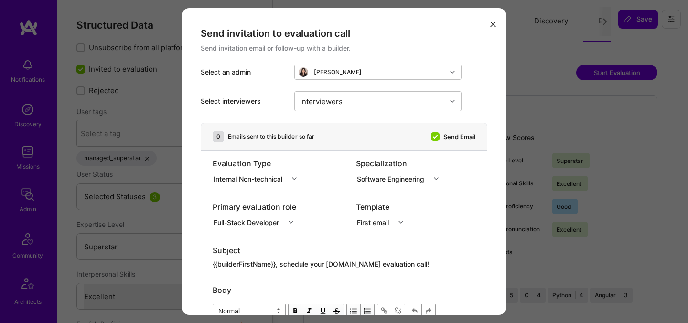
select select "7"
select select "6"
select select "7"
select select "KZ"
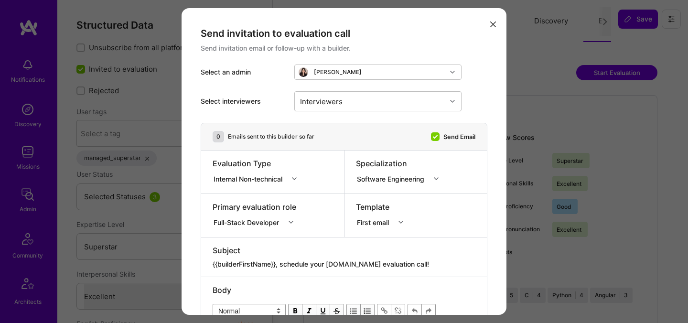
select select "Right Now"
click at [382, 102] on div "Interviewers" at bounding box center [371, 101] width 152 height 19
type input "[PERSON_NAME]"
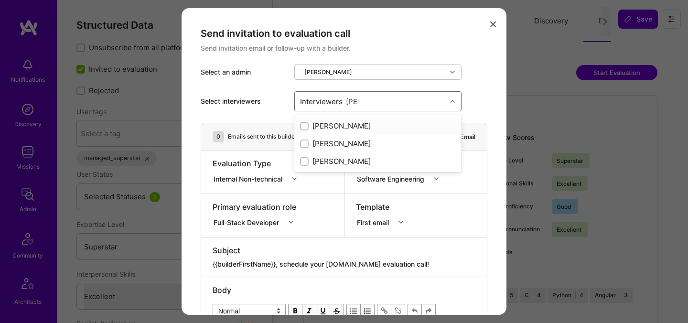
checkbox input "true"
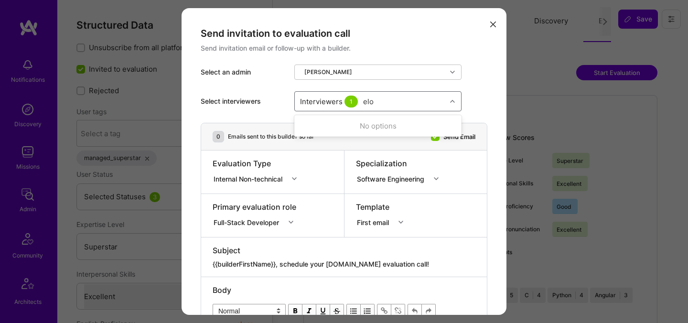
type input "elon"
checkbox input "true"
type input "tomi"
checkbox input "true"
type input "[PERSON_NAME]"
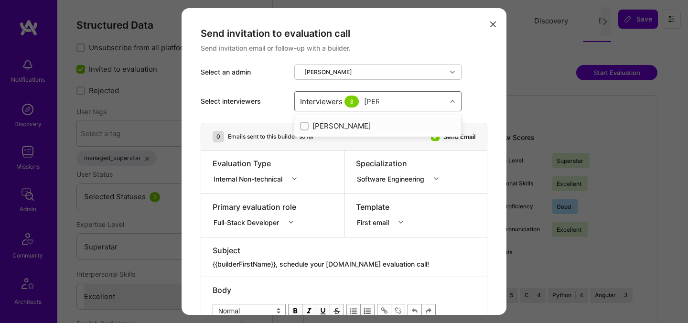
checkbox input "true"
type input "[PERSON_NAME]"
checkbox input "true"
type input "mosta"
click at [336, 140] on div "Mostafa D" at bounding box center [378, 144] width 156 height 10
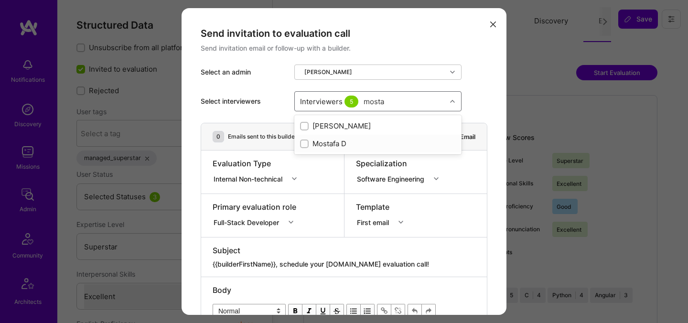
checkbox input "true"
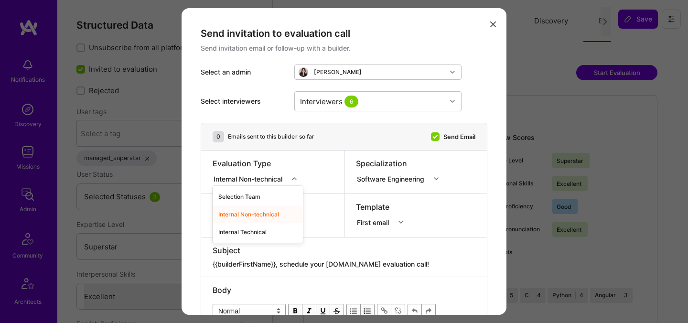
click at [225, 175] on div "Internal Non-technical" at bounding box center [250, 179] width 73 height 10
click at [232, 230] on div "Internal Technical" at bounding box center [258, 232] width 90 height 18
click at [243, 224] on div "Full-Stack Developer" at bounding box center [256, 221] width 87 height 10
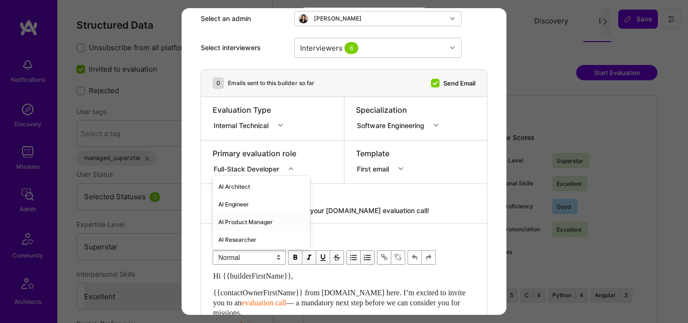
scroll to position [54, 0]
click at [249, 207] on div "AI Engineer" at bounding box center [262, 205] width 98 height 18
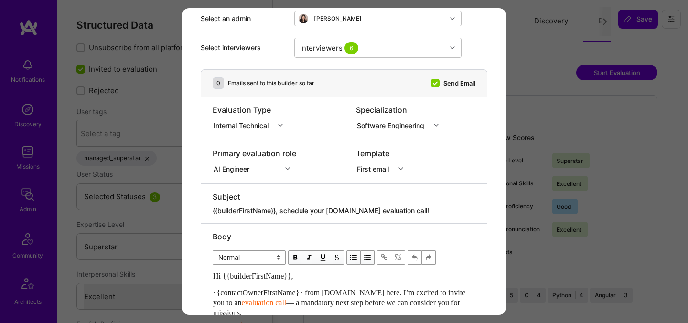
drag, startPoint x: 413, startPoint y: 208, endPoint x: 280, endPoint y: 210, distance: 133.4
click at [280, 210] on textarea "{{builderFirstName}}, schedule your [DOMAIN_NAME] evaluation call!" at bounding box center [344, 211] width 263 height 10
paste textarea "Unlock Your AI-Verified Status"
type textarea "{{builderFirstName}}, Unlock Your AI-Verified Status"
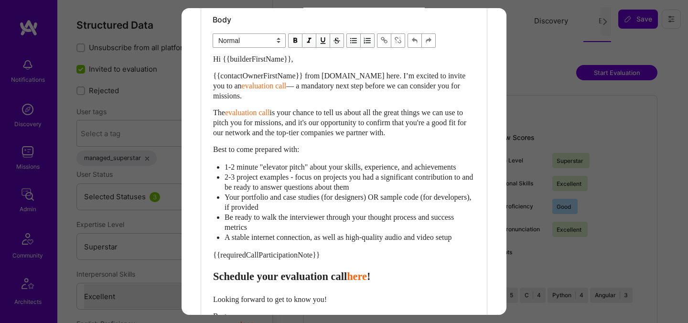
scroll to position [281, 0]
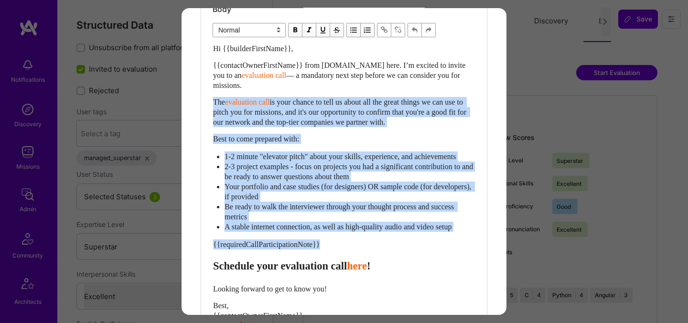
drag, startPoint x: 346, startPoint y: 254, endPoint x: 191, endPoint y: 102, distance: 217.0
click at [191, 102] on div "Send invitation to evaluation call Send invitation email or follow-up with a bu…" at bounding box center [344, 76] width 325 height 699
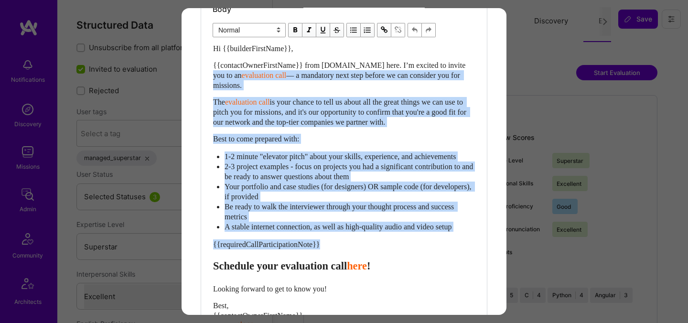
drag, startPoint x: 334, startPoint y: 252, endPoint x: 199, endPoint y: 69, distance: 227.6
click at [199, 69] on div "Send invitation to evaluation call Send invitation email or follow-up with a bu…" at bounding box center [344, 76] width 325 height 699
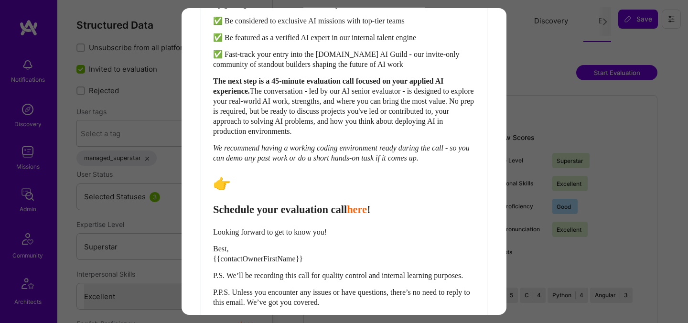
scroll to position [480, 0]
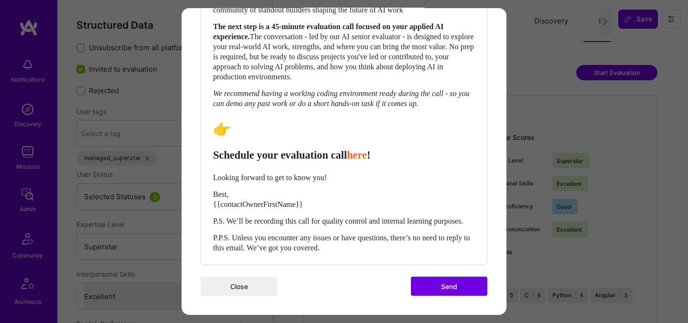
click at [333, 149] on span "Schedule your evaluation call" at bounding box center [280, 155] width 134 height 12
click at [248, 149] on span "Schedule your call" at bounding box center [255, 155] width 84 height 12
select select "header-two"
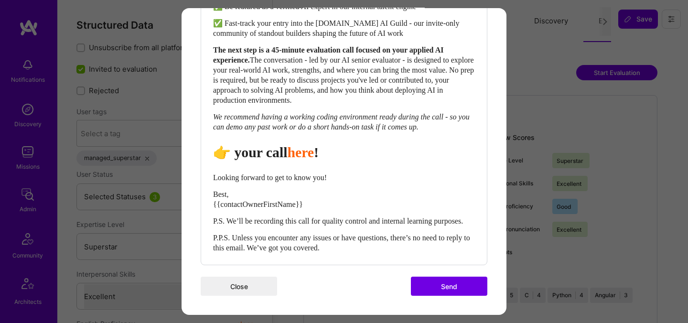
scroll to position [457, 0]
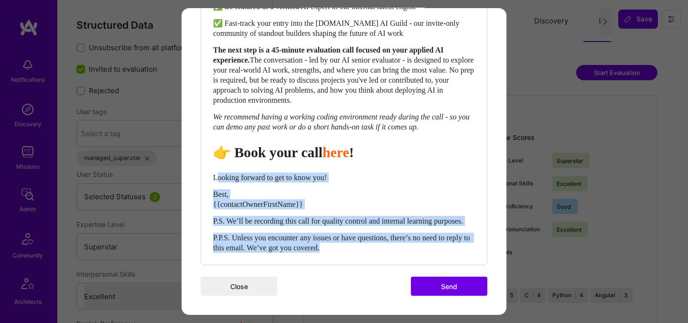
drag, startPoint x: 217, startPoint y: 170, endPoint x: 371, endPoint y: 259, distance: 178.4
click at [371, 259] on div "Body Normal Heading Large Heading Medium Heading Small Heading Medium Hi {{buil…" at bounding box center [344, 52] width 286 height 424
select select "unstyled"
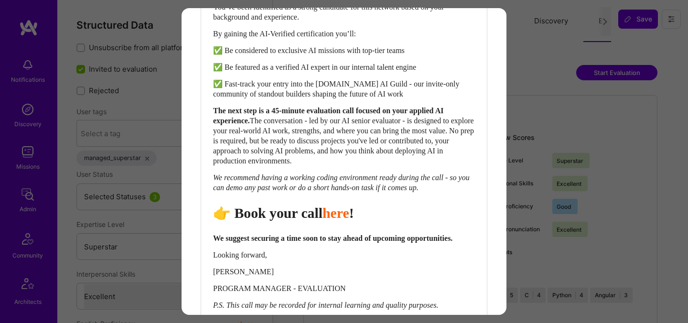
scroll to position [453, 0]
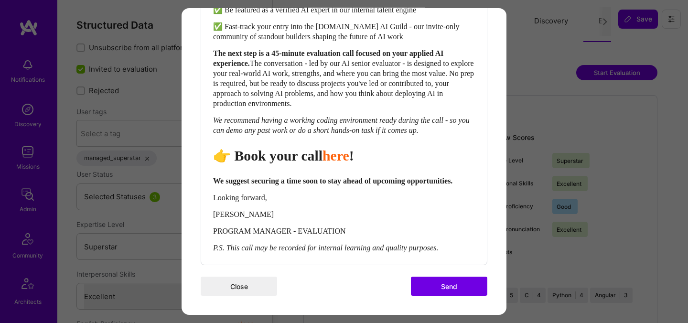
click at [464, 287] on button "Send" at bounding box center [449, 286] width 76 height 19
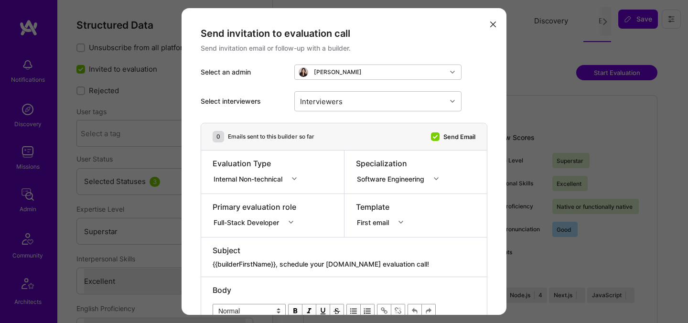
select select "7"
select select "6"
select select "GB"
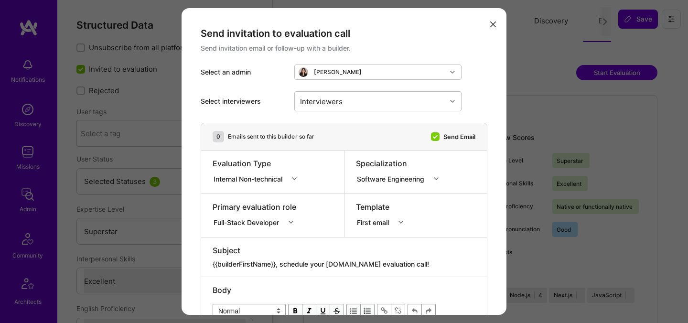
select select "Right Now"
click at [392, 116] on div "Select interviewers Interviewers" at bounding box center [344, 101] width 287 height 43
click at [391, 111] on div "Interviewers" at bounding box center [377, 101] width 167 height 20
type input "[PERSON_NAME]"
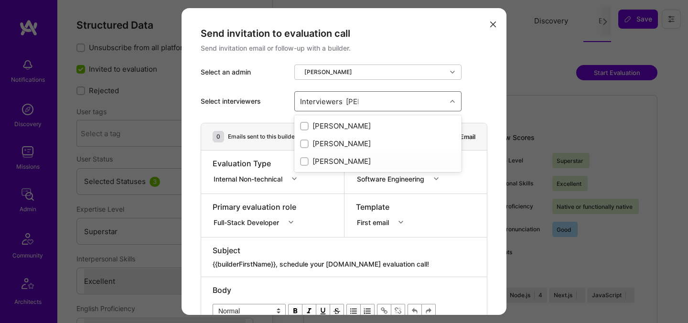
checkbox input "true"
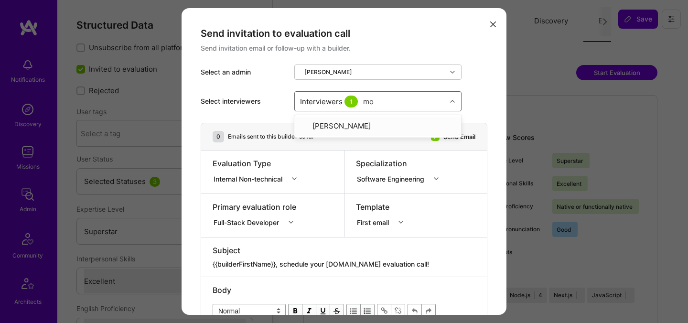
type input "mos"
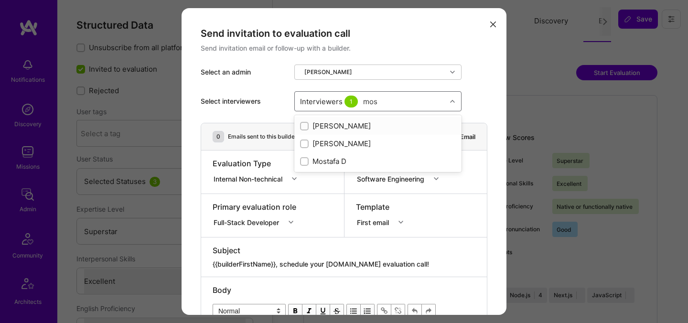
checkbox input "true"
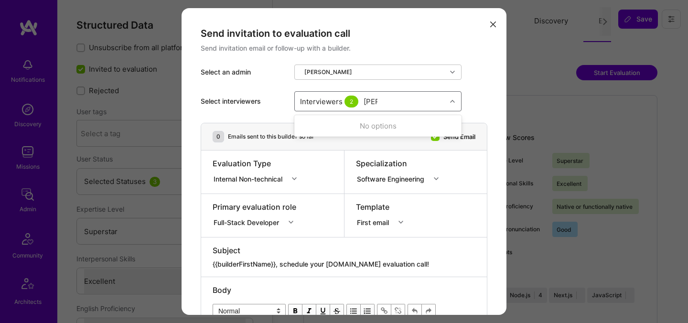
type input "tomi"
checkbox input "true"
type input "elon"
checkbox input "true"
type input "[PERSON_NAME]"
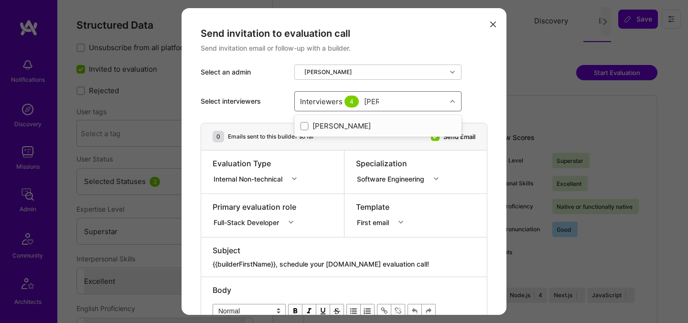
checkbox input "true"
type input "[PERSON_NAME]"
checkbox input "true"
click at [255, 180] on div "Internal Non-technical" at bounding box center [250, 179] width 73 height 10
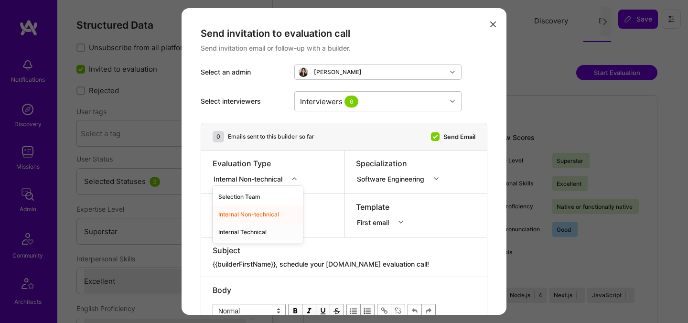
click at [251, 233] on div "Internal Technical" at bounding box center [258, 232] width 90 height 18
click at [252, 225] on div "Full-Stack Developer" at bounding box center [256, 221] width 87 height 10
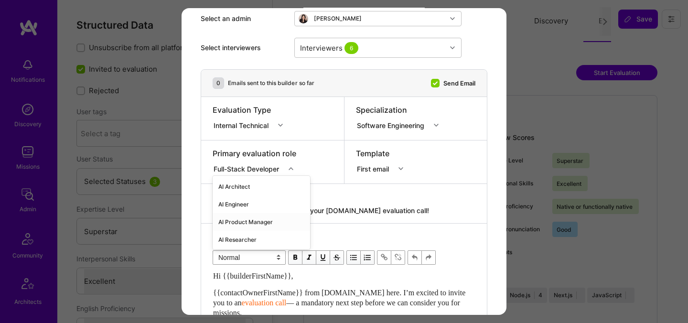
scroll to position [54, 0]
click at [248, 205] on div "AI Engineer" at bounding box center [262, 205] width 98 height 18
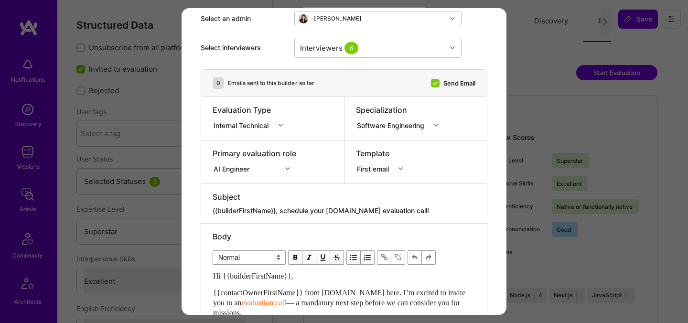
drag, startPoint x: 280, startPoint y: 212, endPoint x: 534, endPoint y: 188, distance: 255.0
click at [532, 190] on div "Send invitation to evaluation call Send invitation email or follow-up with a bu…" at bounding box center [344, 161] width 688 height 323
drag, startPoint x: 428, startPoint y: 214, endPoint x: 283, endPoint y: 213, distance: 145.3
click at [283, 213] on textarea "{{builderFirstName}}, schedule your [DOMAIN_NAME] evaluation call!" at bounding box center [344, 211] width 263 height 10
paste textarea "Unlock Your AI-Verified Status"
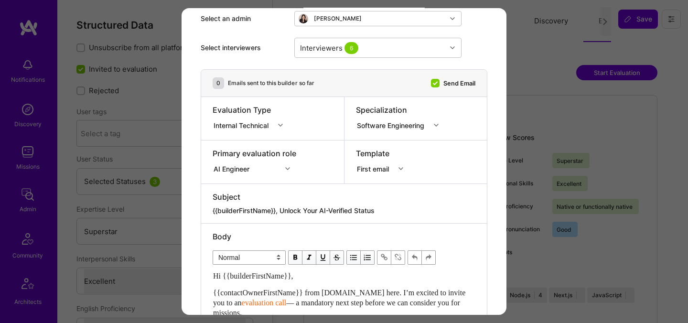
type textarea "{{builderFirstName}}, Unlock Your AI-Verified Status"
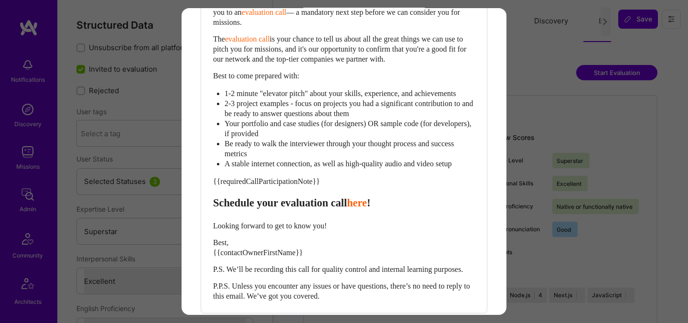
scroll to position [328, 0]
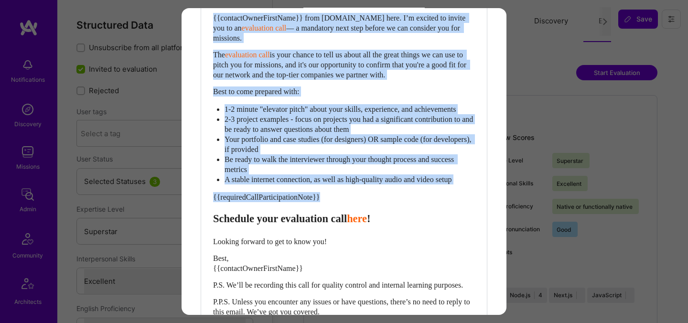
drag, startPoint x: 331, startPoint y: 205, endPoint x: 211, endPoint y: 21, distance: 219.0
click at [211, 21] on div "Body Normal Heading Large Heading Medium Heading Small Normal Hi {{builderFirst…" at bounding box center [344, 139] width 286 height 380
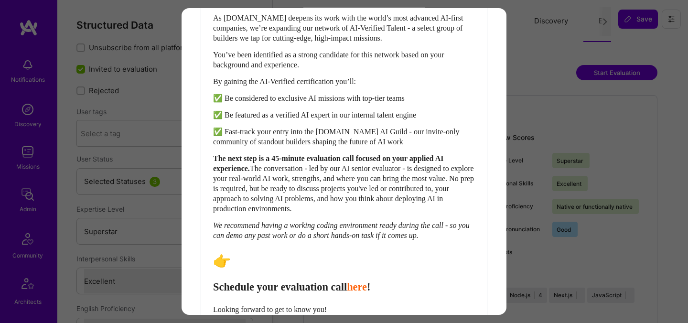
scroll to position [480, 0]
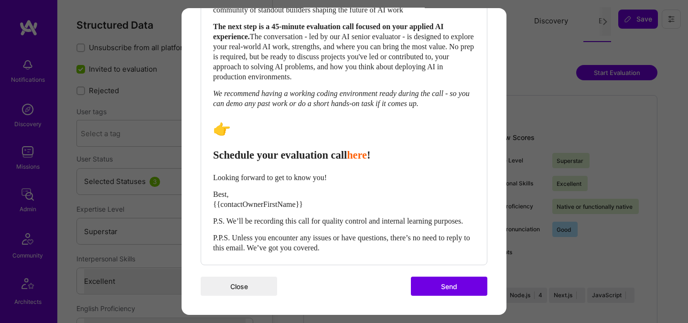
click at [246, 149] on span "Schedule your evaluation call" at bounding box center [280, 155] width 134 height 12
select select "header-two"
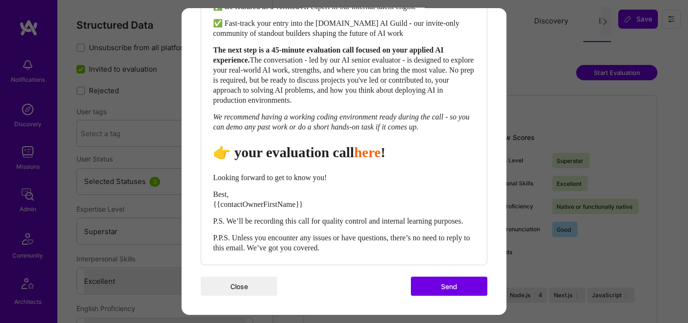
scroll to position [457, 0]
click at [331, 148] on span "👉 Book your evaluation call" at bounding box center [301, 152] width 176 height 16
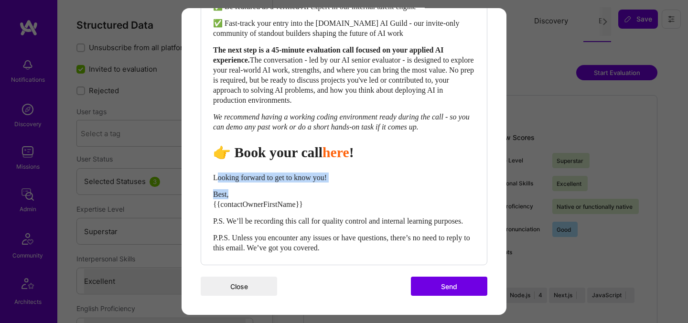
drag, startPoint x: 216, startPoint y: 167, endPoint x: 270, endPoint y: 186, distance: 56.9
click at [270, 187] on div "Hi {{builderFirstName}}, As A.Team deepens its work with the world’s most advan…" at bounding box center [344, 70] width 262 height 365
select select "unstyled"
click at [235, 175] on div "Hi {{builderFirstName}}, As A.Team deepens its work with the world’s most advan…" at bounding box center [344, 70] width 262 height 365
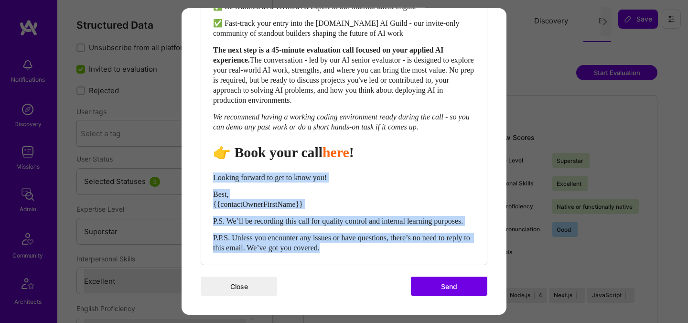
drag, startPoint x: 214, startPoint y: 168, endPoint x: 380, endPoint y: 258, distance: 188.5
click at [380, 258] on div "Body Normal Heading Large Heading Medium Heading Small Normal Hi {{builderFirst…" at bounding box center [344, 52] width 286 height 424
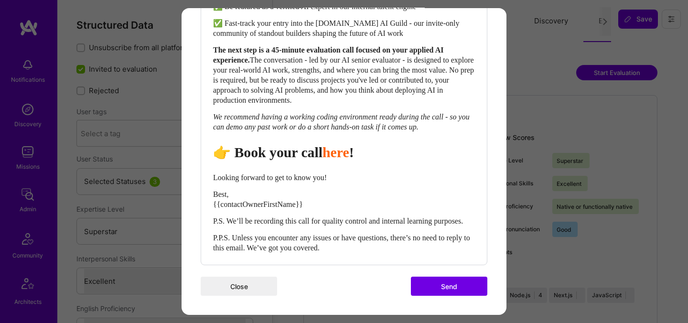
scroll to position [453, 0]
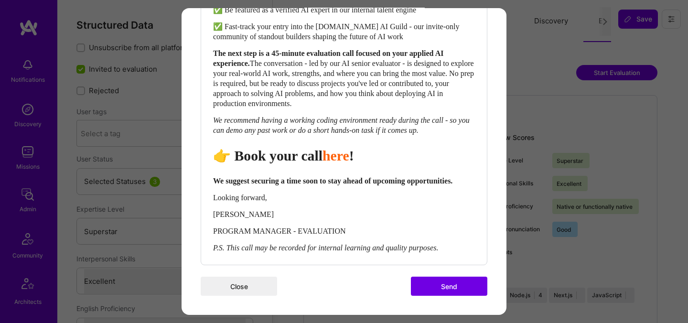
drag, startPoint x: 457, startPoint y: 279, endPoint x: 455, endPoint y: 273, distance: 6.5
click at [457, 279] on button "Send" at bounding box center [449, 286] width 76 height 19
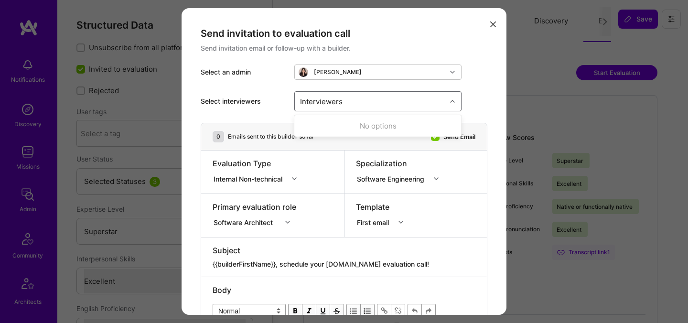
select select "7"
select select "US"
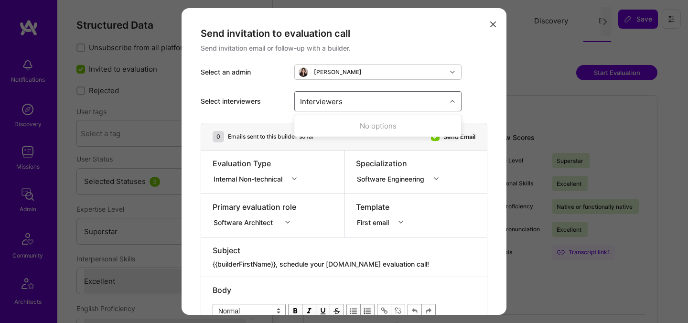
select select "Right Now"
click at [389, 108] on div "Interviewers" at bounding box center [371, 101] width 152 height 19
type input "[PERSON_NAME]"
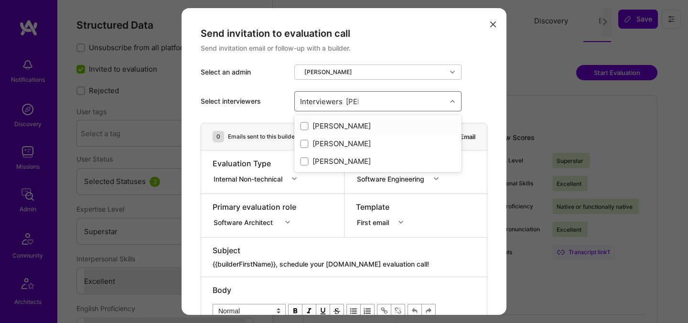
checkbox input "true"
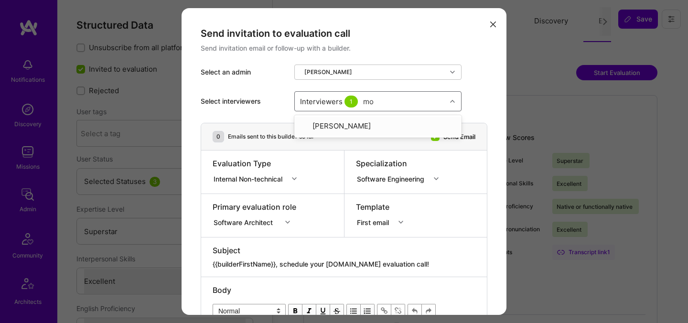
type input "mos"
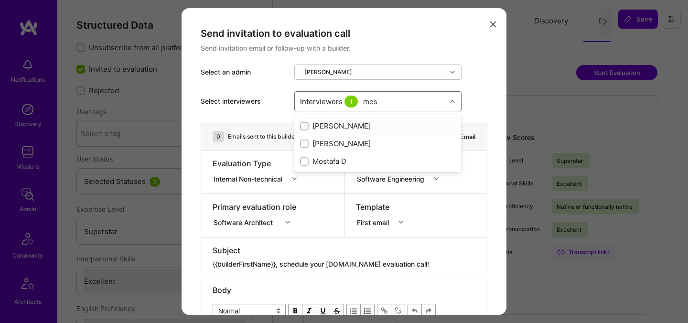
checkbox input "true"
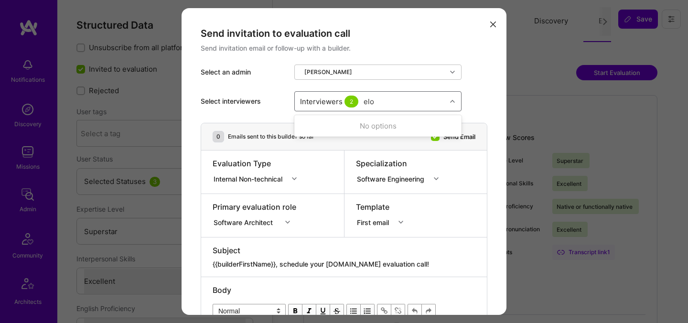
type input "elon"
checkbox input "true"
type input "[PERSON_NAME]"
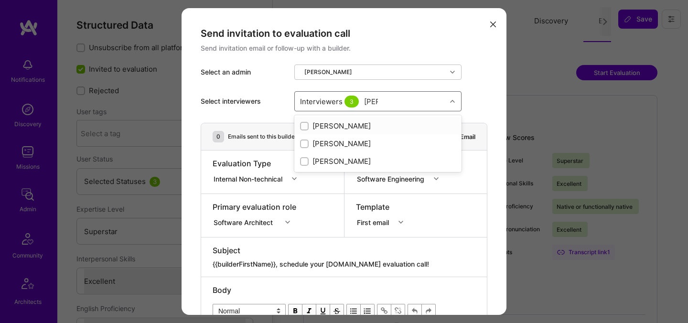
checkbox input "true"
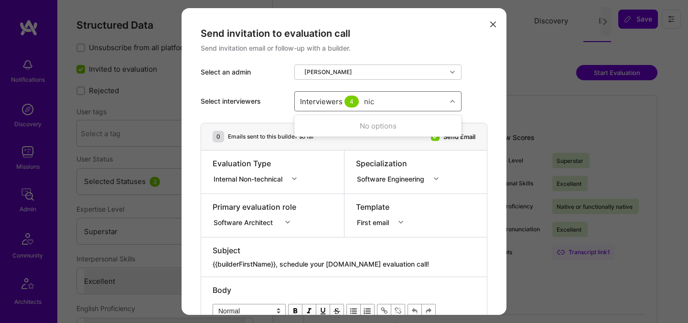
type input "[PERSON_NAME]"
checkbox input "true"
type input "ped"
checkbox input "true"
click at [472, 88] on div "Select interviewers option [PERSON_NAME], selected. option [PERSON_NAME] select…" at bounding box center [344, 101] width 287 height 43
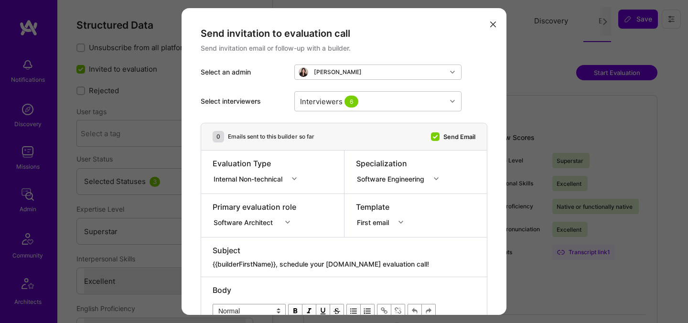
click at [237, 179] on div "Internal Non-technical" at bounding box center [250, 179] width 73 height 10
click at [229, 229] on div "Internal Technical" at bounding box center [258, 232] width 90 height 18
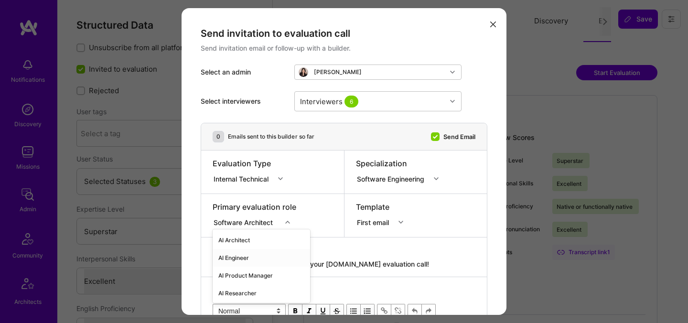
click at [230, 225] on div "option AI Engineer focused, 2 of 70. 70 results available. Use Up and Down to c…" at bounding box center [255, 221] width 84 height 10
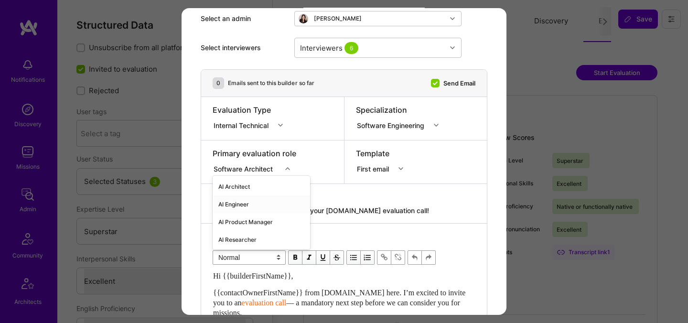
click at [241, 203] on div "AI Engineer" at bounding box center [262, 205] width 98 height 18
drag, startPoint x: 284, startPoint y: 209, endPoint x: 440, endPoint y: 200, distance: 156.6
click at [440, 200] on div "Subject {{builderFirstName}}, schedule your [DOMAIN_NAME] evaluation call!" at bounding box center [344, 204] width 263 height 24
drag, startPoint x: 411, startPoint y: 213, endPoint x: 283, endPoint y: 210, distance: 128.6
click at [283, 210] on textarea "{{builderFirstName}}, schedule your [DOMAIN_NAME] evaluation call!" at bounding box center [344, 211] width 263 height 10
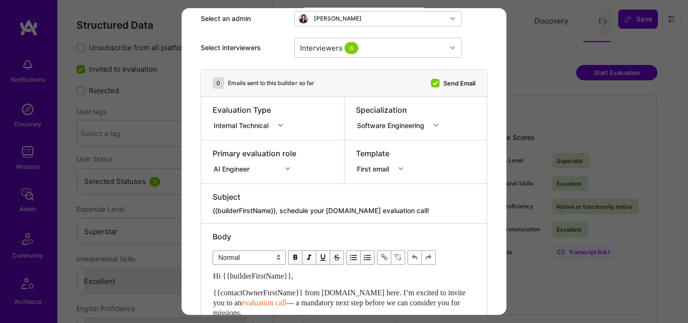
paste textarea "Unlock Your AI-Verified Status"
type textarea "{{builderFirstName}}, Unlock Your AI-Verified Status"
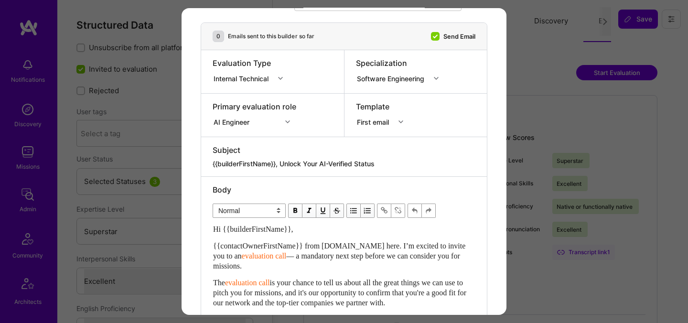
scroll to position [133, 0]
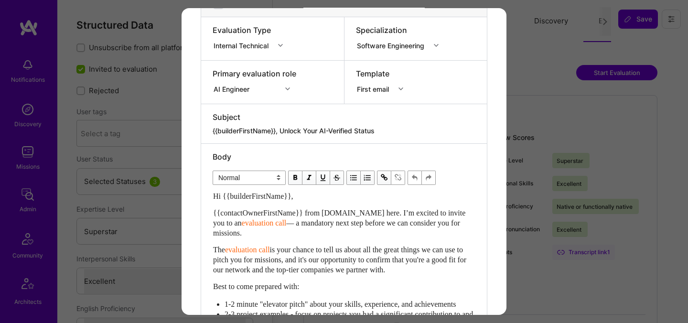
click at [326, 263] on span "is your chance to tell us about all the great things we can use to pitch you fo…" at bounding box center [340, 260] width 255 height 28
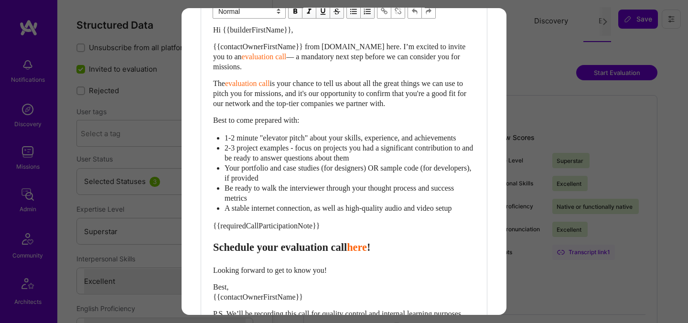
scroll to position [310, 0]
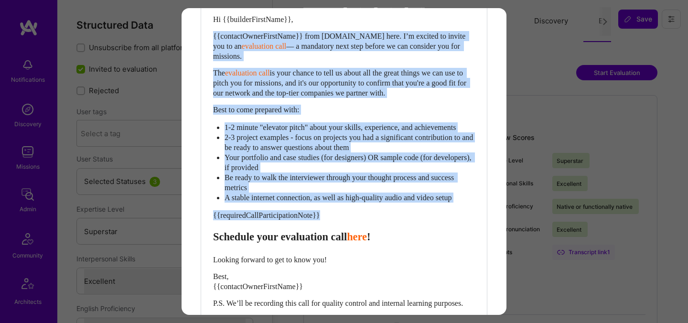
drag, startPoint x: 332, startPoint y: 225, endPoint x: 190, endPoint y: 39, distance: 234.2
click at [190, 39] on div "Send invitation to evaluation call Send invitation email or follow-up with a bu…" at bounding box center [344, 47] width 325 height 699
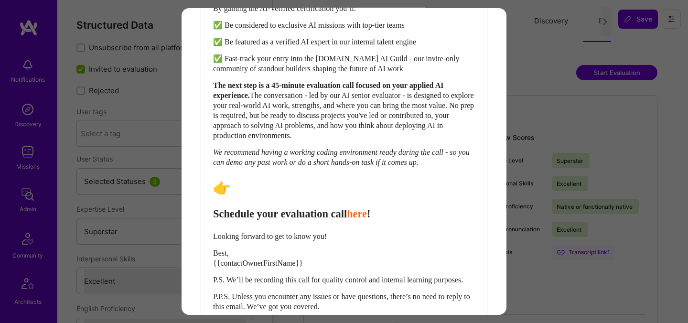
scroll to position [480, 0]
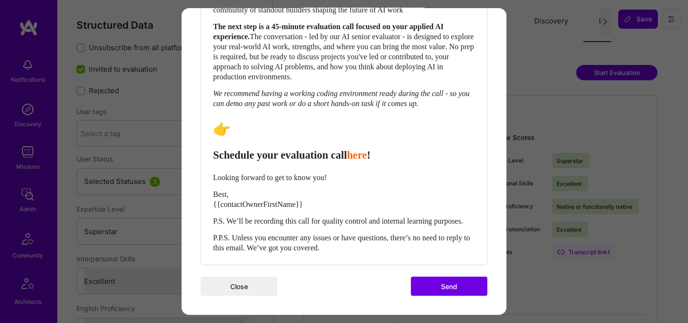
click at [239, 149] on span "Schedule your evaluation call" at bounding box center [280, 155] width 134 height 12
select select "header-two"
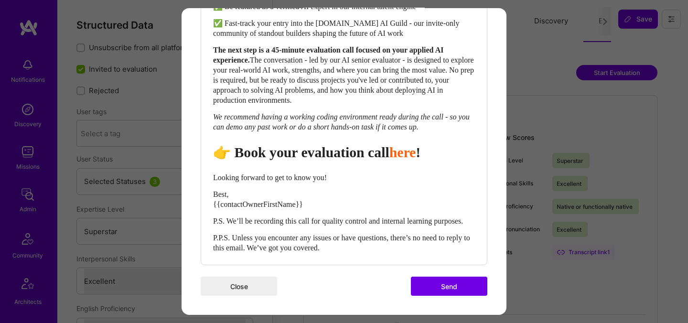
click at [327, 147] on span "👉 Book your evaluation call" at bounding box center [301, 152] width 176 height 16
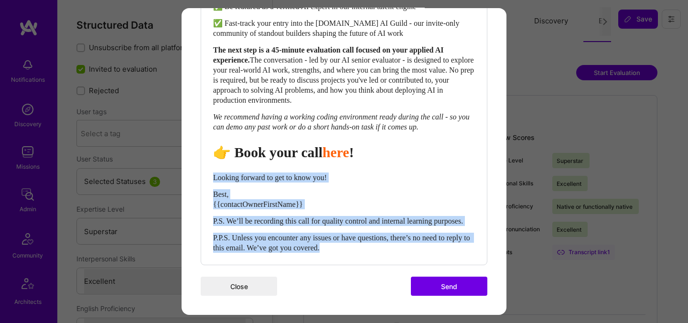
drag, startPoint x: 215, startPoint y: 169, endPoint x: 393, endPoint y: 253, distance: 197.8
click at [393, 253] on div "Body Normal Heading Large Heading Medium Heading Small Heading Medium Hi {{buil…" at bounding box center [344, 52] width 286 height 424
select select "unstyled"
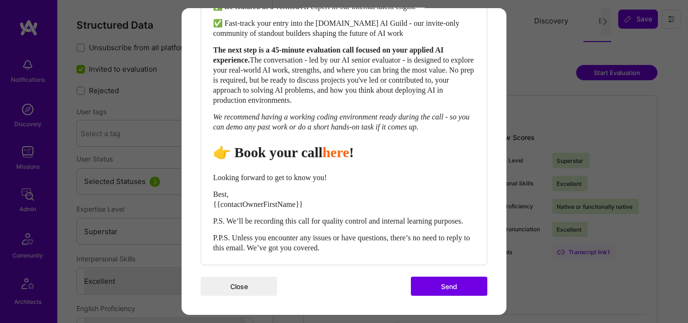
scroll to position [453, 0]
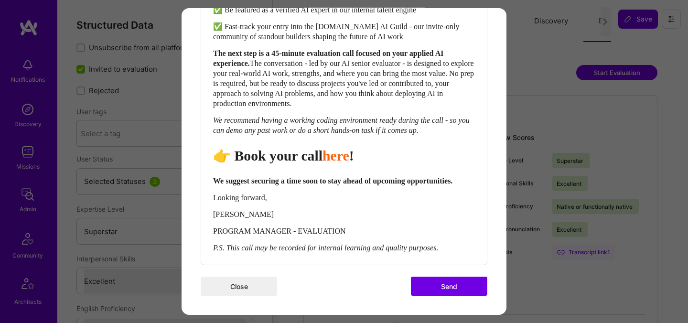
click at [434, 291] on button "Send" at bounding box center [449, 286] width 76 height 19
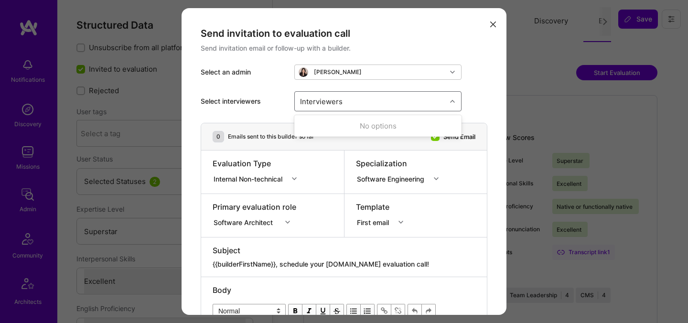
select select "7"
select select "US"
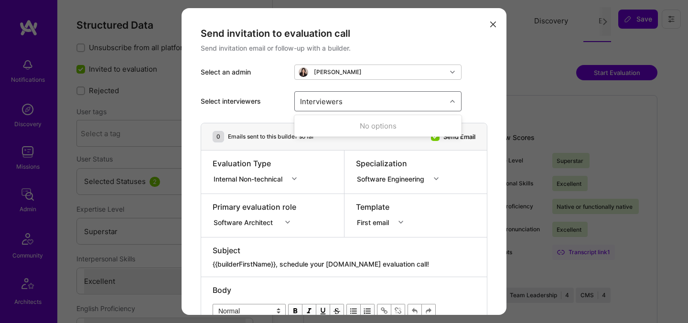
select select "Right Now"
type input "[PERSON_NAME]"
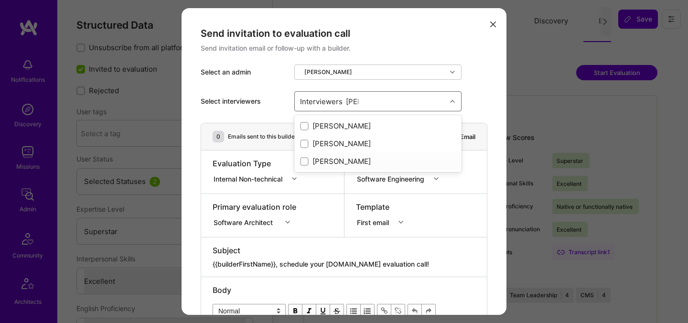
checkbox input "true"
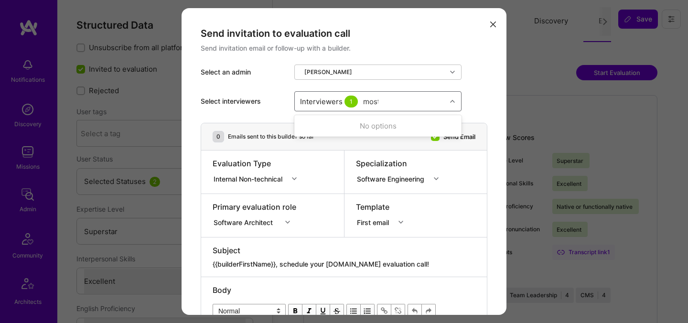
type input "mosta"
checkbox input "true"
type input "elon"
checkbox input "true"
type input "[PERSON_NAME]"
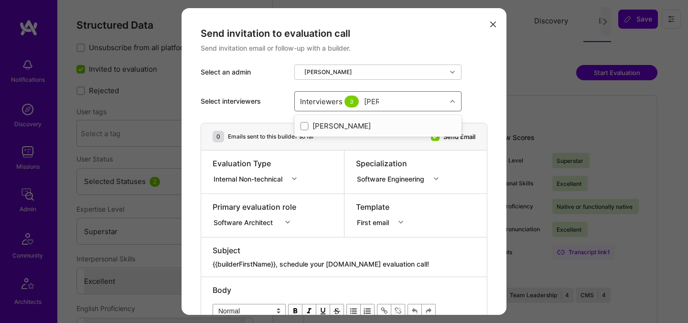
checkbox input "true"
type input "tomi"
checkbox input "true"
type input "pedro"
checkbox input "true"
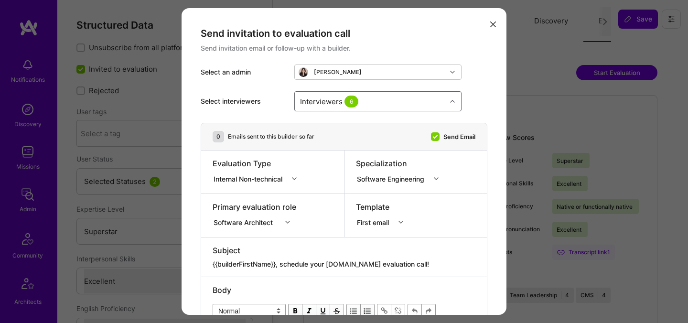
click at [258, 181] on div "Internal Non-technical" at bounding box center [250, 179] width 73 height 10
click at [236, 233] on div "Internal Technical" at bounding box center [258, 232] width 90 height 18
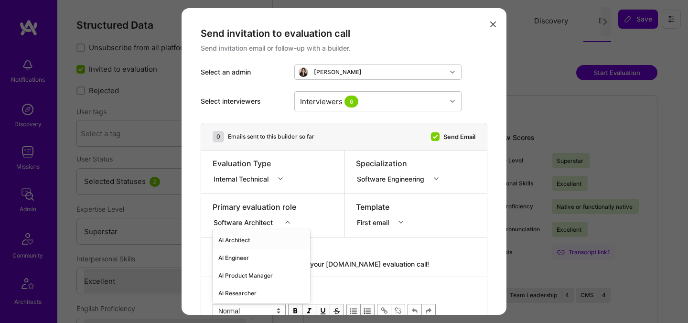
click at [239, 223] on div "option AI Architect focused, 1 of 70. 70 results available. Use Up and Down to …" at bounding box center [255, 221] width 84 height 10
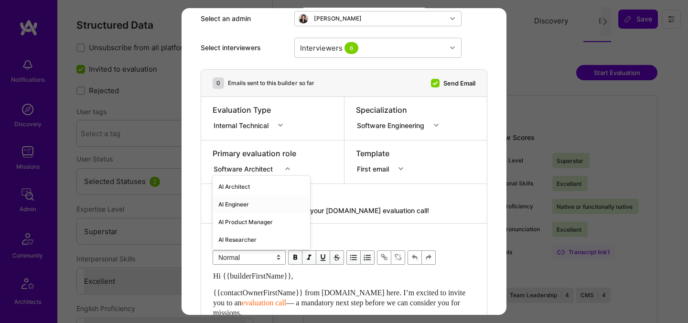
click at [239, 206] on div "AI Engineer" at bounding box center [262, 205] width 98 height 18
drag, startPoint x: 406, startPoint y: 214, endPoint x: 281, endPoint y: 214, distance: 125.7
click at [281, 214] on textarea "{{builderFirstName}}, schedule your [DOMAIN_NAME] evaluation call!" at bounding box center [344, 211] width 263 height 10
paste textarea "Unlock Your AI-Verified Status"
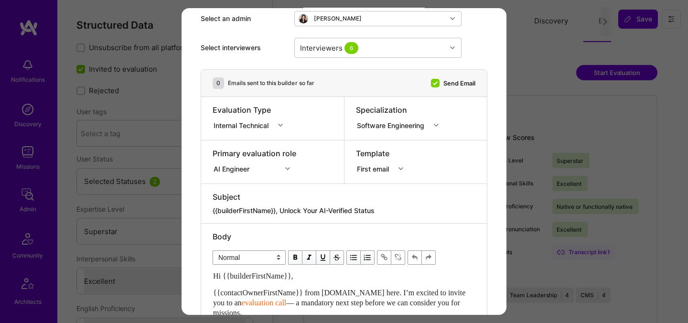
type textarea "{{builderFirstName}}, Unlock Your AI-Verified Status"
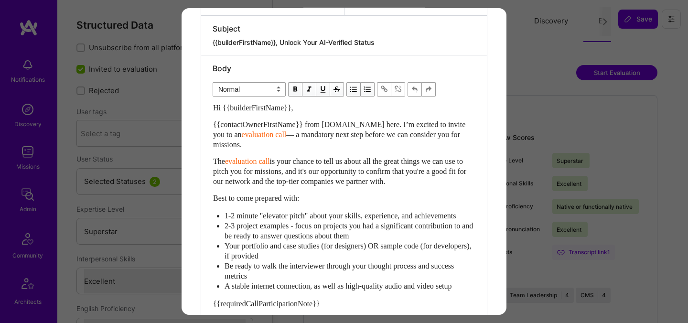
scroll to position [225, 0]
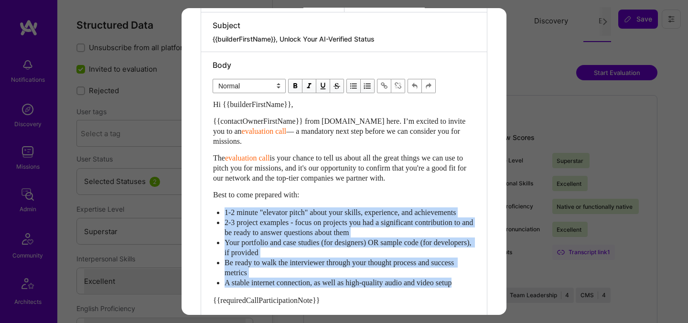
drag, startPoint x: 308, startPoint y: 301, endPoint x: 296, endPoint y: 290, distance: 16.2
click at [232, 207] on div "Hi {{builderFirstName}}, {{contactOwnerFirstName}} from [DOMAIN_NAME] here. I’m…" at bounding box center [344, 259] width 262 height 321
click at [349, 299] on div "Hi {{builderFirstName}}, {{contactOwnerFirstName}} from [DOMAIN_NAME] here. I’m…" at bounding box center [344, 259] width 262 height 321
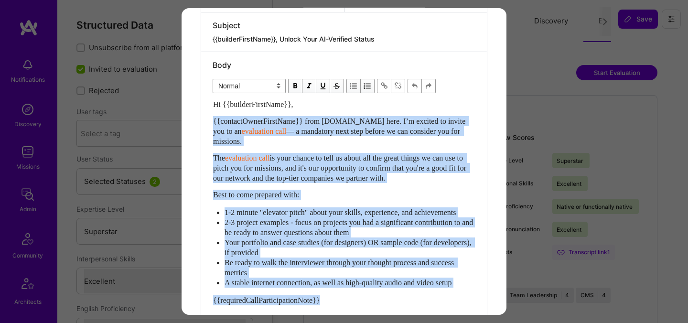
drag, startPoint x: 342, startPoint y: 312, endPoint x: 207, endPoint y: 121, distance: 233.2
click at [207, 121] on div "Body Normal Heading Large Heading Medium Heading Small Normal Hi {{builderFirst…" at bounding box center [344, 242] width 286 height 380
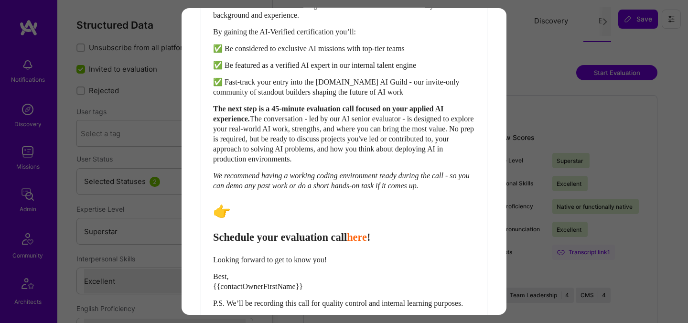
scroll to position [437, 0]
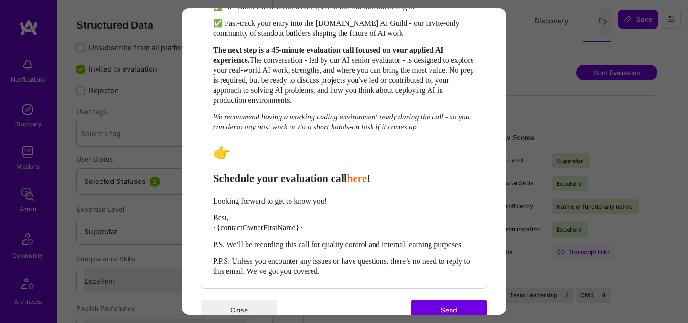
click at [238, 185] on span "Schedule your evaluation call" at bounding box center [280, 179] width 134 height 12
select select "header-two"
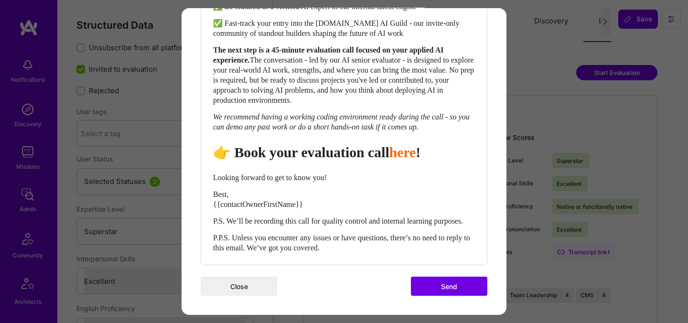
click at [330, 160] on span "👉 Book your evaluation call" at bounding box center [301, 152] width 176 height 16
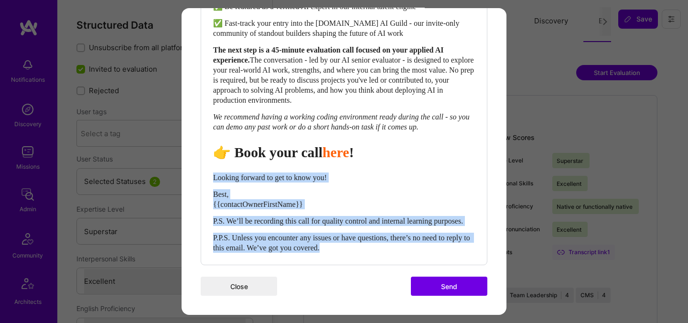
drag, startPoint x: 215, startPoint y: 185, endPoint x: 429, endPoint y: 264, distance: 227.6
click at [430, 253] on div "Hi {{builderFirstName}}, As [DOMAIN_NAME] deepens its work with the world’s mos…" at bounding box center [344, 70] width 262 height 365
select select "unstyled"
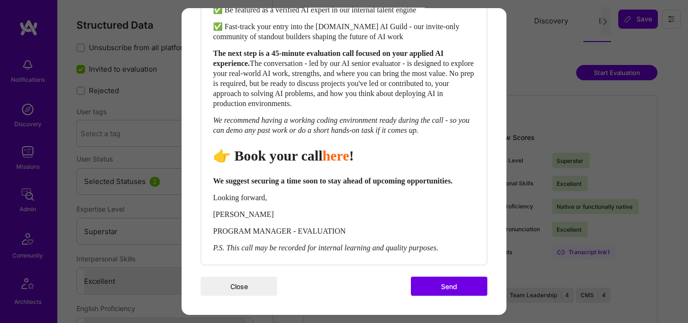
click at [474, 296] on button "Send" at bounding box center [449, 286] width 76 height 19
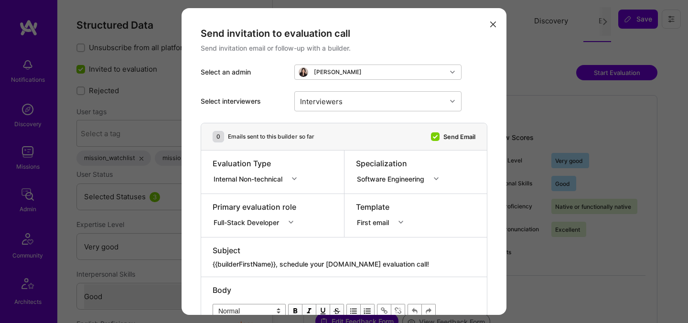
select select "5"
select select "4"
select select "7"
select select "US"
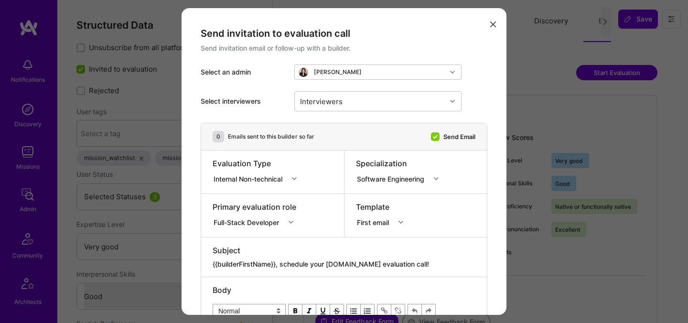
select select "Right Now"
click at [392, 91] on div "Interviewers" at bounding box center [377, 101] width 167 height 20
type input "[PERSON_NAME]"
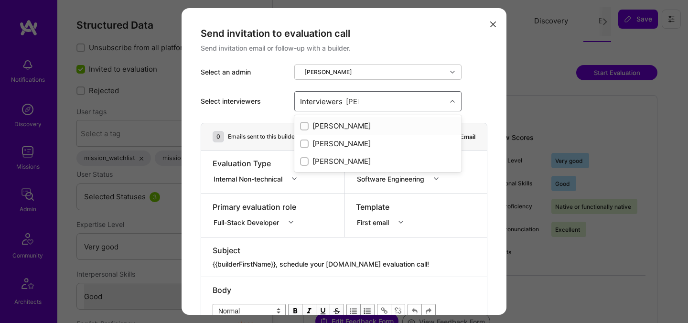
checkbox input "true"
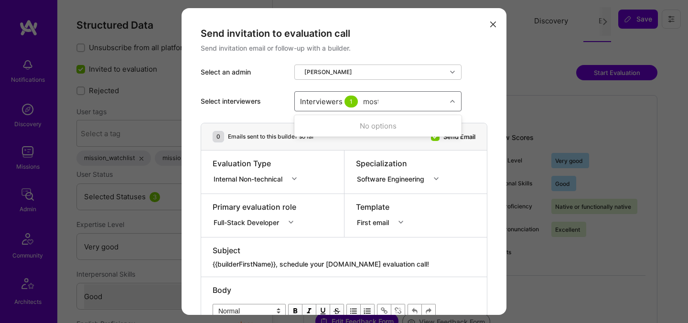
type input "mosta"
checkbox input "true"
type input "[PERSON_NAME]"
checkbox input "true"
type input "elon"
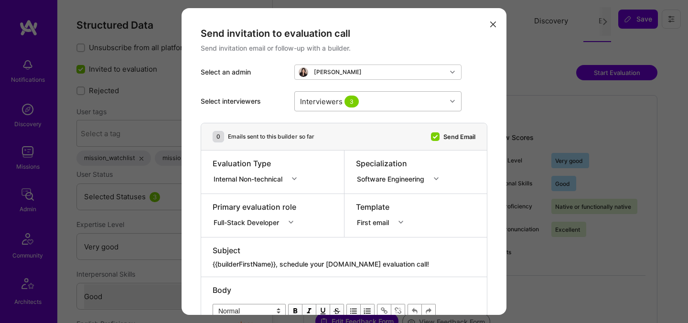
scroll to position [0, 0]
click at [383, 98] on div "Interviewers 3" at bounding box center [371, 101] width 152 height 19
type input "elon"
checkbox input "true"
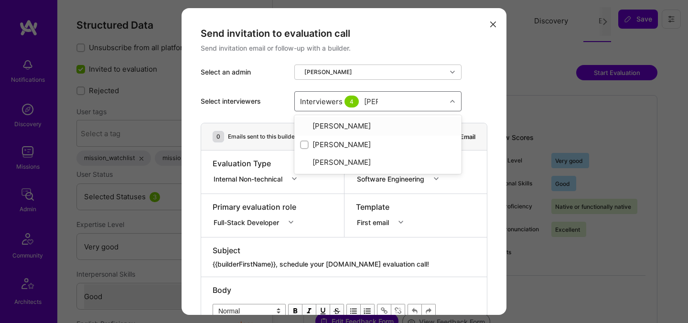
type input "tomi"
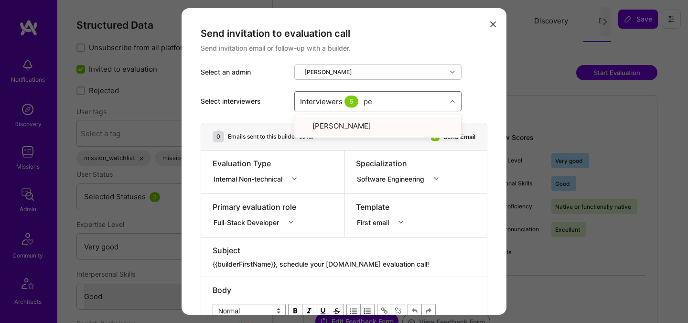
type input "ped"
click at [344, 123] on div "[PERSON_NAME]" at bounding box center [378, 126] width 156 height 10
checkbox input "true"
click at [269, 176] on div "Internal Non-technical" at bounding box center [250, 179] width 73 height 10
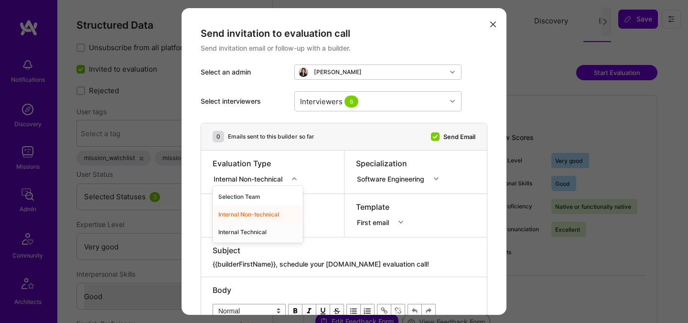
click at [251, 229] on div "Internal Technical" at bounding box center [258, 232] width 90 height 18
click at [255, 224] on div "Full-Stack Developer" at bounding box center [256, 221] width 87 height 10
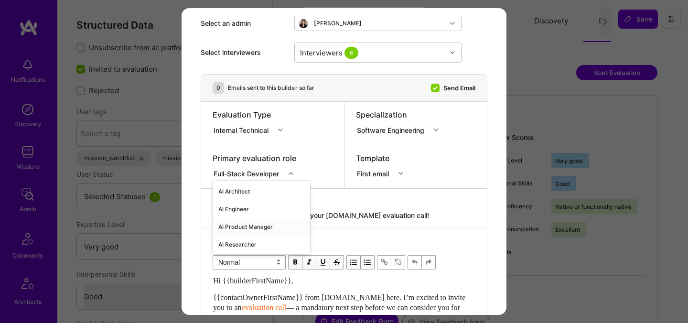
scroll to position [54, 0]
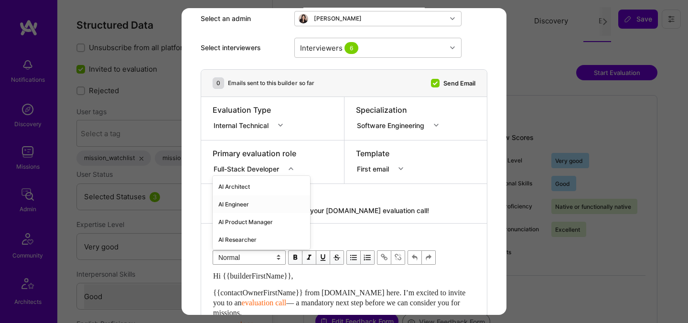
click at [252, 204] on div "AI Engineer" at bounding box center [262, 205] width 98 height 18
drag, startPoint x: 413, startPoint y: 207, endPoint x: 282, endPoint y: 207, distance: 131.5
click at [282, 207] on textarea "{{builderFirstName}}, schedule your [DOMAIN_NAME] evaluation call!" at bounding box center [344, 211] width 263 height 10
paste textarea "Unlock Your AI-Verified Status"
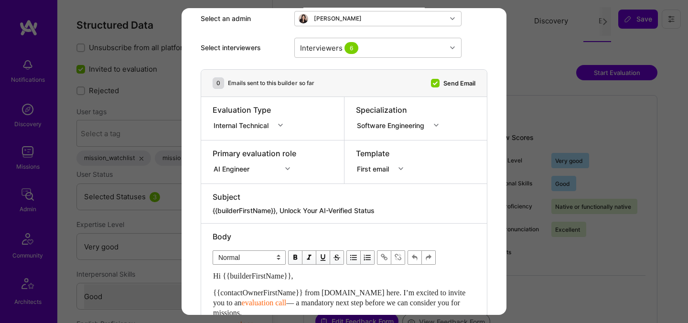
type textarea "{{builderFirstName}}, Unlock Your AI-Verified Status"
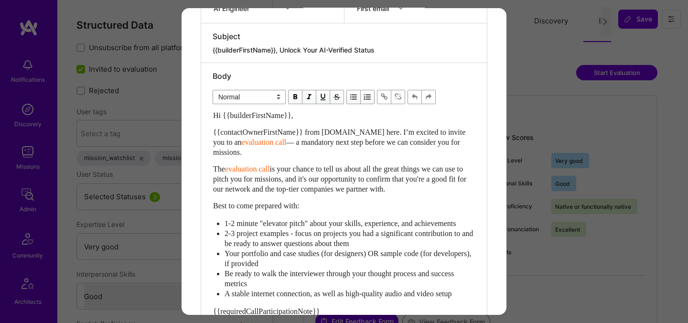
scroll to position [239, 0]
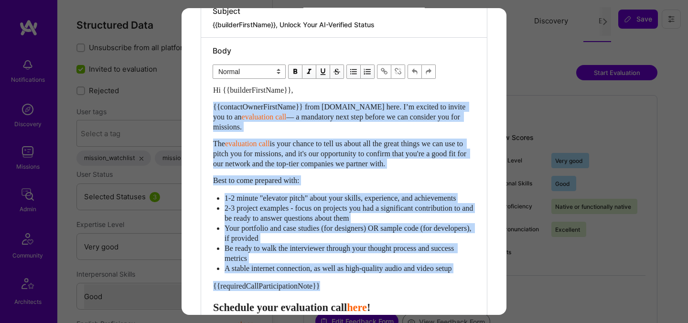
drag, startPoint x: 239, startPoint y: 283, endPoint x: 205, endPoint y: 110, distance: 175.5
click at [205, 110] on div "Body Normal Heading Large Heading Medium Heading Small Normal Hi {{builderFirst…" at bounding box center [344, 228] width 286 height 380
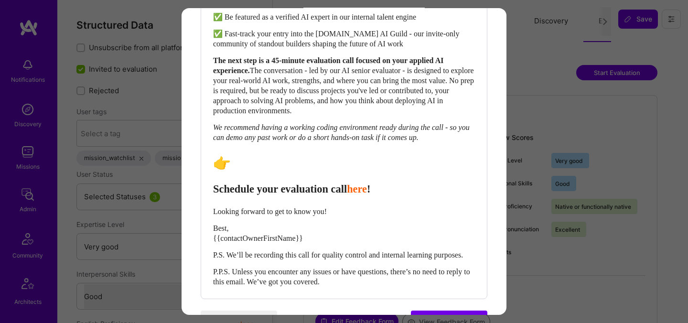
scroll to position [436, 0]
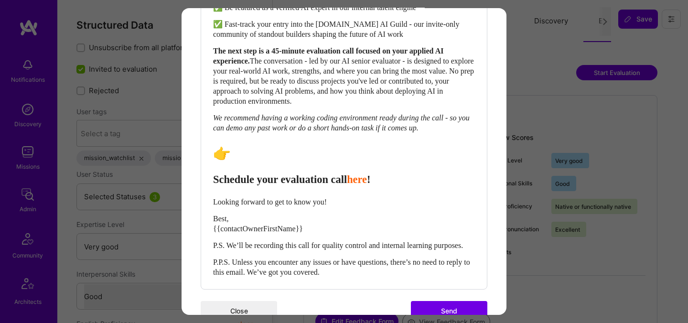
click at [243, 185] on span "Schedule your evaluation call" at bounding box center [280, 180] width 134 height 12
select select "header-two"
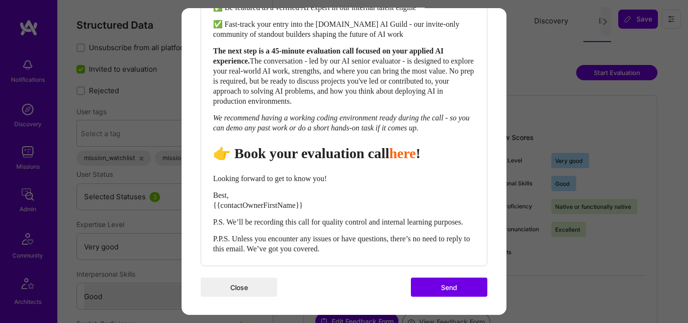
click at [326, 161] on span "👉 Book your evaluation call" at bounding box center [301, 153] width 176 height 16
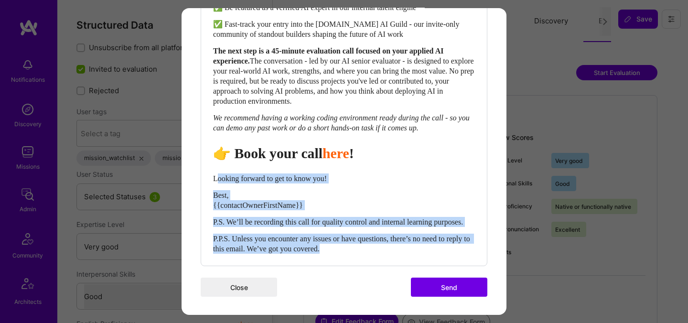
drag, startPoint x: 216, startPoint y: 186, endPoint x: 375, endPoint y: 271, distance: 180.1
click at [375, 254] on div "Hi {{builderFirstName}}, As [DOMAIN_NAME] deepens its work with the world’s mos…" at bounding box center [344, 71] width 262 height 365
select select "unstyled"
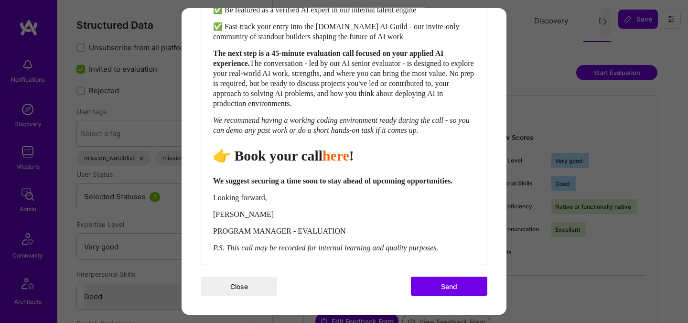
click at [465, 296] on button "Send" at bounding box center [449, 286] width 76 height 19
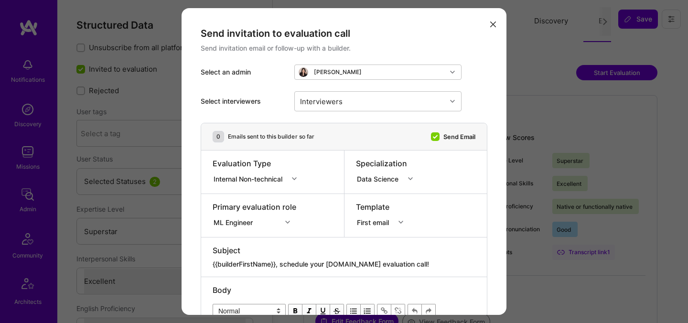
select select "7"
select select "6"
select select "IN"
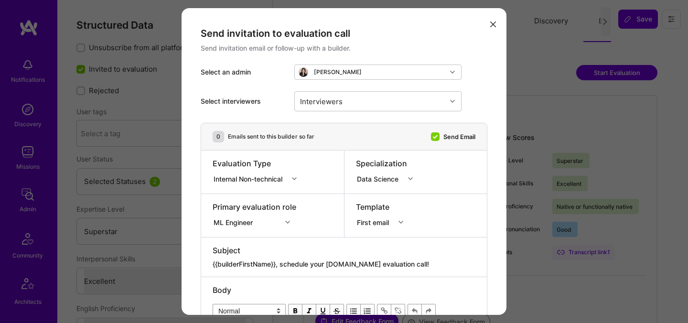
select select "Right Now"
click at [370, 98] on div "Interviewers" at bounding box center [371, 101] width 152 height 19
type input "[PERSON_NAME]"
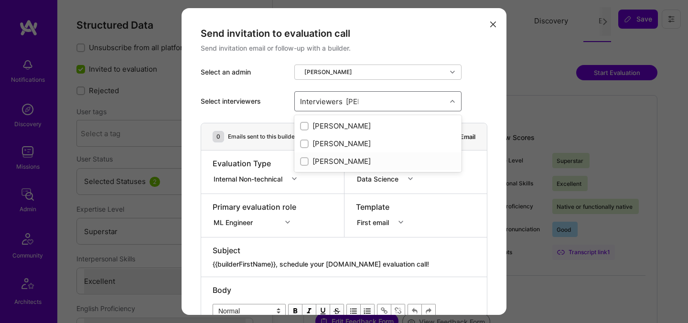
checkbox input "true"
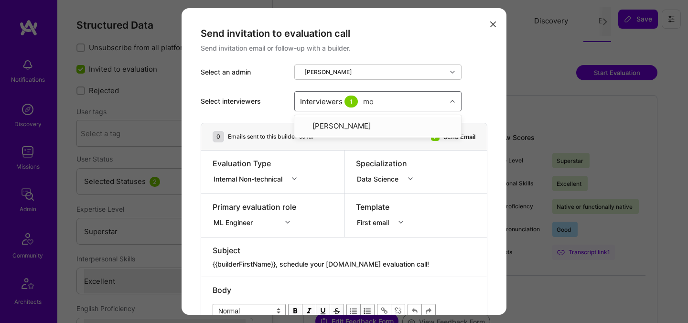
type input "mos"
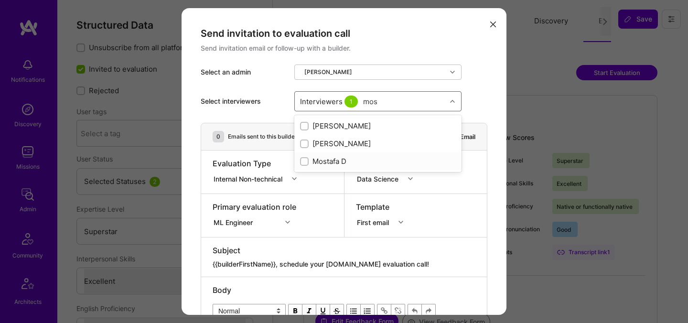
checkbox input "true"
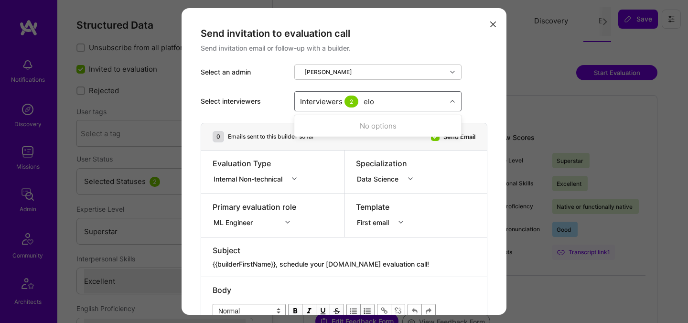
type input "elon"
checkbox input "true"
type input "[PERSON_NAME]"
checkbox input "true"
type input "tomi"
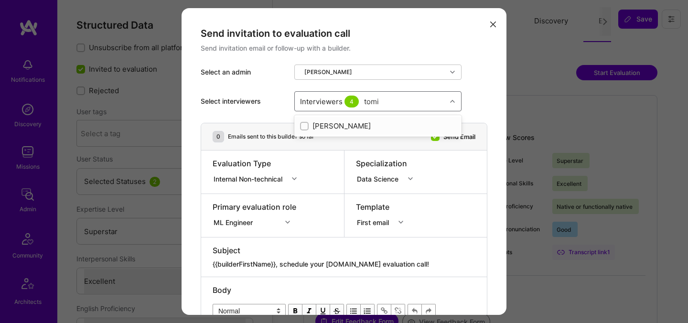
checkbox input "true"
type input "ped"
checkbox input "true"
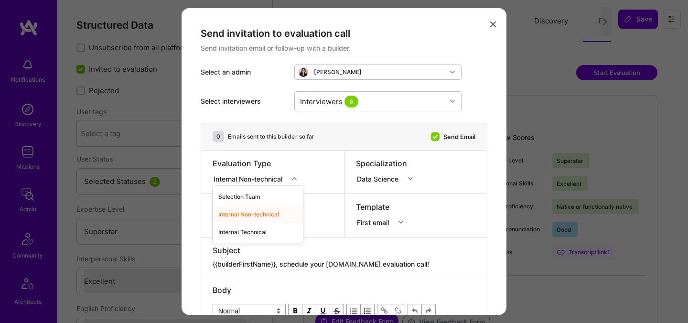
click at [235, 178] on div "Internal Non-technical" at bounding box center [250, 179] width 73 height 10
click at [237, 229] on div "Internal Technical" at bounding box center [258, 232] width 90 height 18
click at [240, 226] on div "ML Engineer" at bounding box center [255, 221] width 84 height 10
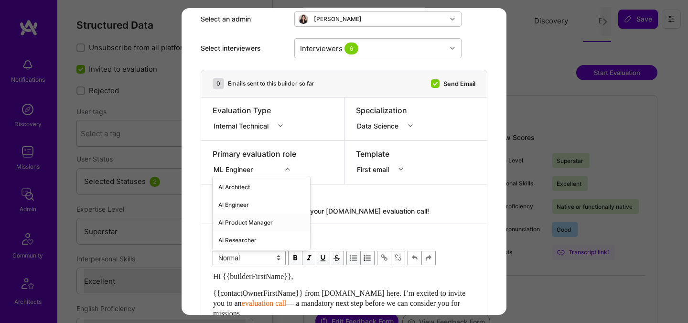
scroll to position [54, 0]
click at [244, 204] on div "AI Engineer" at bounding box center [262, 205] width 98 height 18
drag, startPoint x: 405, startPoint y: 211, endPoint x: 282, endPoint y: 211, distance: 122.9
click at [282, 212] on textarea "{{builderFirstName}}, schedule your [DOMAIN_NAME] evaluation call!" at bounding box center [344, 211] width 263 height 10
paste textarea "Unlock Your AI-Verified Status"
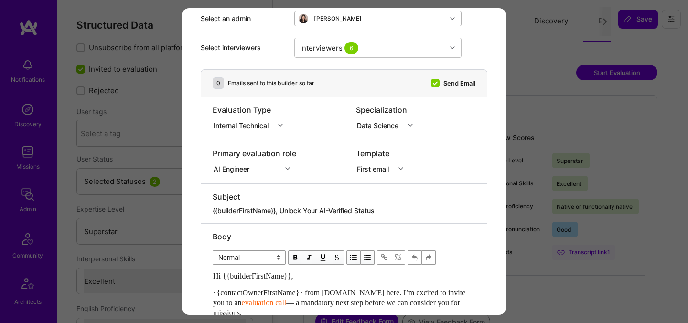
type textarea "{{builderFirstName}}, Unlock Your AI-Verified Status"
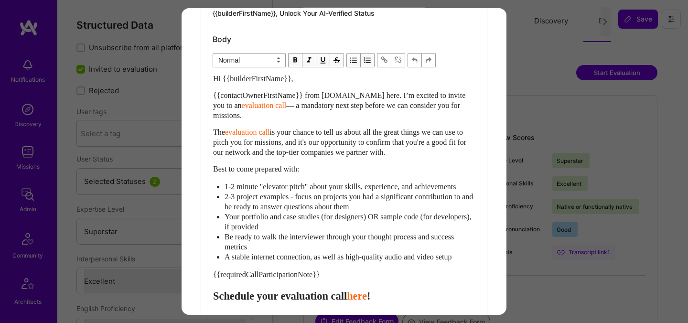
scroll to position [254, 0]
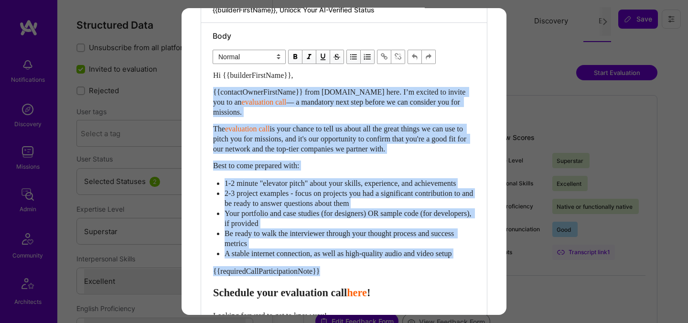
drag, startPoint x: 326, startPoint y: 277, endPoint x: 205, endPoint y: 94, distance: 219.2
click at [205, 94] on div "Body Normal Heading Large Heading Medium Heading Small Normal Hi {{builderFirst…" at bounding box center [344, 213] width 286 height 380
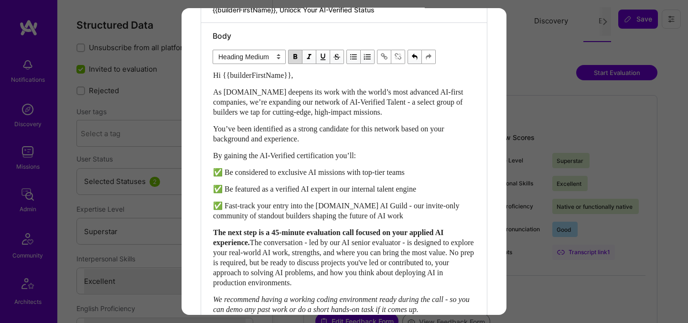
scroll to position [480, 0]
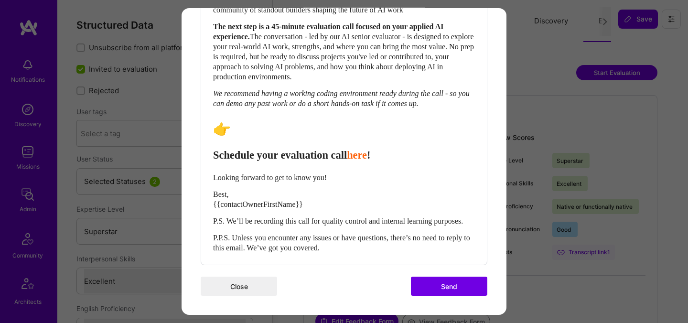
click at [241, 149] on span "Schedule your evaluation call" at bounding box center [280, 155] width 134 height 12
select select "header-two"
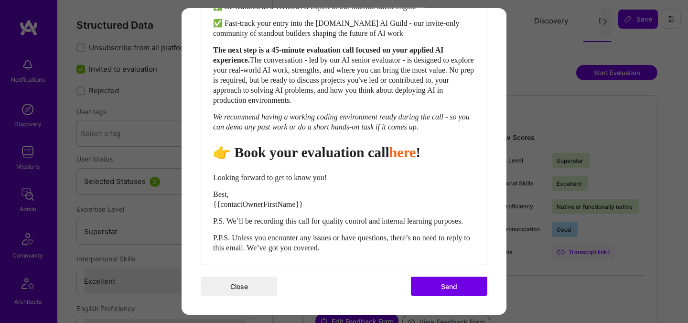
click at [325, 150] on span "👉 Book your evaluation call" at bounding box center [301, 152] width 176 height 16
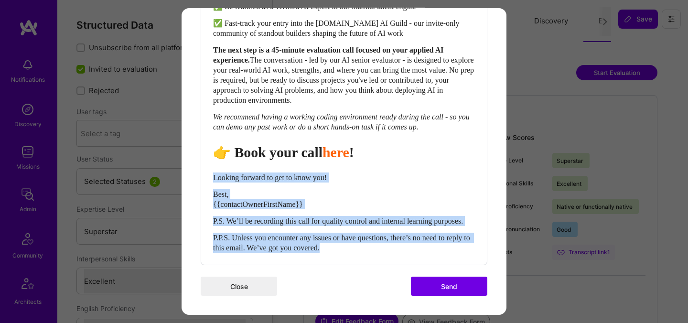
drag, startPoint x: 215, startPoint y: 167, endPoint x: 383, endPoint y: 250, distance: 187.3
click at [383, 250] on div "Hi {{builderFirstName}}, As [DOMAIN_NAME] deepens its work with the world’s mos…" at bounding box center [344, 70] width 262 height 365
select select "unstyled"
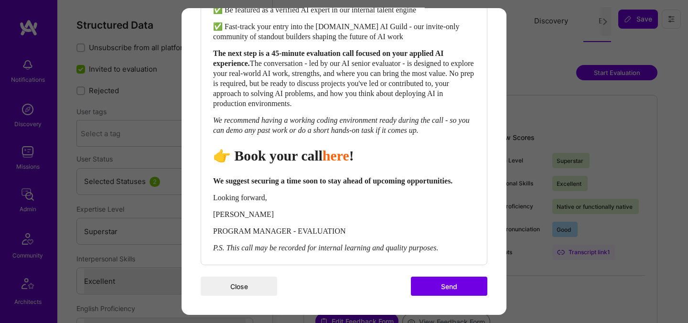
scroll to position [453, 0]
drag, startPoint x: 476, startPoint y: 291, endPoint x: 485, endPoint y: 63, distance: 228.2
click at [472, 280] on button "Send" at bounding box center [449, 286] width 76 height 19
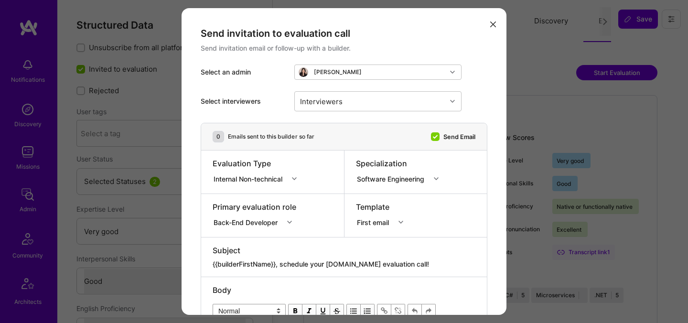
select select "5"
select select "4"
select select "7"
select select "US"
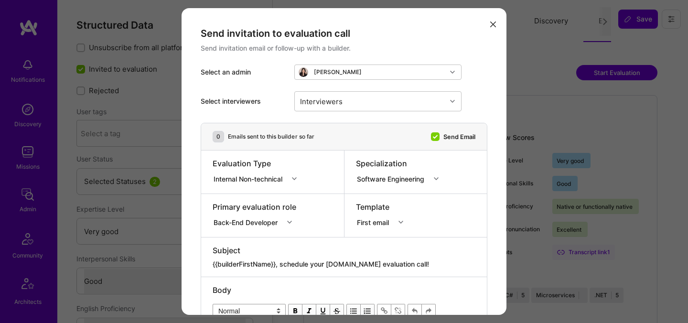
select select "Right Now"
click at [352, 96] on div "Interviewers" at bounding box center [371, 101] width 152 height 19
type input "[PERSON_NAME]"
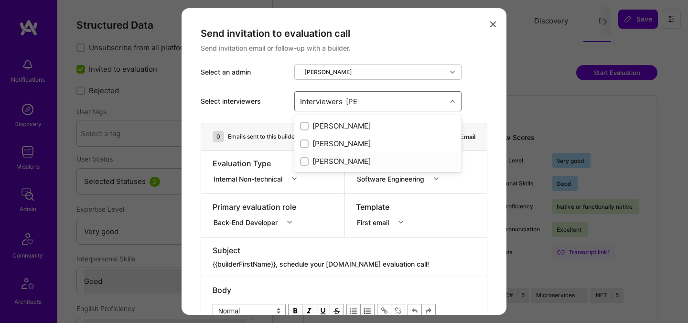
checkbox input "true"
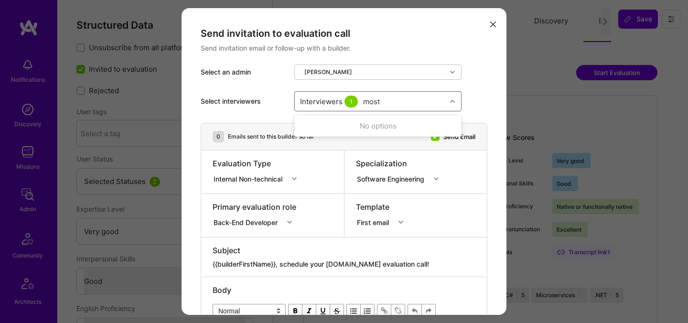
type input "mosta"
checkbox input "true"
type input "[PERSON_NAME]"
checkbox input "true"
type input "pedro"
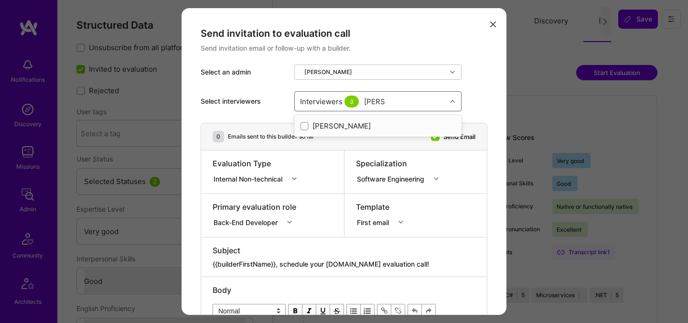
checkbox input "true"
type input "elon"
checkbox input "true"
type input "tomi"
checkbox input "true"
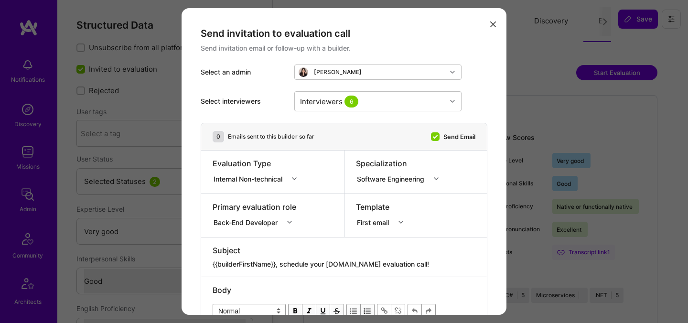
click at [269, 177] on div "Internal Non-technical" at bounding box center [250, 179] width 73 height 10
click at [249, 229] on div "Internal Technical" at bounding box center [258, 232] width 90 height 18
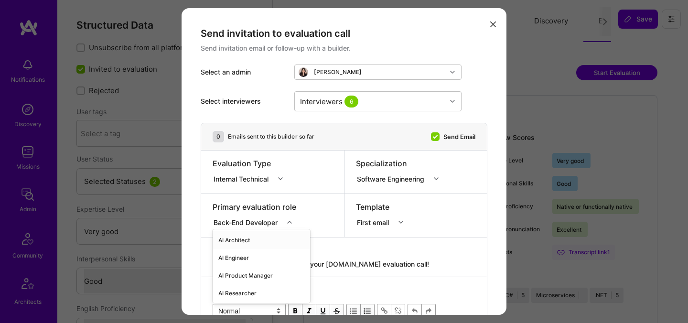
click at [257, 221] on div "option AI Architect focused, 1 of 70. 70 results available. Use Up and Down to …" at bounding box center [256, 221] width 86 height 10
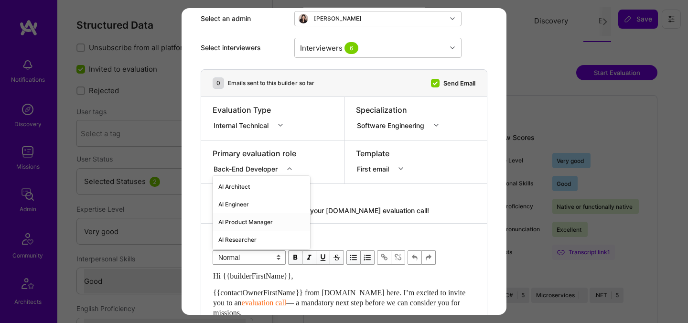
scroll to position [54, 0]
click at [250, 206] on div "AI Engineer" at bounding box center [262, 205] width 98 height 18
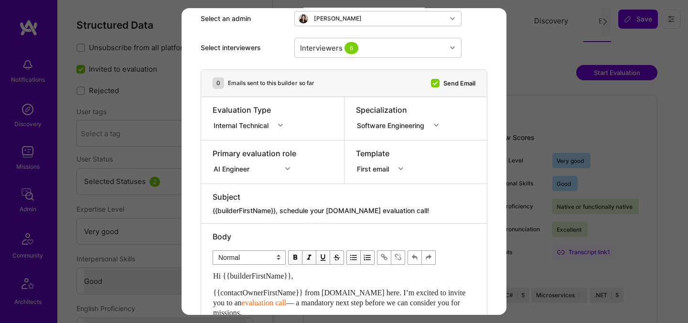
drag, startPoint x: 407, startPoint y: 211, endPoint x: 281, endPoint y: 209, distance: 126.2
click at [281, 209] on textarea "{{builderFirstName}}, schedule your A.Team evaluation call!" at bounding box center [344, 211] width 263 height 10
paste textarea "Unlock Your AI-Verified Status"
type textarea "{{builderFirstName}}, Unlock Your AI-Verified Status"
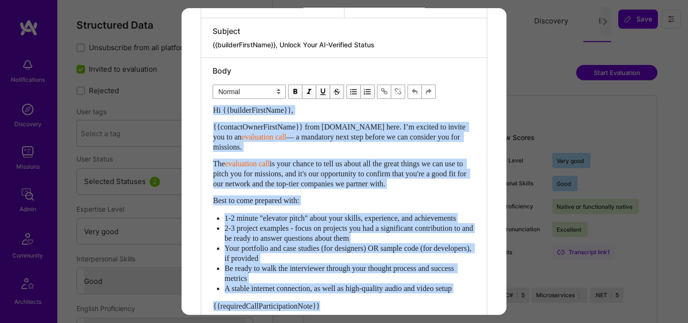
scroll to position [212, 0]
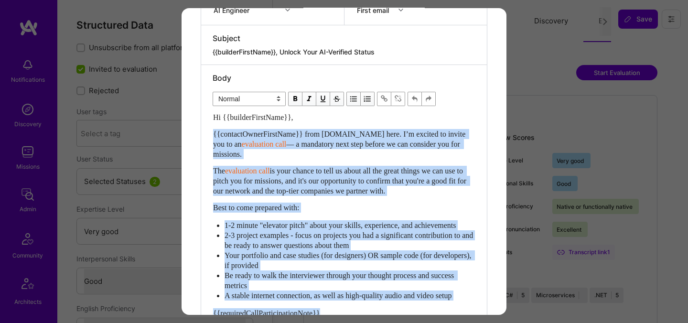
drag, startPoint x: 338, startPoint y: 227, endPoint x: 203, endPoint y: 138, distance: 162.2
click at [203, 138] on div "Body Normal Heading Large Heading Medium Heading Small Normal Hi {{builderFirst…" at bounding box center [344, 255] width 286 height 380
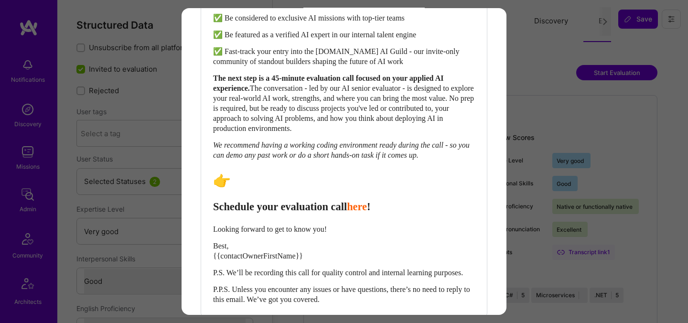
scroll to position [480, 0]
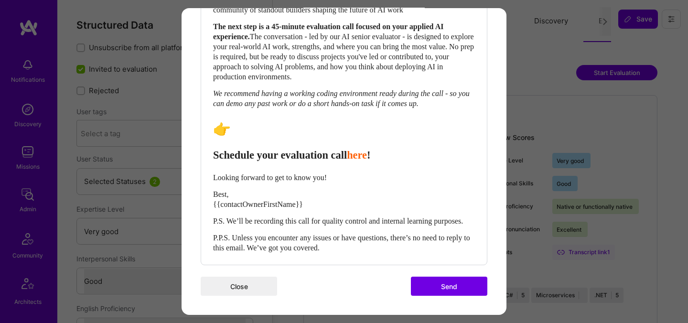
click at [229, 149] on span "Schedule your evaluation call" at bounding box center [280, 155] width 134 height 12
select select "header-two"
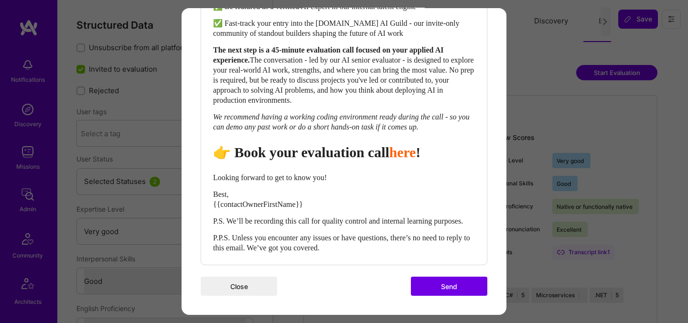
click at [327, 148] on span "👉 Book your evaluation call" at bounding box center [301, 152] width 176 height 16
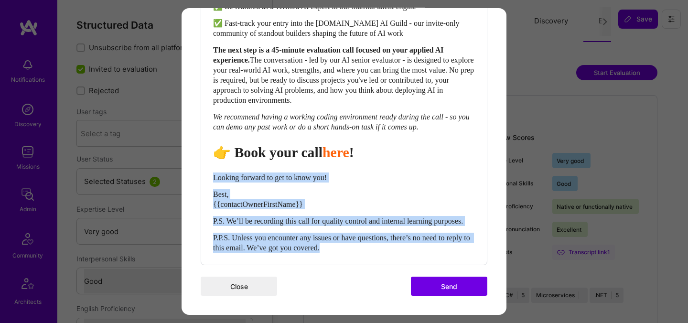
drag, startPoint x: 214, startPoint y: 167, endPoint x: 391, endPoint y: 250, distance: 194.6
click at [391, 250] on div "Hi {{builderFirstName}}, As A.Team deepens its work with the world’s most advan…" at bounding box center [344, 70] width 262 height 365
select select "unstyled"
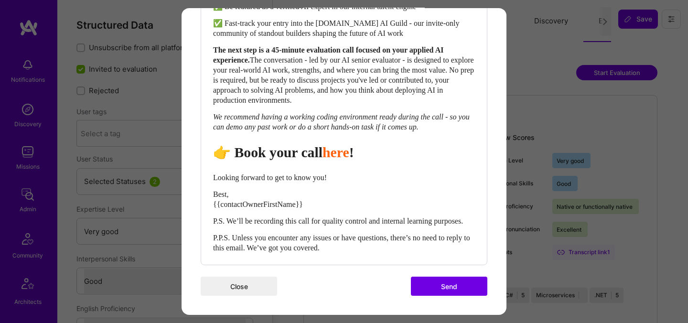
scroll to position [453, 0]
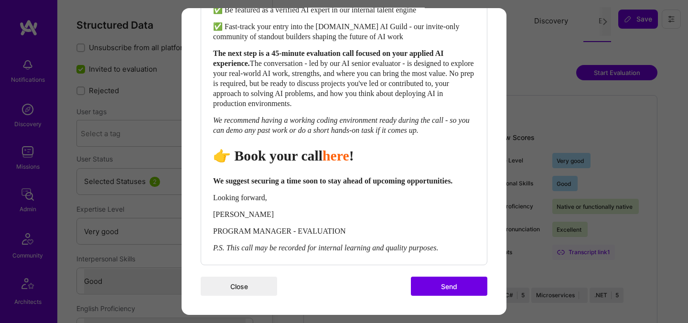
click at [445, 286] on button "Send" at bounding box center [449, 286] width 76 height 19
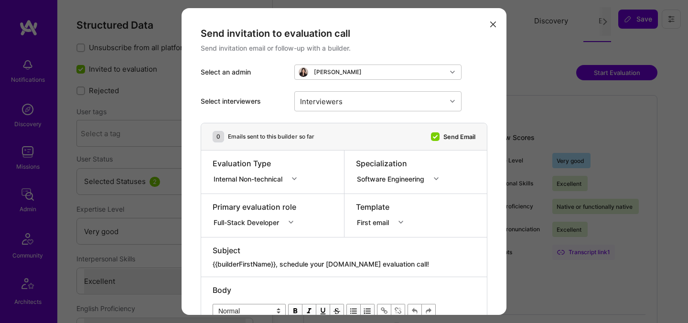
select select "5"
select select "7"
select select "US"
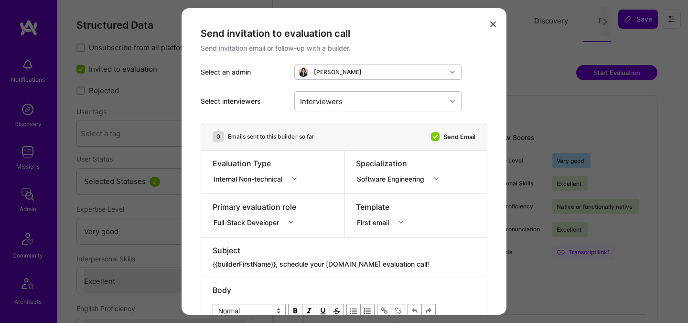
select select "Right Now"
click at [386, 98] on div "Interviewers" at bounding box center [371, 101] width 152 height 19
type input "[PERSON_NAME]"
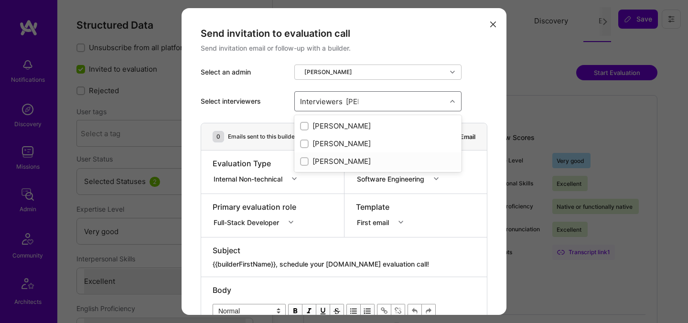
checkbox input "true"
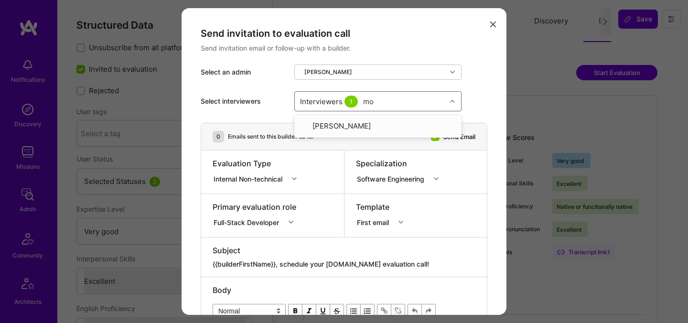
type input "mos"
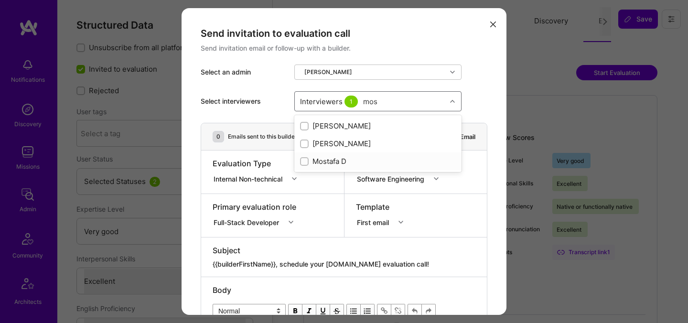
checkbox input "true"
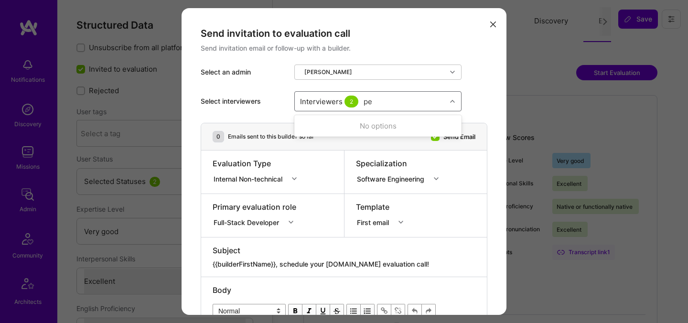
type input "ped"
checkbox input "true"
type input "[PERSON_NAME]"
checkbox input "true"
type input "elon"
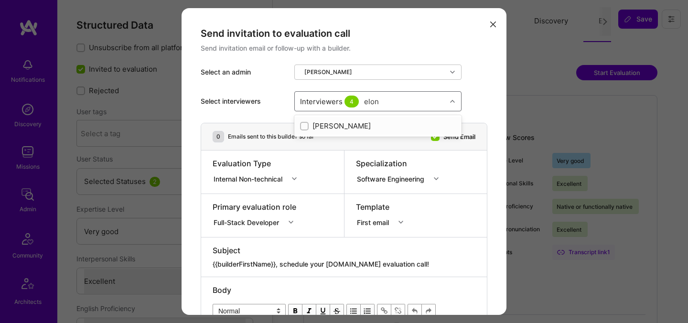
checkbox input "true"
type input "tomi"
checkbox input "true"
click at [251, 176] on div "Internal Non-technical" at bounding box center [250, 179] width 73 height 10
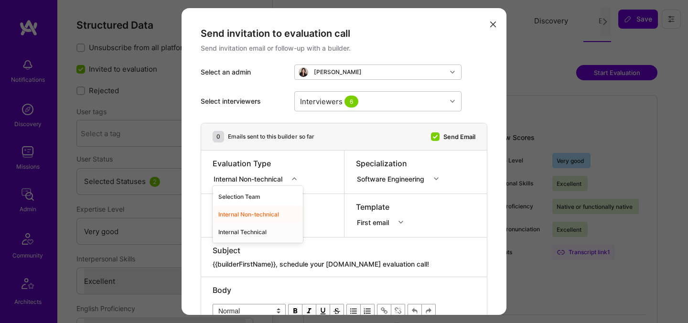
click at [238, 230] on div "Internal Technical" at bounding box center [258, 232] width 90 height 18
click at [243, 219] on div "Full-Stack Developer" at bounding box center [256, 221] width 87 height 10
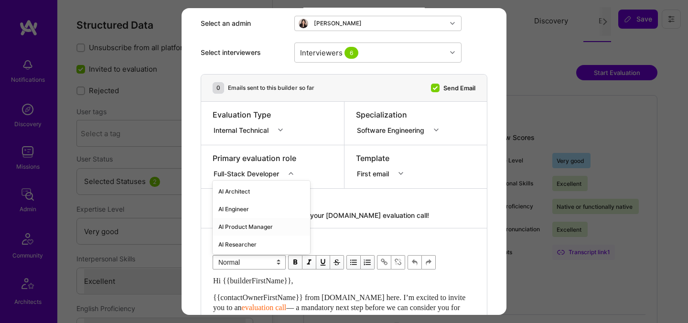
scroll to position [54, 0]
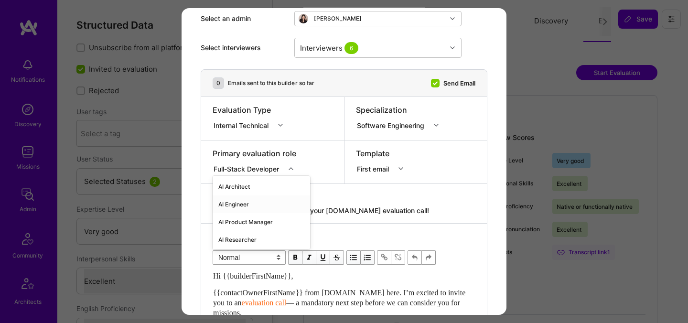
click at [243, 201] on div "AI Engineer" at bounding box center [262, 205] width 98 height 18
drag, startPoint x: 411, startPoint y: 210, endPoint x: 282, endPoint y: 208, distance: 129.1
click at [282, 208] on textarea "{{builderFirstName}}, schedule your [DOMAIN_NAME] evaluation call!" at bounding box center [344, 211] width 263 height 10
paste textarea "Unlock Your AI-Verified Status"
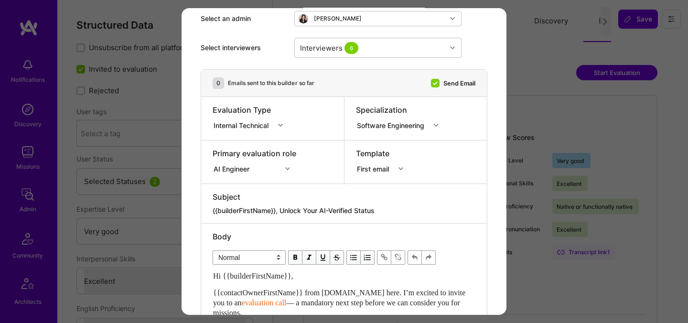
type textarea "{{builderFirstName}}, Unlock Your AI-Verified Status"
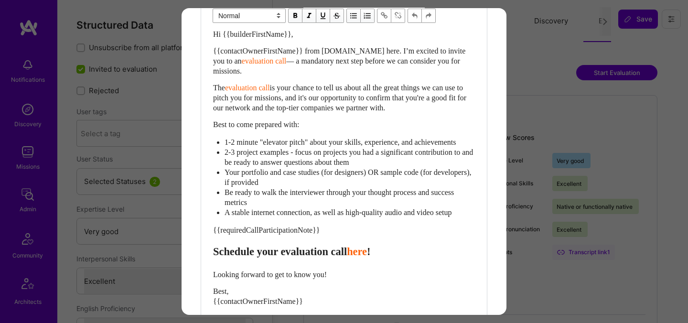
scroll to position [295, 0]
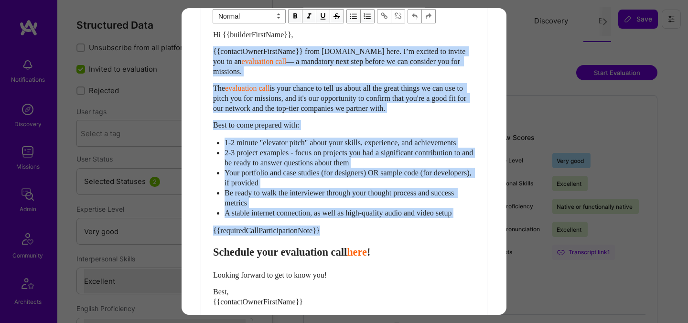
drag, startPoint x: 328, startPoint y: 241, endPoint x: 193, endPoint y: 54, distance: 230.5
click at [193, 54] on div "Send invitation to evaluation call Send invitation email or follow-up with a bu…" at bounding box center [344, 62] width 325 height 699
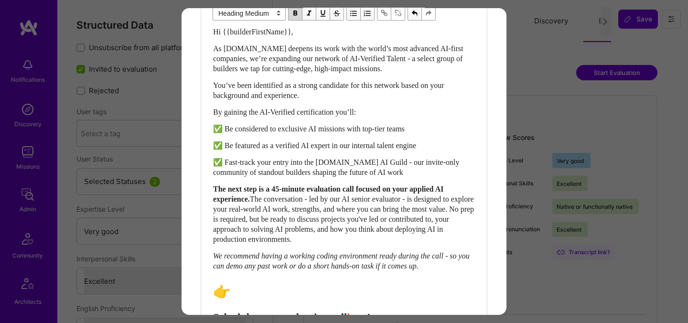
scroll to position [480, 0]
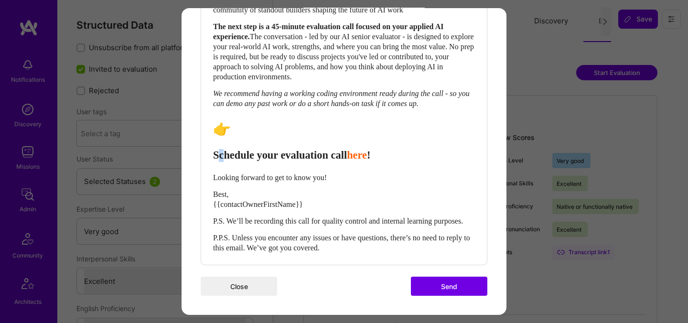
click at [223, 149] on span "Schedule your evaluation call" at bounding box center [280, 155] width 134 height 12
click at [227, 149] on span "Schedule your evaluation call" at bounding box center [280, 155] width 134 height 12
select select "header-two"
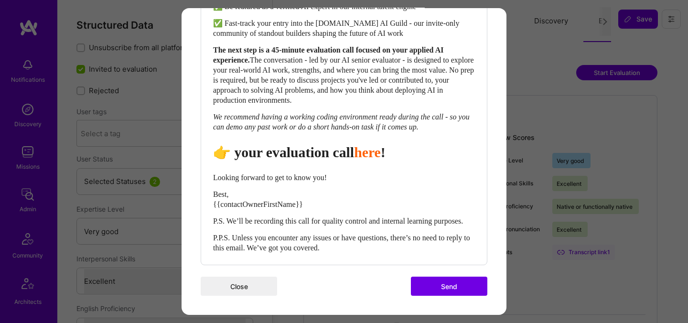
scroll to position [457, 0]
click at [329, 144] on span "👉 Book your evaluation call" at bounding box center [301, 152] width 176 height 16
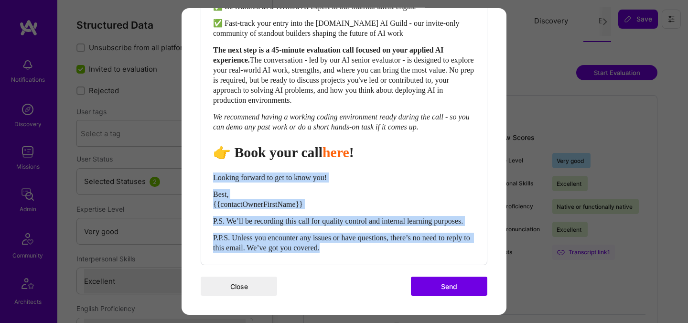
drag, startPoint x: 214, startPoint y: 166, endPoint x: 406, endPoint y: 250, distance: 209.8
click at [407, 251] on div "Hi {{builderFirstName}}, As A.Team deepens its work with the world’s most advan…" at bounding box center [344, 70] width 262 height 365
select select "unstyled"
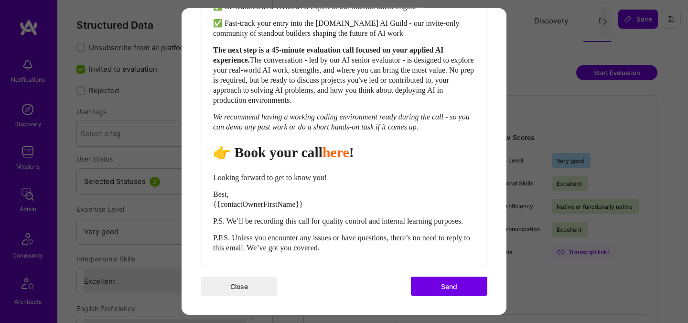
scroll to position [453, 0]
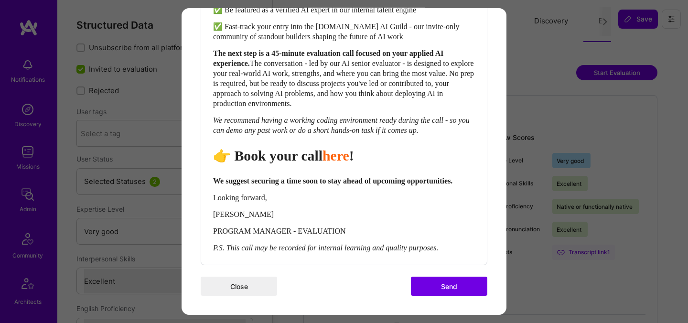
click at [441, 286] on button "Send" at bounding box center [449, 286] width 76 height 19
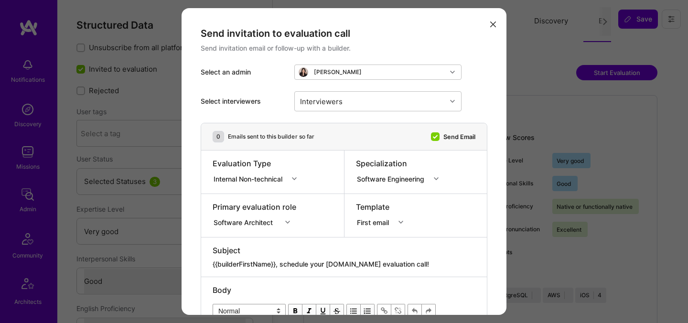
select select "5"
select select "4"
select select "7"
select select "US"
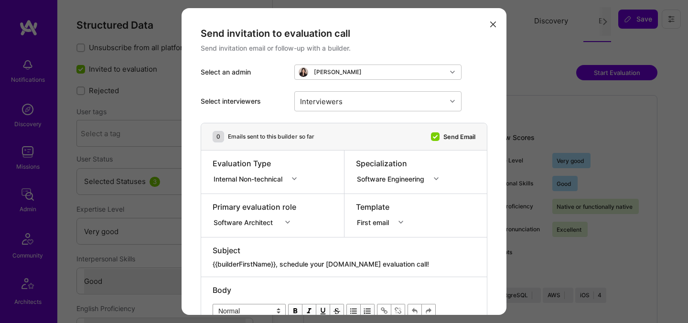
select select "Right Now"
click at [385, 107] on div "Interviewers" at bounding box center [371, 101] width 152 height 19
type input "[PERSON_NAME]"
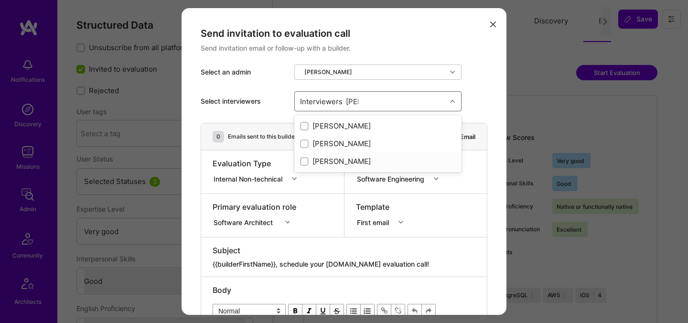
checkbox input "true"
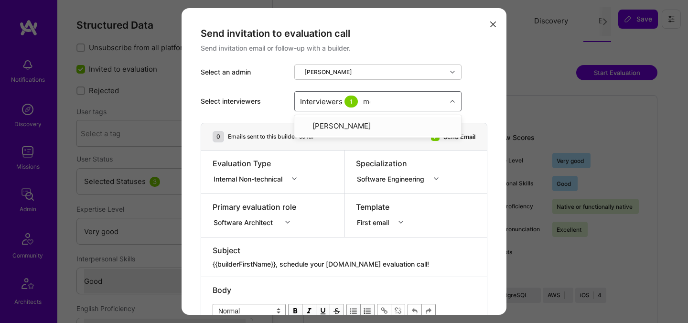
type input "mos"
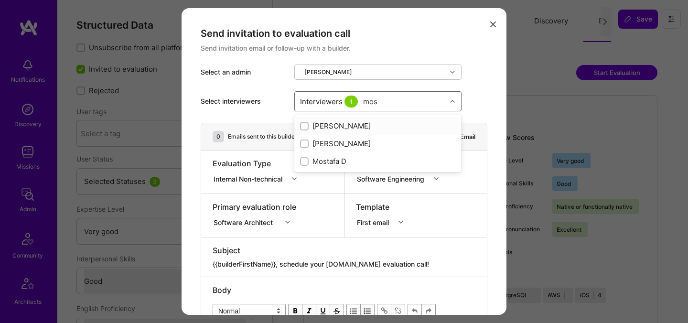
checkbox input "true"
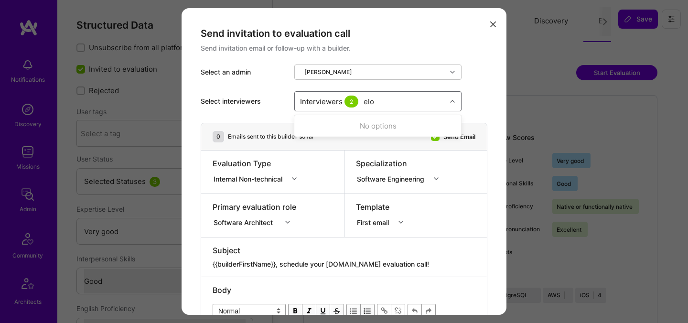
type input "elon"
checkbox input "true"
type input "[PERSON_NAME]"
checkbox input "true"
type input "tomi"
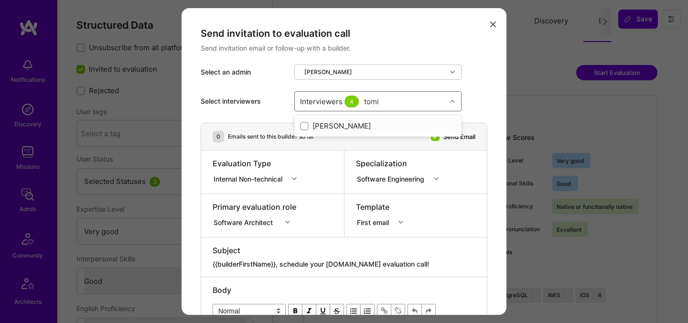
checkbox input "true"
type input "ped"
click at [350, 121] on div "[PERSON_NAME]" at bounding box center [378, 126] width 156 height 10
checkbox input "true"
click at [272, 181] on div "Internal Non-technical" at bounding box center [250, 179] width 73 height 10
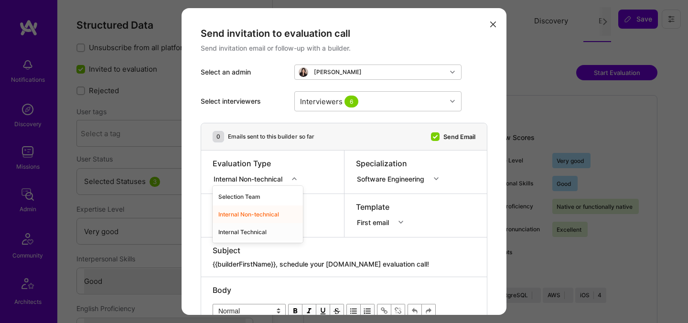
click at [250, 233] on div "Internal Technical" at bounding box center [258, 232] width 90 height 18
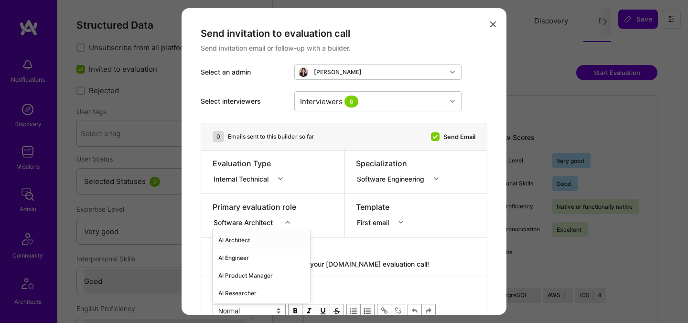
click at [254, 218] on div "option AI Architect focused, 1 of 70. 70 results available. Use Up and Down to …" at bounding box center [255, 221] width 84 height 10
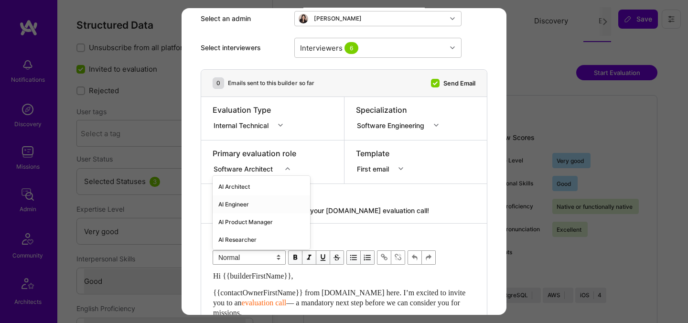
click at [247, 204] on div "AI Engineer" at bounding box center [262, 205] width 98 height 18
drag, startPoint x: 413, startPoint y: 211, endPoint x: 283, endPoint y: 213, distance: 130.5
click at [283, 213] on textarea "{{builderFirstName}}, schedule your [DOMAIN_NAME] evaluation call!" at bounding box center [344, 211] width 263 height 10
paste textarea "Unlock Your AI-Verified Status"
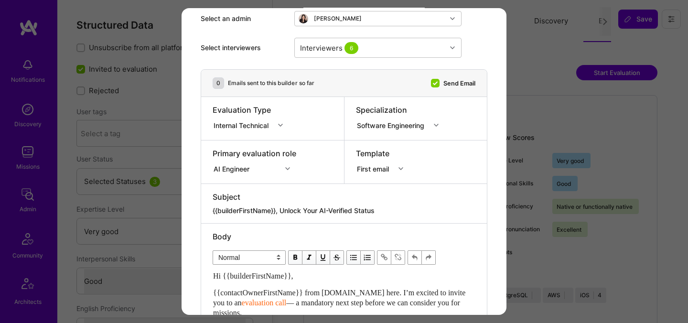
type textarea "{{builderFirstName}}, Unlock Your AI-Verified Status"
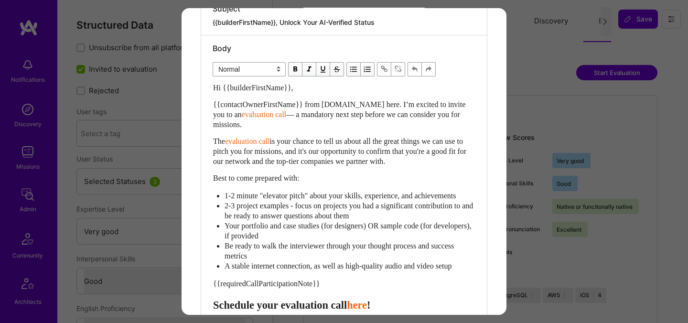
scroll to position [289, 0]
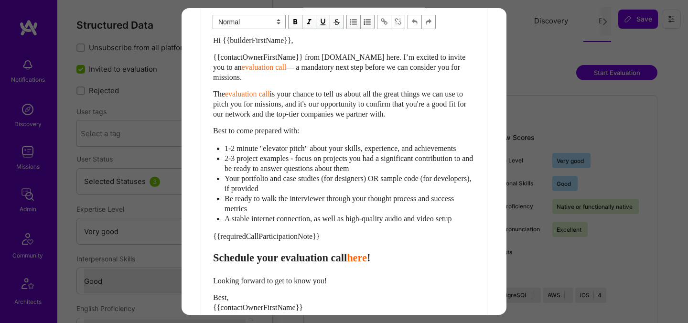
drag, startPoint x: 212, startPoint y: 58, endPoint x: 358, endPoint y: 203, distance: 205.2
click at [358, 203] on div "Hi {{builderFirstName}}, {{contactOwnerFirstName}} from [DOMAIN_NAME] here. I’m…" at bounding box center [344, 196] width 263 height 322
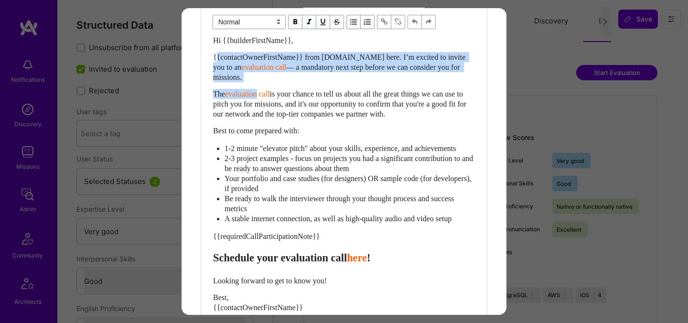
drag, startPoint x: 215, startPoint y: 54, endPoint x: 260, endPoint y: 92, distance: 58.0
click at [261, 93] on div "Hi {{builderFirstName}}, {{contactOwnerFirstName}} from [DOMAIN_NAME] here. I’m…" at bounding box center [344, 195] width 262 height 321
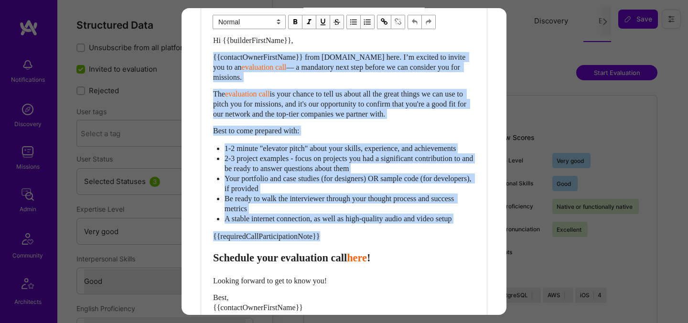
drag, startPoint x: 336, startPoint y: 250, endPoint x: 208, endPoint y: 51, distance: 236.8
click at [208, 51] on div "Body Normal Heading Large Heading Medium Heading Small Normal Hi {{builderFirst…" at bounding box center [344, 178] width 286 height 380
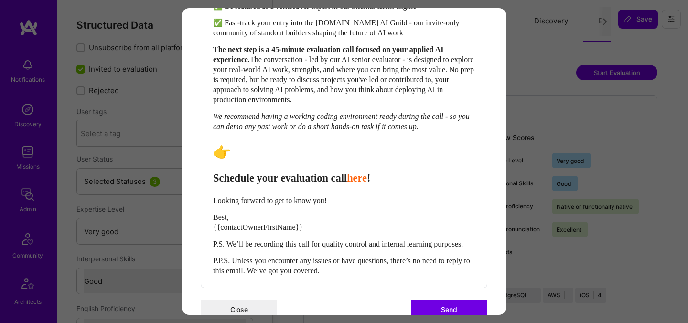
scroll to position [480, 0]
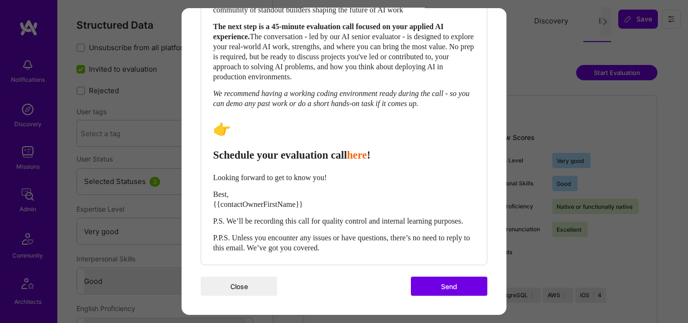
click at [221, 149] on span "Schedule your evaluation call" at bounding box center [280, 155] width 134 height 12
select select "header-two"
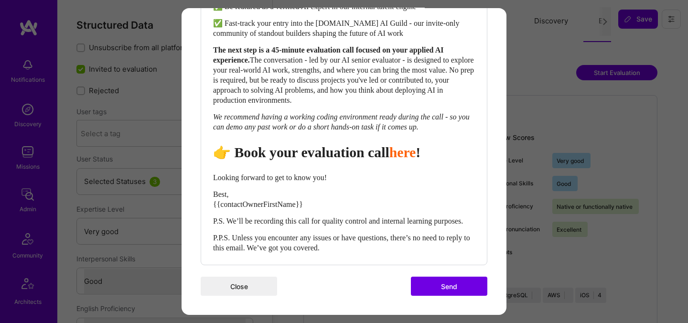
click at [330, 147] on span "👉 Book your evaluation call" at bounding box center [301, 152] width 176 height 16
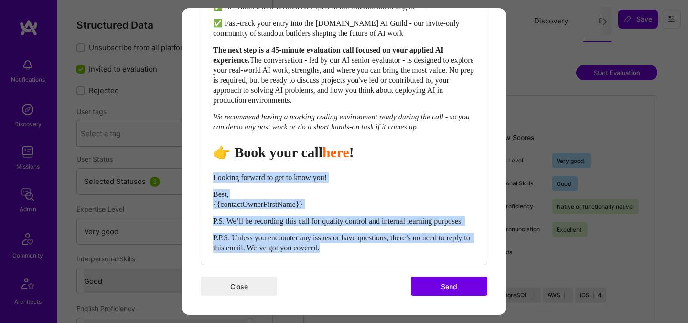
drag, startPoint x: 214, startPoint y: 170, endPoint x: 379, endPoint y: 270, distance: 192.4
select select "unstyled"
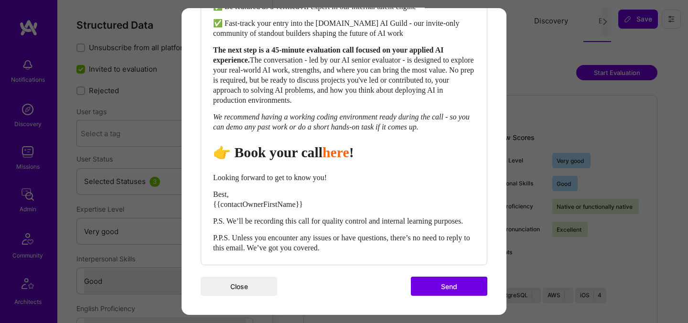
scroll to position [453, 0]
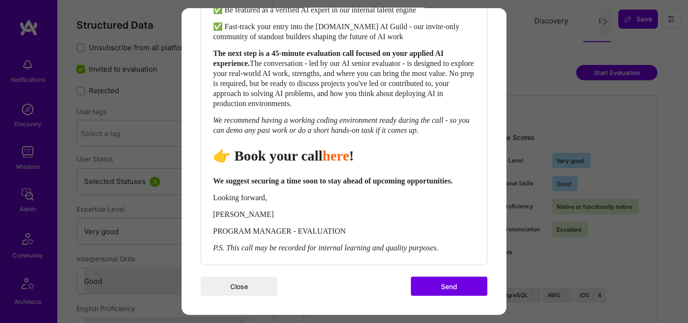
click at [443, 291] on button "Send" at bounding box center [449, 286] width 76 height 19
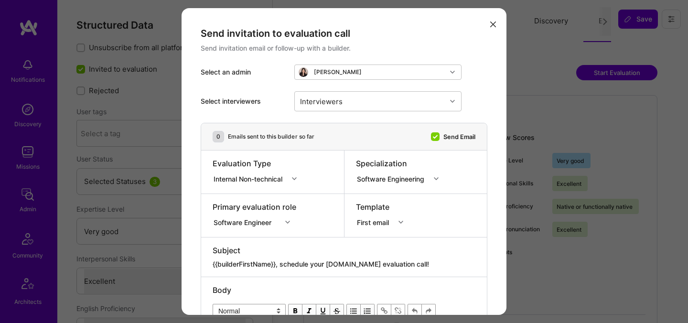
select select "5"
select select "7"
select select "US"
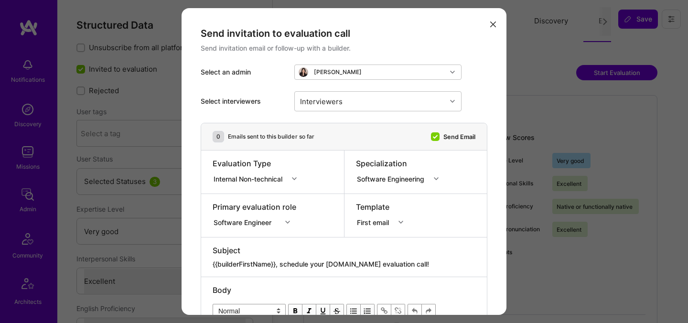
select select "Right Now"
drag, startPoint x: 0, startPoint y: 0, endPoint x: 367, endPoint y: 92, distance: 378.1
click at [367, 92] on div "Interviewers" at bounding box center [371, 101] width 152 height 19
type input "[PERSON_NAME]"
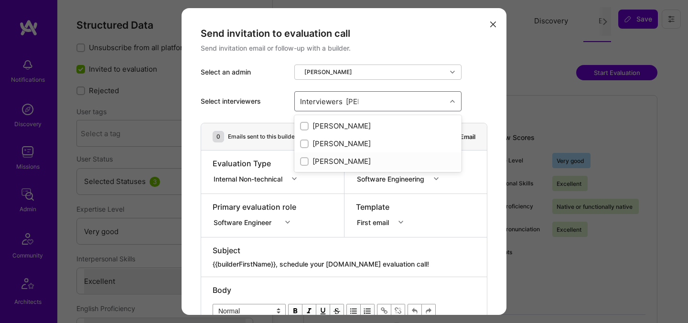
checkbox input "true"
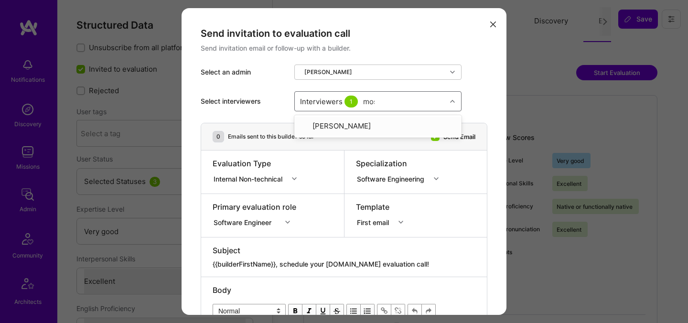
type input "most"
checkbox input "true"
type input "[PERSON_NAME]"
checkbox input "true"
type input "ped"
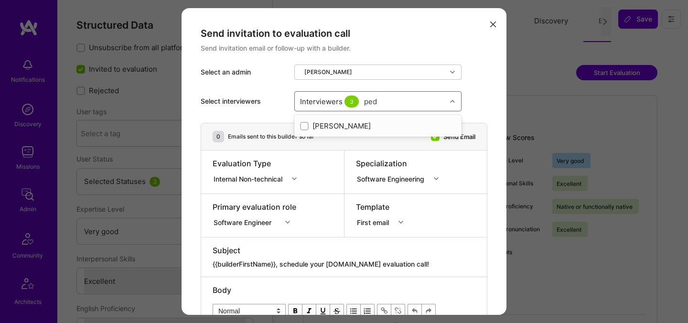
checkbox input "true"
type input "elon"
checkbox input "true"
type input "tomi"
checkbox input "true"
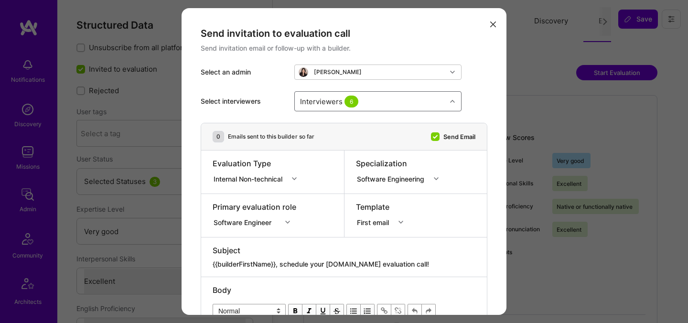
click at [277, 185] on div "Evaluation Type Internal Non-technical" at bounding box center [258, 172] width 90 height 28
click at [261, 184] on div "Internal Non-technical" at bounding box center [251, 179] width 76 height 12
click at [251, 234] on div "Internal Technical" at bounding box center [258, 232] width 90 height 18
click at [257, 216] on div "Software Engineer" at bounding box center [255, 221] width 84 height 10
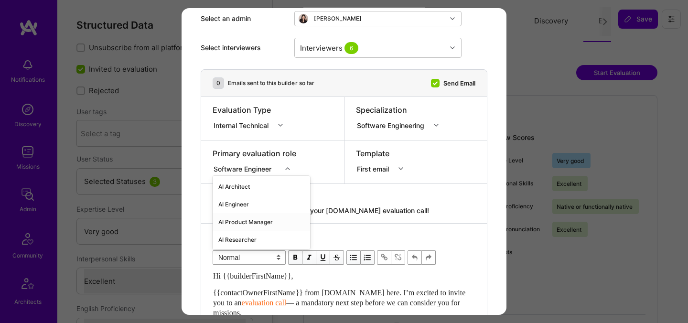
scroll to position [54, 0]
click at [249, 206] on div "AI Engineer" at bounding box center [262, 205] width 98 height 18
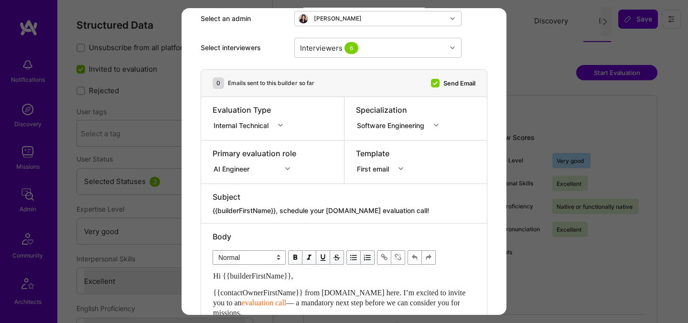
drag, startPoint x: 410, startPoint y: 210, endPoint x: 282, endPoint y: 209, distance: 127.6
click at [282, 209] on textarea "{{builderFirstName}}, schedule your A.Team evaluation call!" at bounding box center [344, 211] width 263 height 10
paste textarea "Unlock Your AI-Verified Status"
type textarea "{{builderFirstName}}, Unlock Your AI-Verified Status"
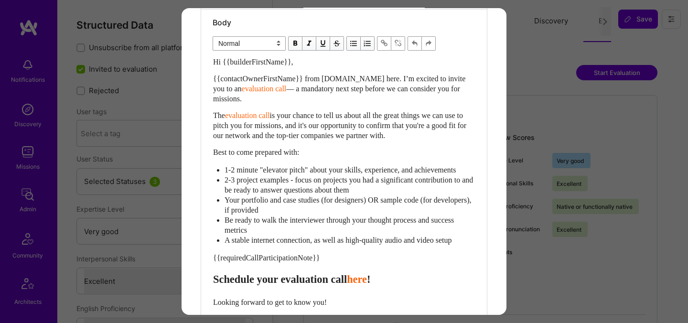
scroll to position [266, 0]
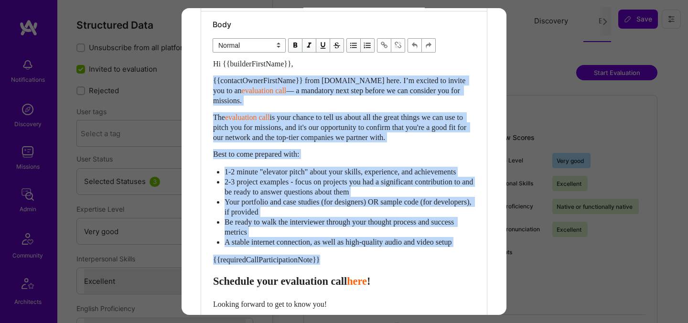
drag, startPoint x: 293, startPoint y: 261, endPoint x: 213, endPoint y: 81, distance: 197.1
click at [213, 81] on div "Hi {{builderFirstName}}, {{contactOwnerFirstName}} from A.Team here. I’m excite…" at bounding box center [344, 219] width 262 height 321
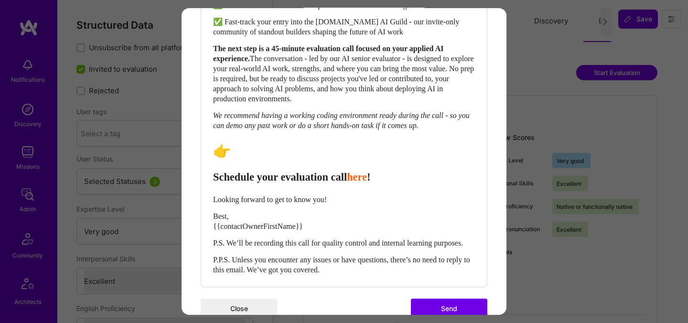
scroll to position [480, 0]
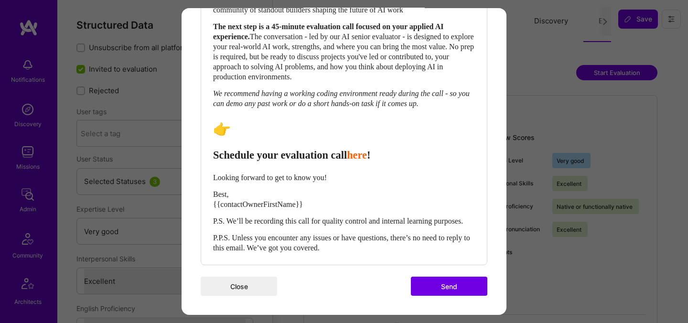
click at [243, 149] on span "Schedule your evaluation call" at bounding box center [280, 155] width 134 height 12
select select "header-two"
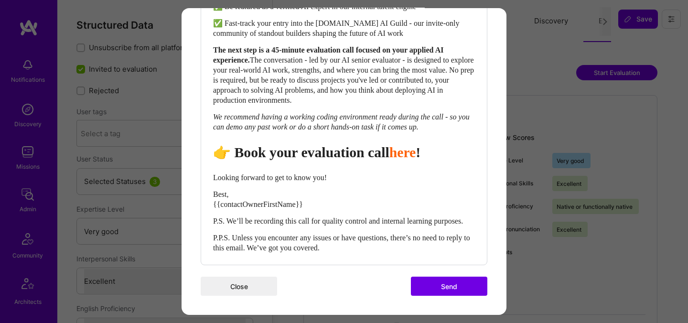
click at [340, 144] on span "👉 Book your evaluation call" at bounding box center [301, 152] width 176 height 16
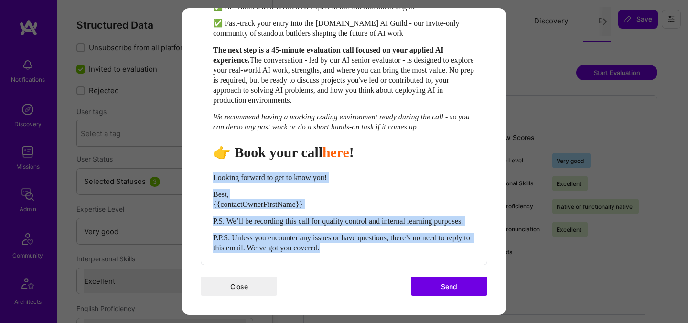
drag, startPoint x: 214, startPoint y: 166, endPoint x: 371, endPoint y: 255, distance: 180.3
click at [371, 255] on div "Body Normal Heading Large Heading Medium Heading Small Heading Medium Hi {{buil…" at bounding box center [344, 52] width 286 height 424
select select "unstyled"
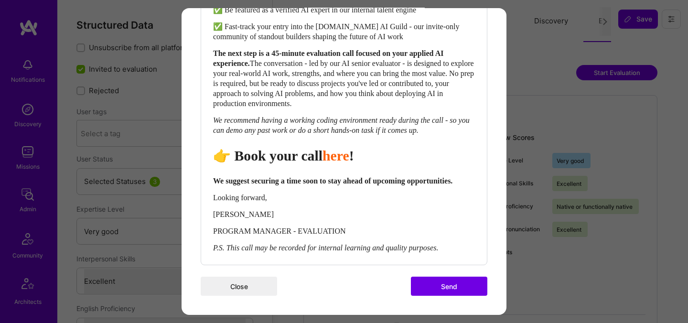
scroll to position [453, 0]
click at [426, 281] on button "Send" at bounding box center [449, 286] width 76 height 19
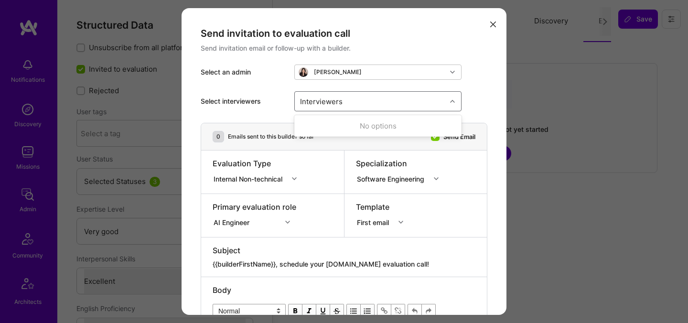
select select "5"
select select "7"
select select "CA"
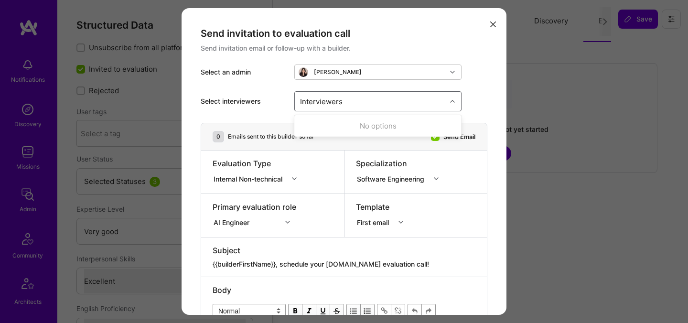
select select "Right Now"
click at [386, 101] on div "Interviewers" at bounding box center [371, 101] width 152 height 19
type input "[PERSON_NAME]"
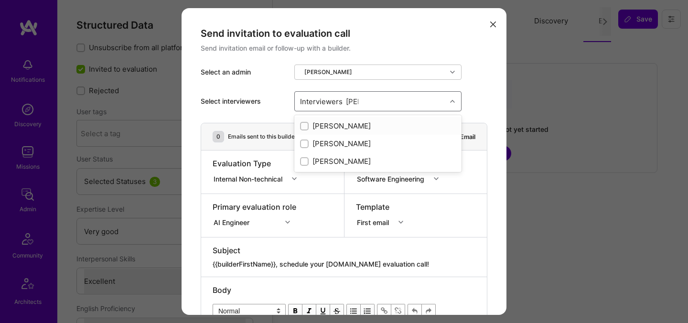
checkbox input "true"
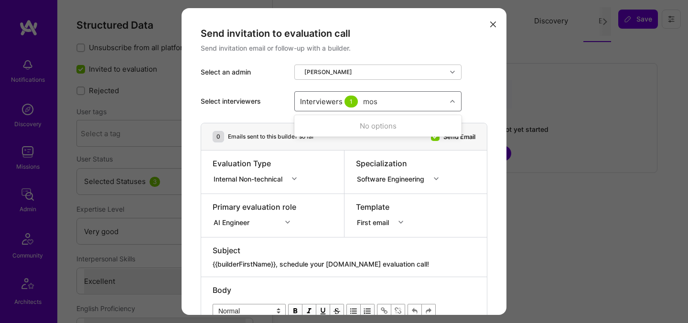
type input "most"
checkbox input "true"
type input "[PERSON_NAME]"
checkbox input "true"
type input "ped"
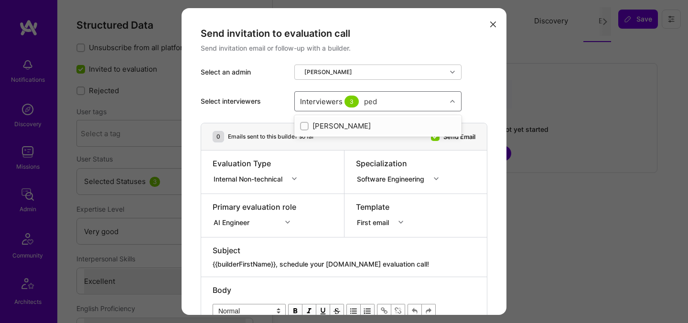
checkbox input "true"
type input "n"
type input "elon"
checkbox input "true"
type input "tomi"
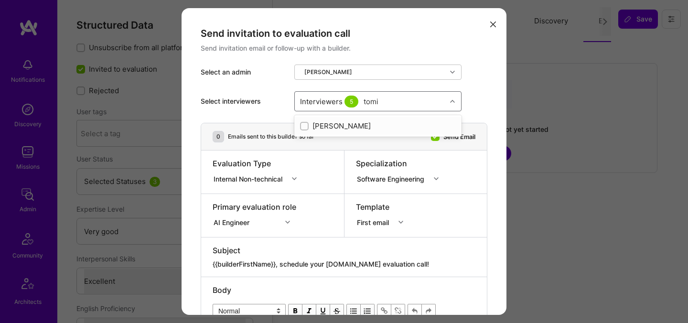
checkbox input "true"
click at [442, 47] on div "Send invitation email or follow-up with a builder." at bounding box center [344, 49] width 287 height 10
click at [282, 176] on div "Internal Non-technical" at bounding box center [250, 179] width 73 height 10
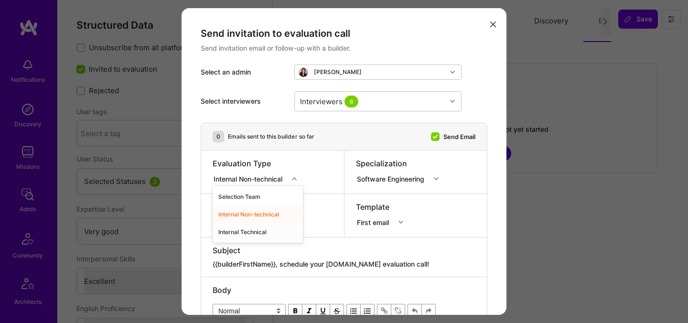
click at [255, 233] on div "Internal Technical" at bounding box center [258, 232] width 90 height 18
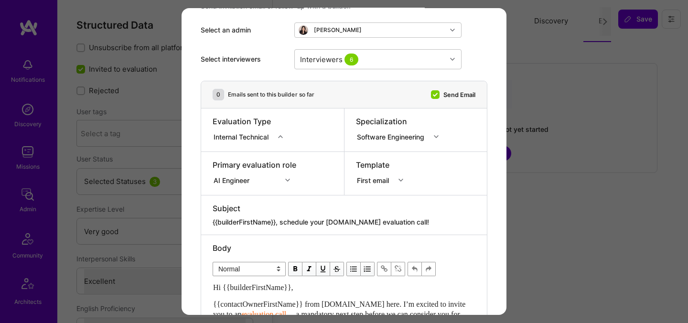
scroll to position [76, 0]
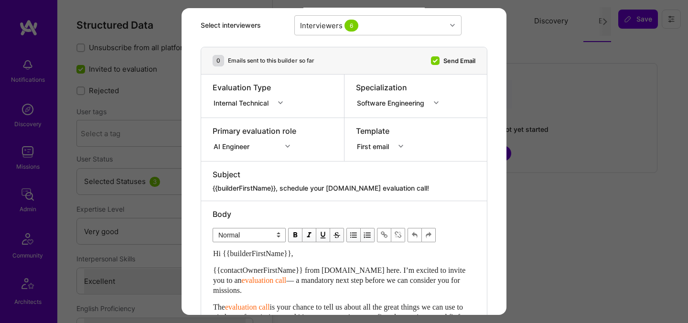
drag, startPoint x: 411, startPoint y: 191, endPoint x: 282, endPoint y: 191, distance: 129.1
click at [282, 191] on textarea "{{builderFirstName}}, schedule your [DOMAIN_NAME] evaluation call!" at bounding box center [344, 189] width 263 height 10
paste textarea "Unlock Your AI-Verified Status"
type textarea "{{builderFirstName}}, Unlock Your AI-Verified Status"
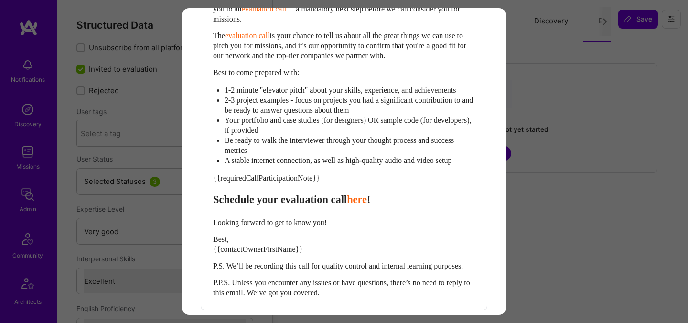
scroll to position [355, 0]
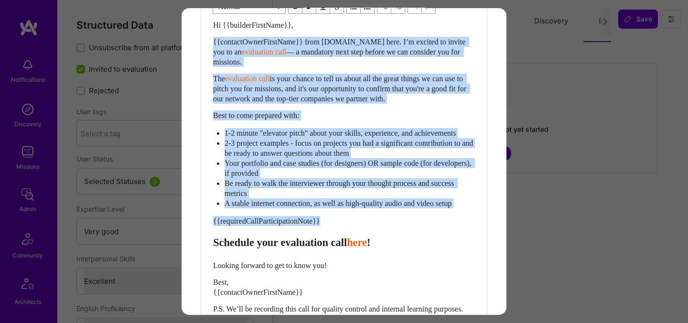
drag, startPoint x: 331, startPoint y: 181, endPoint x: 203, endPoint y: 41, distance: 189.5
click at [203, 41] on div "Body Normal Heading Large Heading Medium Heading Small Normal Hi {{builderFirst…" at bounding box center [344, 163] width 286 height 380
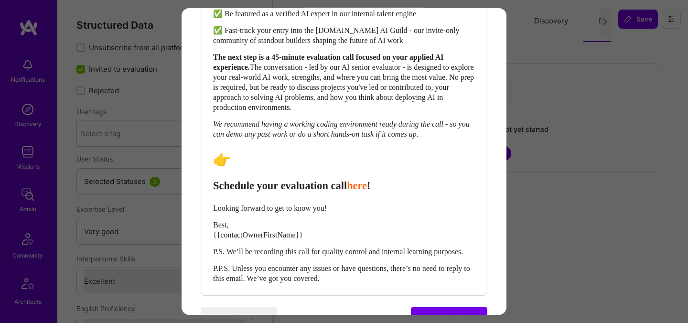
scroll to position [480, 0]
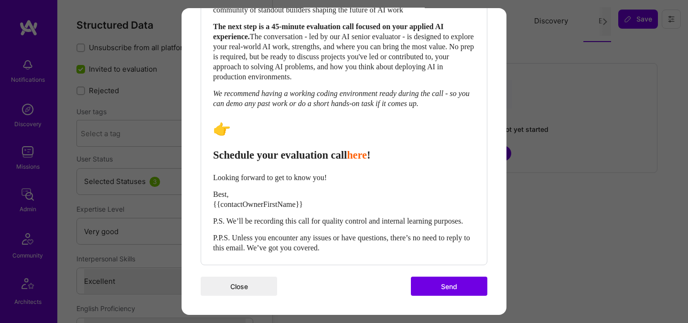
click at [247, 149] on span "Schedule your evaluation call" at bounding box center [280, 155] width 134 height 12
select select "header-two"
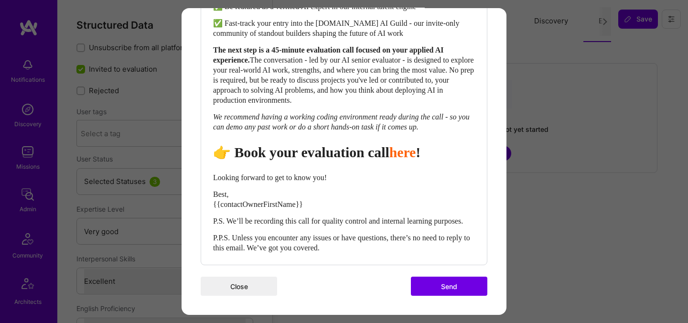
click at [325, 146] on span "👉 Book your evaluation call" at bounding box center [301, 152] width 176 height 16
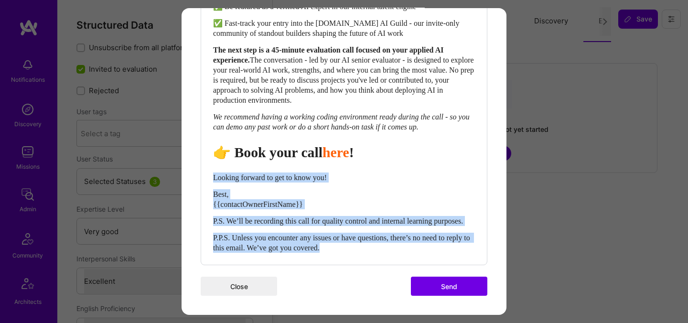
drag, startPoint x: 214, startPoint y: 168, endPoint x: 374, endPoint y: 251, distance: 181.1
click at [374, 251] on div "Hi {{builderFirstName}}, As [DOMAIN_NAME] deepens its work with the world’s mos…" at bounding box center [344, 70] width 262 height 365
select select "unstyled"
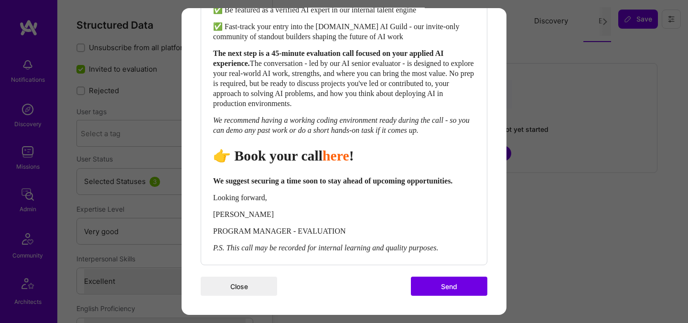
scroll to position [453, 0]
click at [430, 285] on button "Send" at bounding box center [449, 286] width 76 height 19
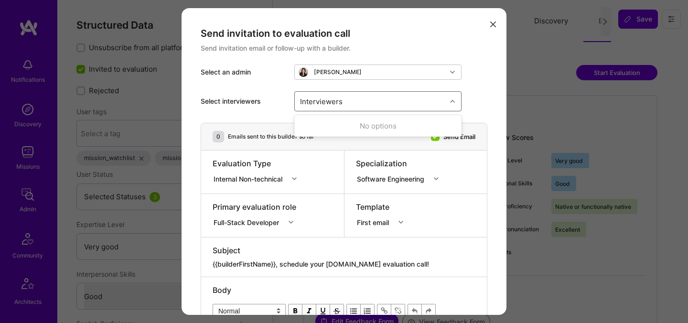
select select "5"
select select "4"
select select "7"
select select "US"
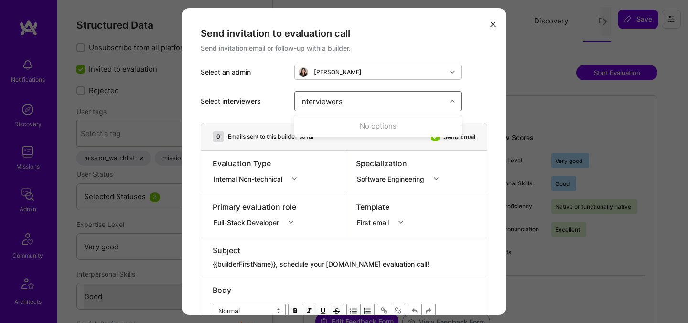
select select "Right Now"
click at [371, 98] on div "Interviewers" at bounding box center [371, 101] width 152 height 19
type input "lui"
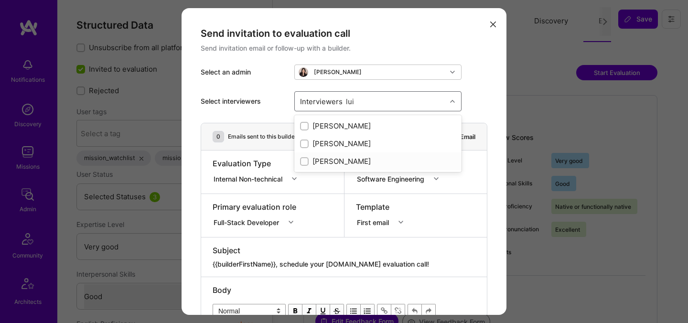
click at [315, 165] on div "[PERSON_NAME]" at bounding box center [378, 161] width 156 height 10
checkbox input "true"
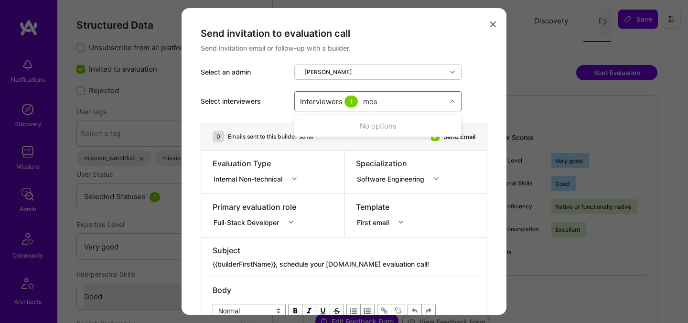
type input "most"
click at [338, 143] on div "Mostafa D" at bounding box center [378, 144] width 156 height 10
checkbox input "true"
type input "[PERSON_NAME]"
checkbox input "true"
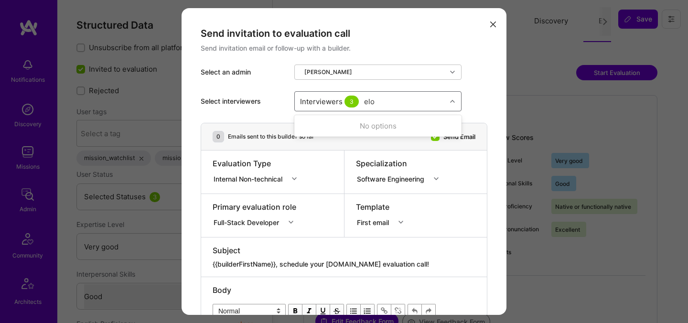
type input "elon"
checkbox input "true"
type input "tomi"
checkbox input "true"
type input "ped"
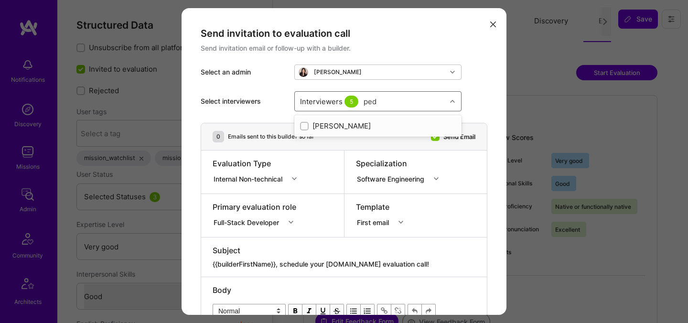
click at [332, 126] on div "[PERSON_NAME]" at bounding box center [378, 126] width 156 height 10
checkbox input "true"
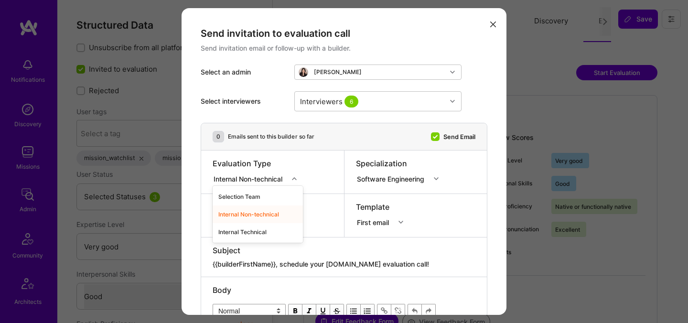
click at [277, 177] on div "Internal Non-technical" at bounding box center [250, 179] width 73 height 10
click at [250, 234] on div "Internal Technical" at bounding box center [258, 232] width 90 height 18
click at [253, 221] on div "Full-Stack Developer" at bounding box center [256, 221] width 87 height 10
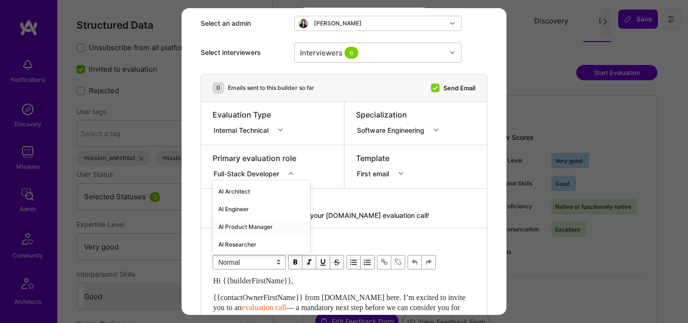
scroll to position [54, 0]
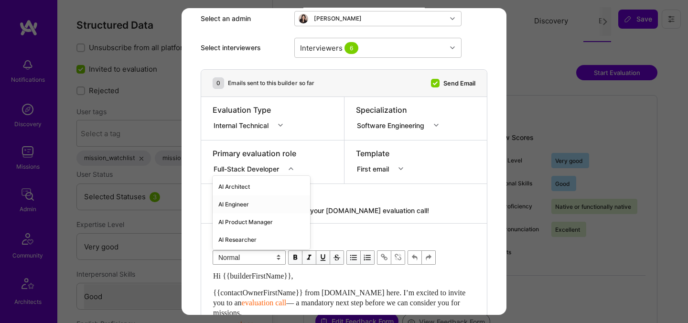
click at [250, 205] on div "AI Engineer" at bounding box center [262, 205] width 98 height 18
drag, startPoint x: 409, startPoint y: 209, endPoint x: 283, endPoint y: 207, distance: 126.7
click at [283, 207] on textarea "{{builderFirstName}}, schedule your A.Team evaluation call!" at bounding box center [344, 211] width 263 height 10
paste textarea "Unlock Your AI-Verified Status"
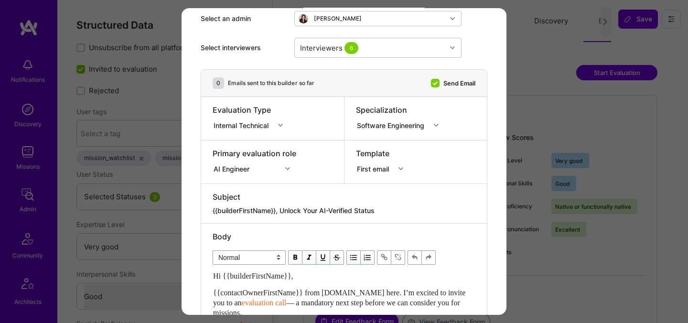
type textarea "{{builderFirstName}}, Unlock Your AI-Verified Status"
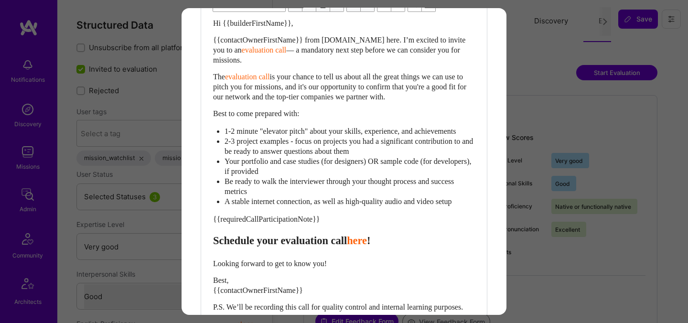
scroll to position [317, 0]
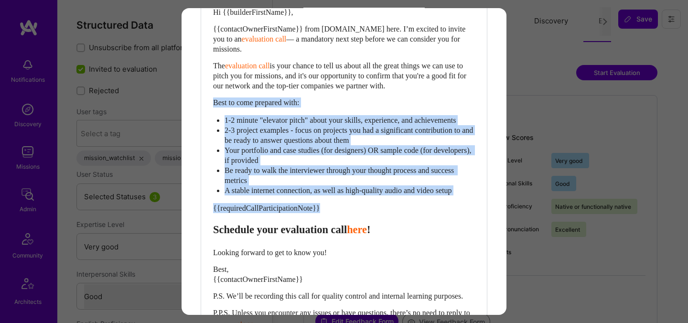
drag, startPoint x: 332, startPoint y: 222, endPoint x: 201, endPoint y: 99, distance: 179.6
click at [201, 99] on div "Body Normal Heading Large Heading Medium Heading Small Normal Hi {{builderFirst…" at bounding box center [344, 150] width 286 height 380
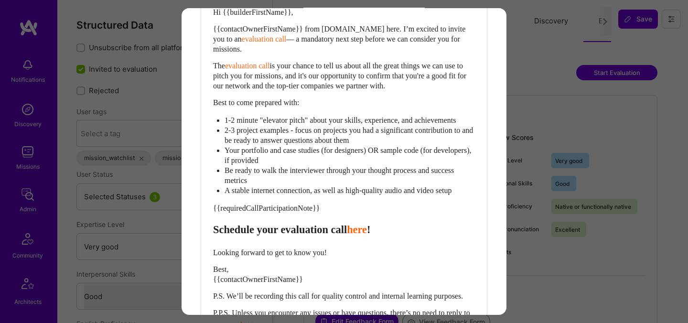
click at [343, 213] on div "{{requiredCallParticipationNote}}" at bounding box center [344, 208] width 262 height 10
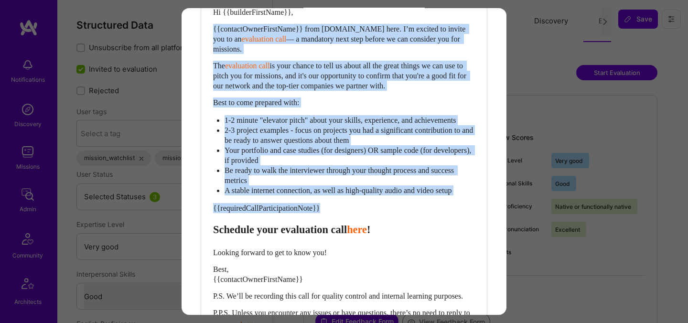
drag, startPoint x: 340, startPoint y: 219, endPoint x: 213, endPoint y: 32, distance: 226.2
click at [213, 32] on div "Hi {{builderFirstName}}, {{contactOwnerFirstName}} from A.Team here. I’m excite…" at bounding box center [344, 167] width 262 height 321
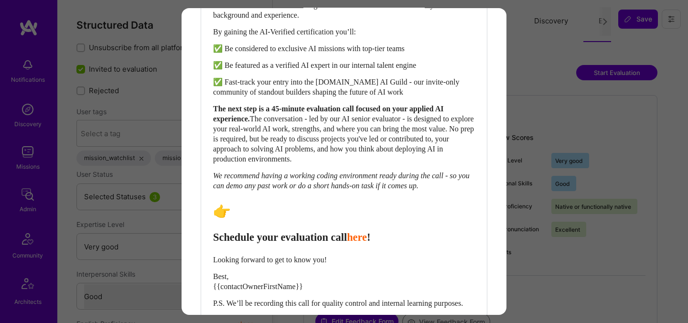
scroll to position [480, 0]
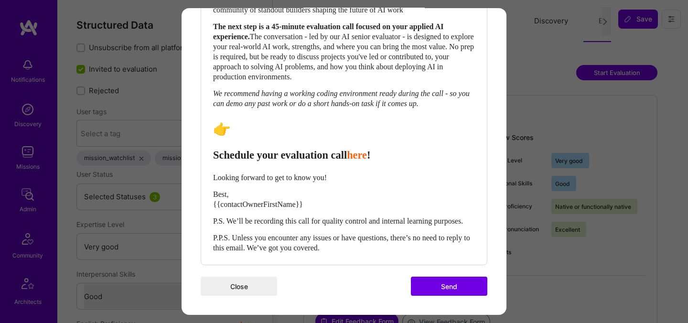
click at [248, 149] on span "Schedule your evaluation call" at bounding box center [280, 155] width 134 height 12
select select "header-two"
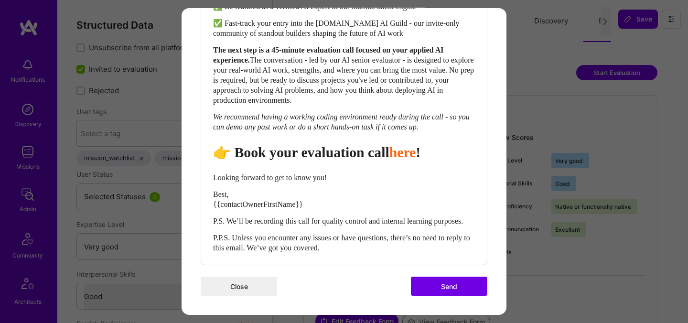
click at [320, 149] on span "👉 Book your evaluation call" at bounding box center [301, 152] width 176 height 16
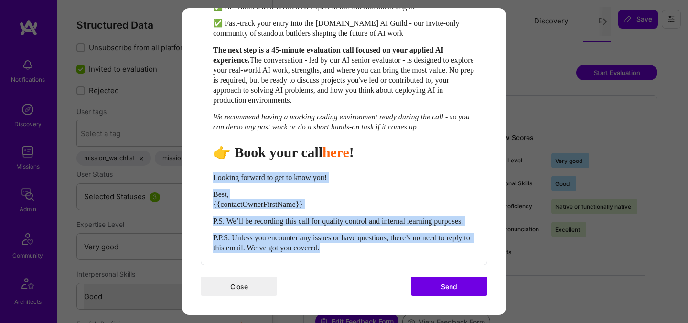
drag, startPoint x: 215, startPoint y: 169, endPoint x: 365, endPoint y: 276, distance: 184.1
select select "unstyled"
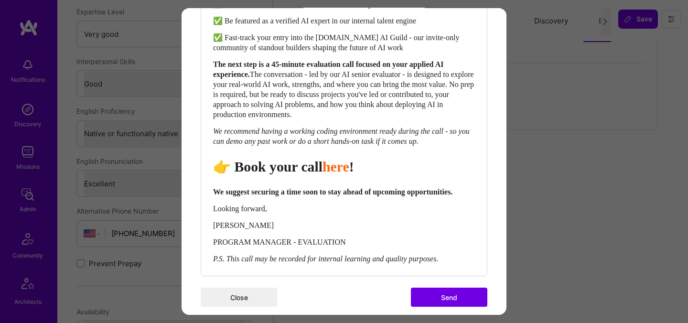
scroll to position [453, 0]
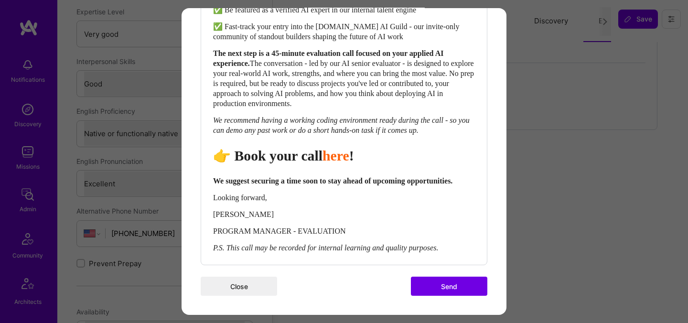
click at [426, 289] on button "Send" at bounding box center [449, 286] width 76 height 19
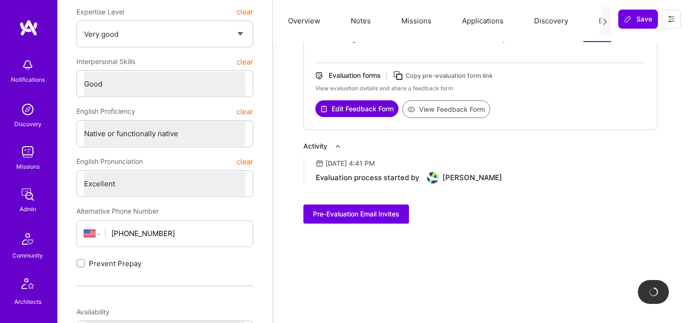
scroll to position [0, 0]
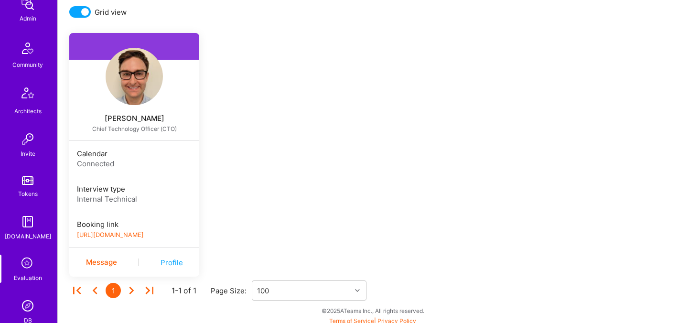
scroll to position [204, 0]
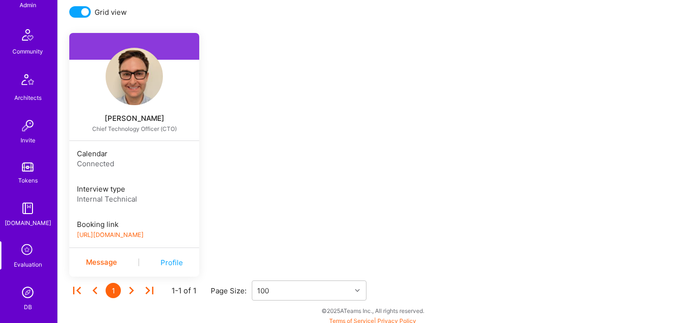
click at [29, 257] on icon at bounding box center [28, 250] width 18 height 18
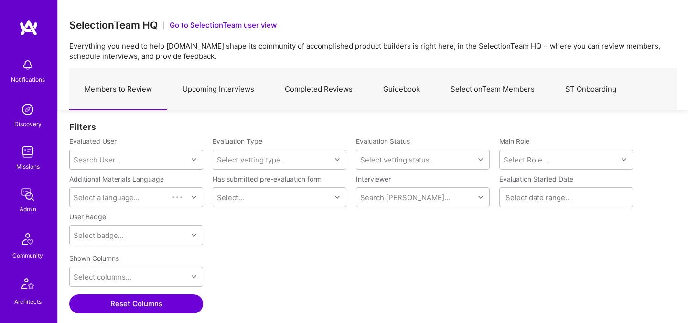
scroll to position [223, 608]
